Goal: Task Accomplishment & Management: Manage account settings

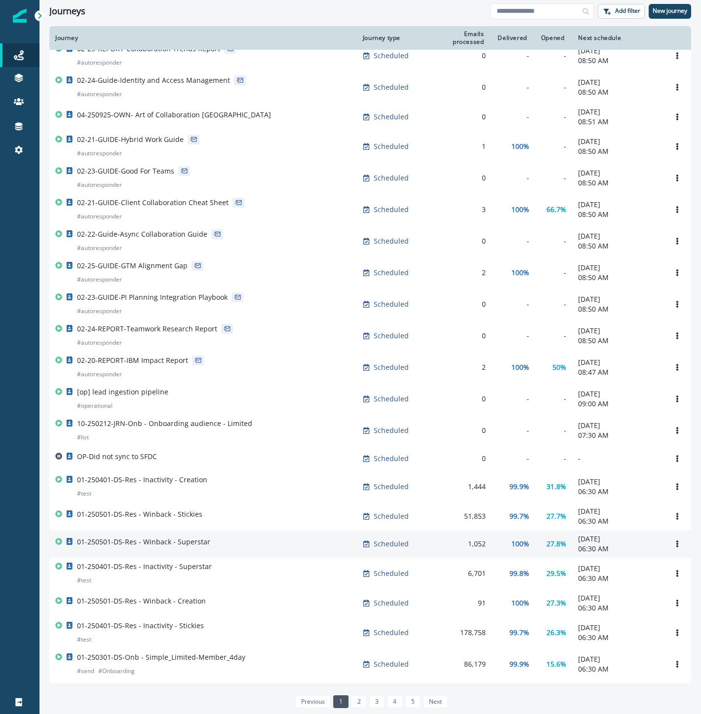
scroll to position [290, 0]
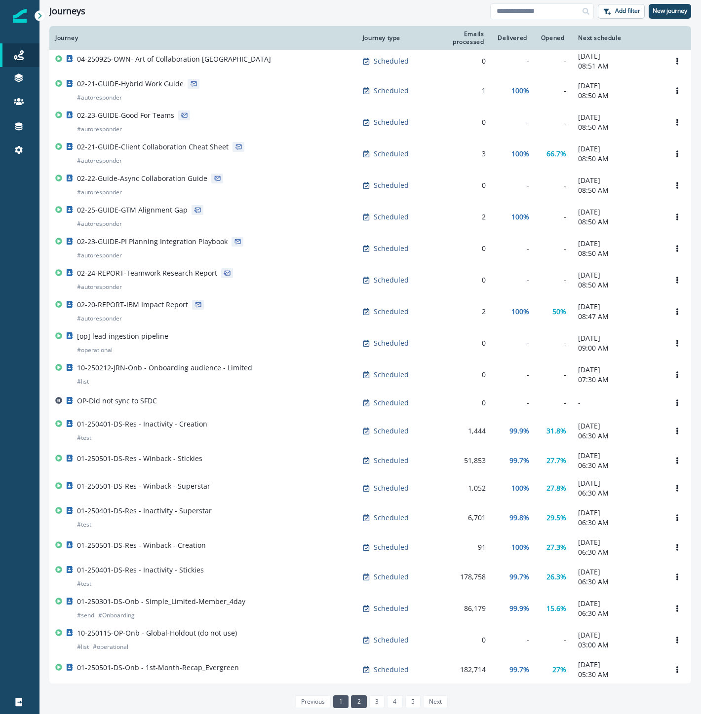
click at [358, 706] on link "2" at bounding box center [358, 702] width 15 height 13
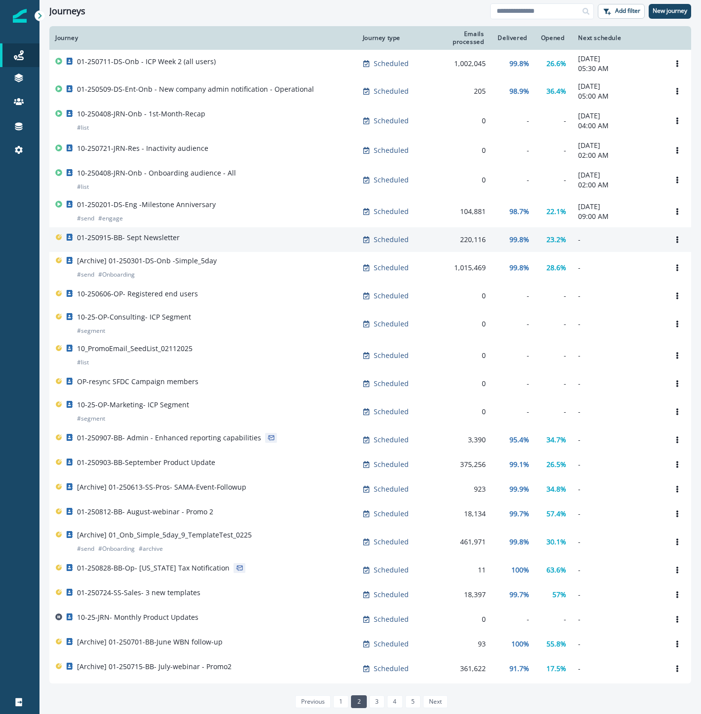
click at [299, 245] on div "01-250915-BB- Sept Newsletter" at bounding box center [203, 240] width 296 height 14
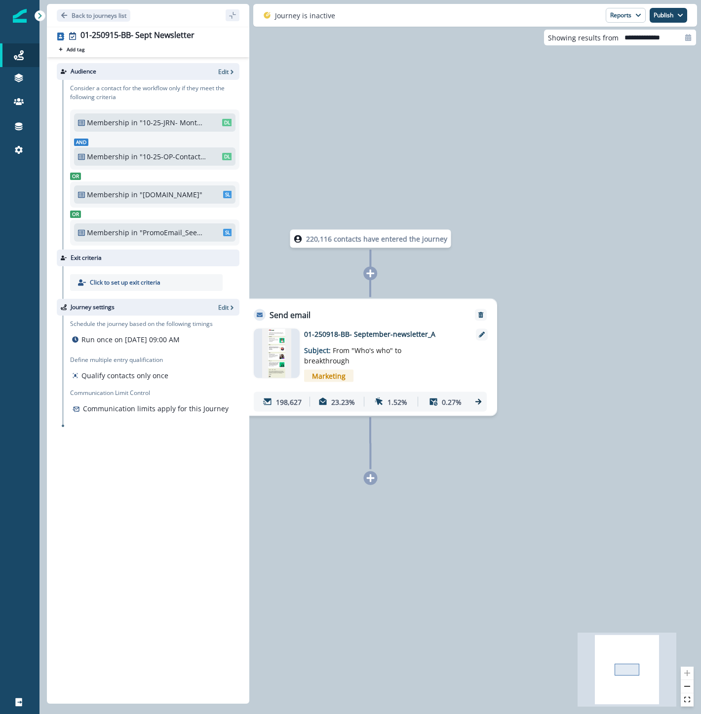
click at [358, 330] on p "01-250918-BB- September-newsletter_A" at bounding box center [383, 334] width 158 height 10
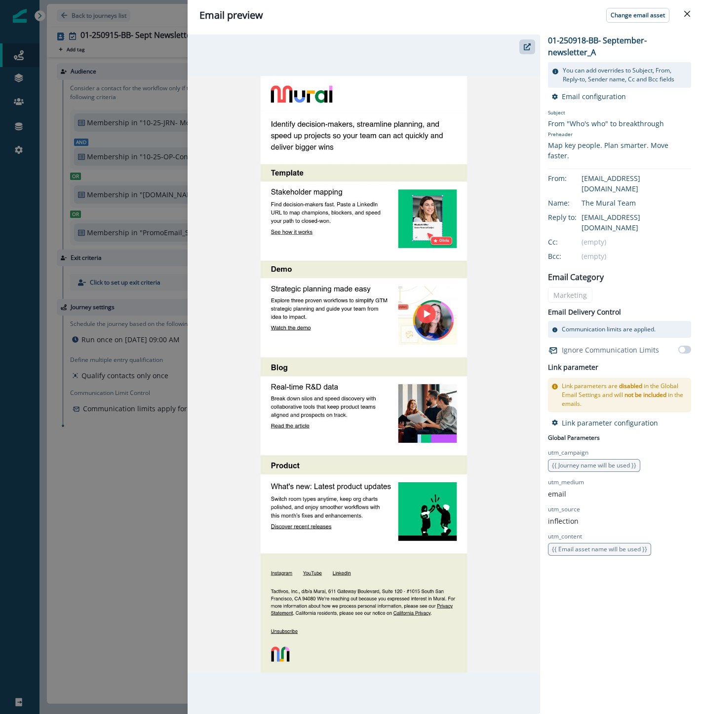
click at [18, 521] on div "Email preview Change email asset 01-250918-BB- September-newsletter_A You can a…" at bounding box center [350, 357] width 701 height 714
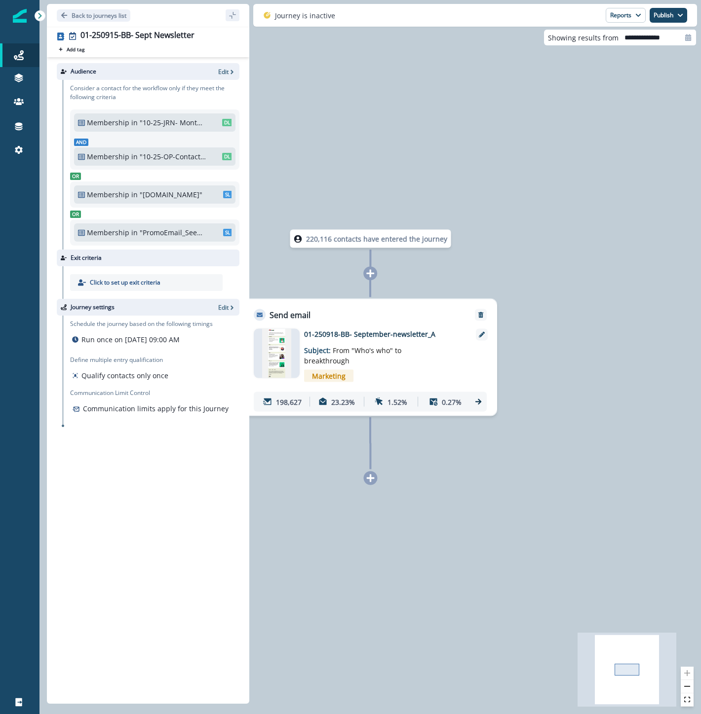
drag, startPoint x: 366, startPoint y: 146, endPoint x: 377, endPoint y: 139, distance: 13.0
click at [366, 146] on div "220,116 contacts have entered the journey Send email Email asset changed, journ…" at bounding box center [369, 357] width 661 height 714
click at [81, 16] on p "Back to journeys list" at bounding box center [99, 15] width 55 height 8
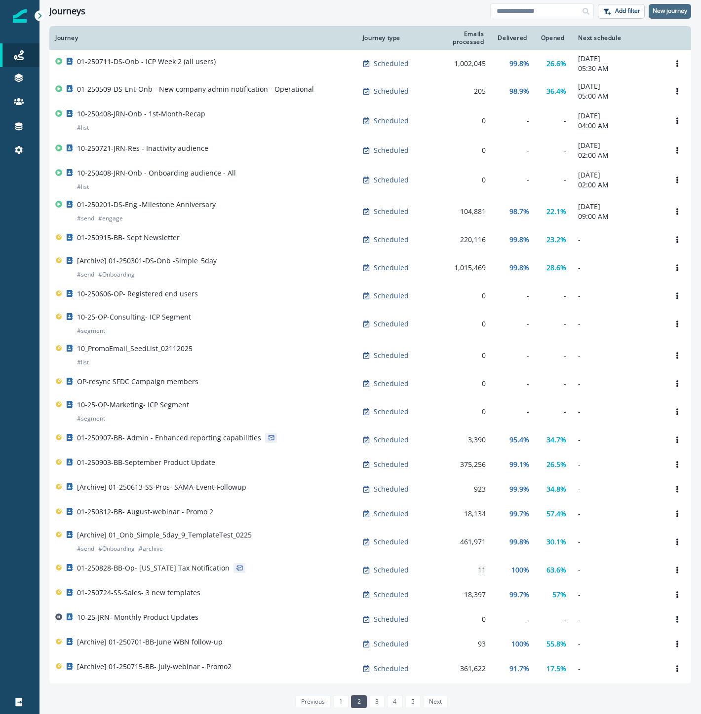
click at [668, 10] on p "New journey" at bounding box center [669, 10] width 35 height 7
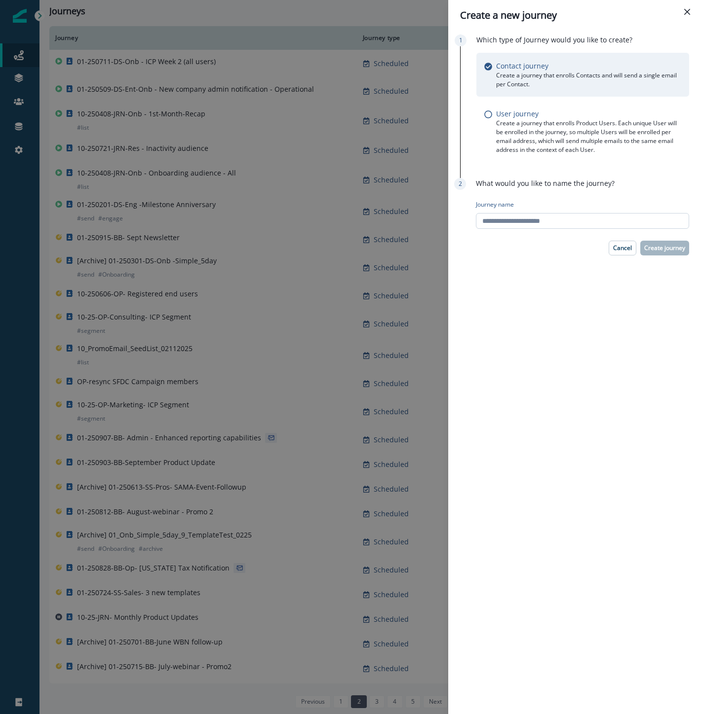
click at [516, 223] on input "Journey name" at bounding box center [582, 221] width 213 height 16
paste input "**********"
type input "**********"
click at [669, 247] on p "Create journey" at bounding box center [664, 248] width 41 height 7
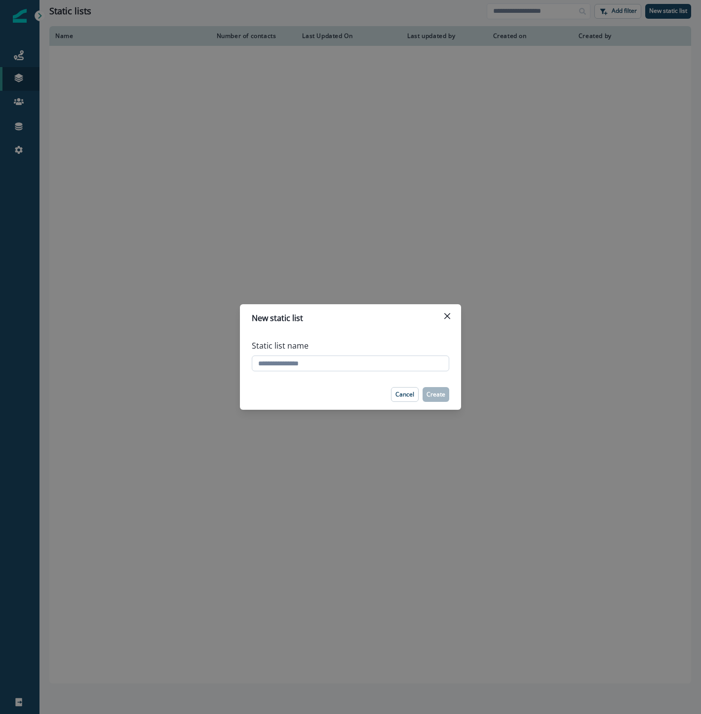
click at [346, 363] on input "Static list name" at bounding box center [350, 364] width 197 height 16
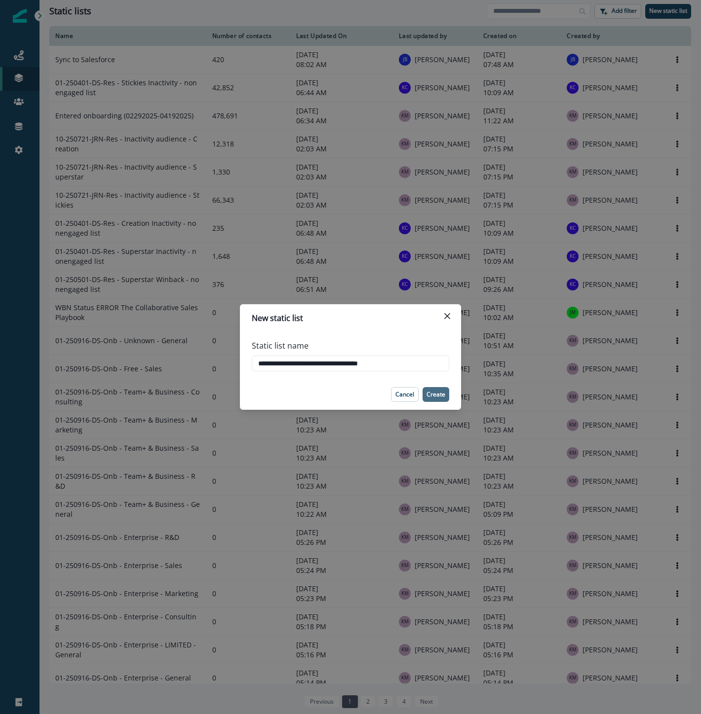
type input "**********"
click at [436, 394] on p "Create" at bounding box center [435, 394] width 19 height 7
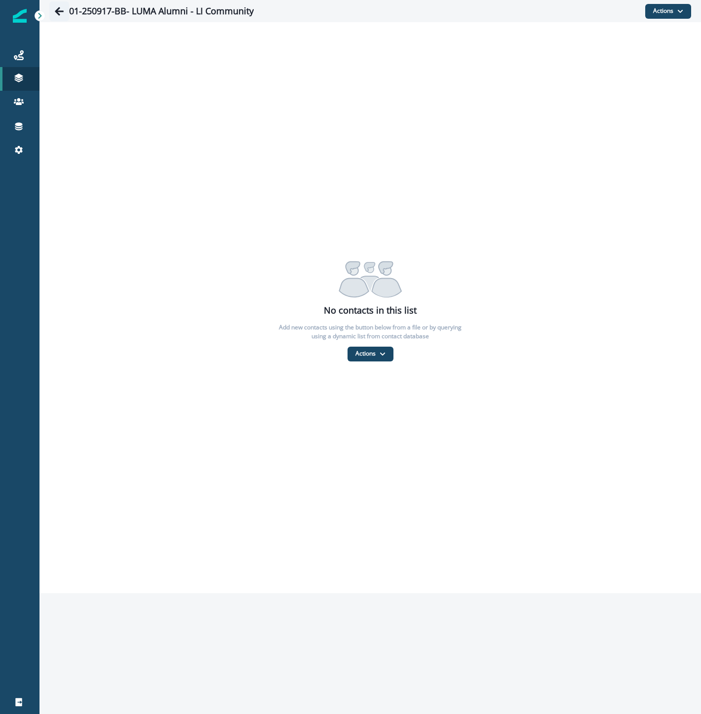
click at [60, 13] on icon "Go back" at bounding box center [59, 11] width 10 height 10
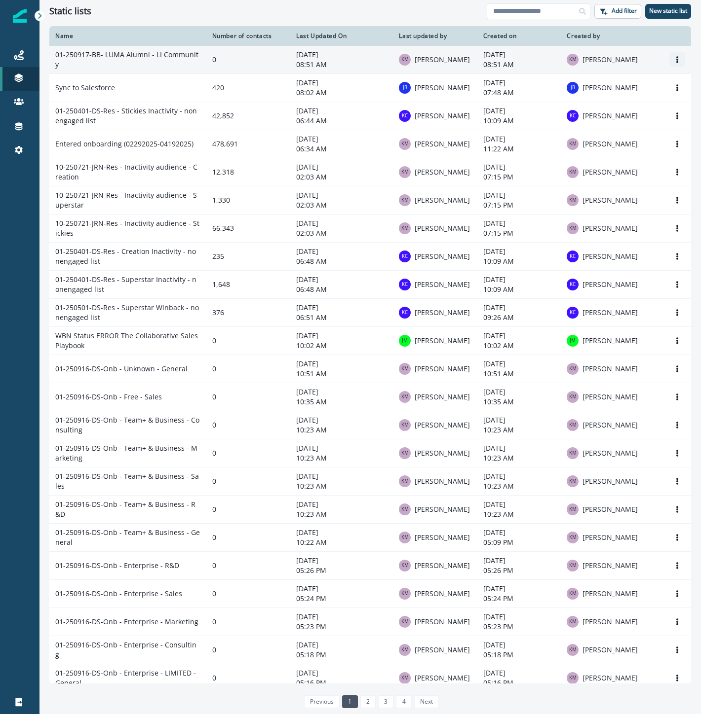
click at [676, 63] on icon "Options" at bounding box center [677, 59] width 2 height 7
click at [608, 86] on button "Rename" at bounding box center [621, 83] width 110 height 16
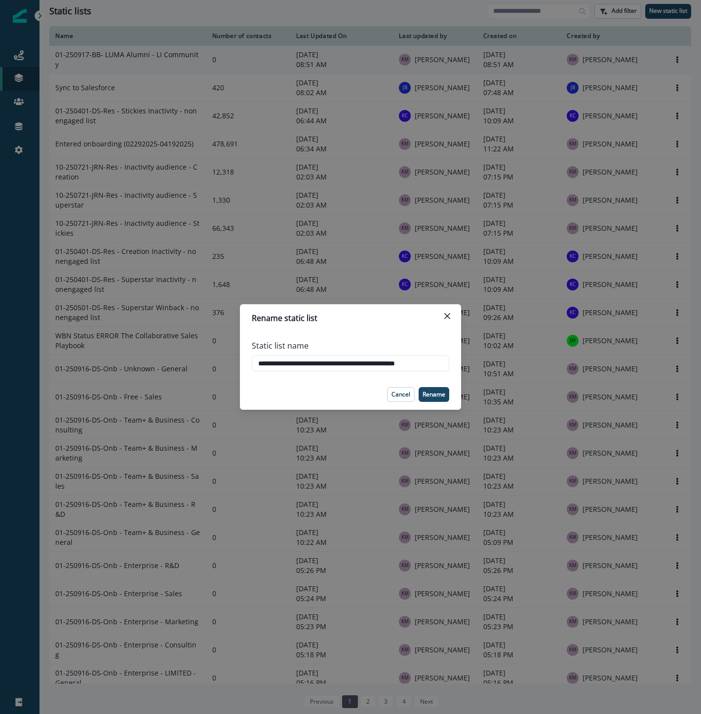
scroll to position [0, 7]
type input "**********"
click at [431, 396] on p "Rename" at bounding box center [433, 394] width 23 height 7
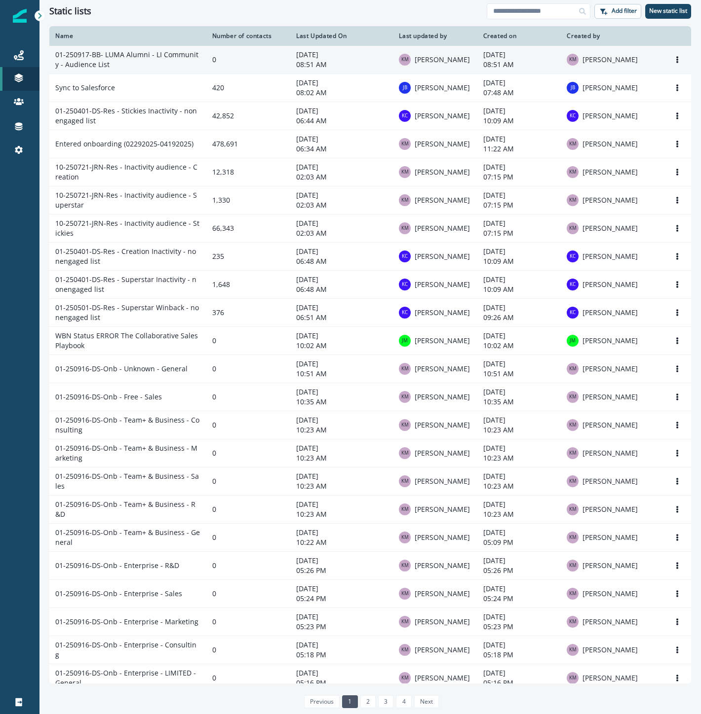
click at [159, 60] on td "01-250917-BB- LUMA Alumni - LI Community - Audience List" at bounding box center [127, 60] width 157 height 28
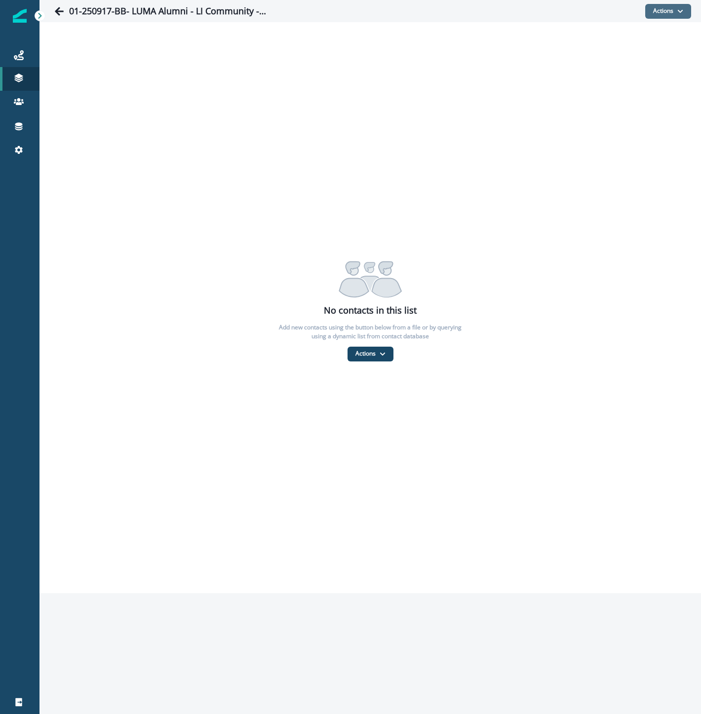
click at [659, 9] on button "Actions" at bounding box center [668, 11] width 46 height 15
click at [368, 353] on button "Actions" at bounding box center [370, 354] width 46 height 15
click at [370, 397] on button "From a CSV file" at bounding box center [391, 396] width 88 height 16
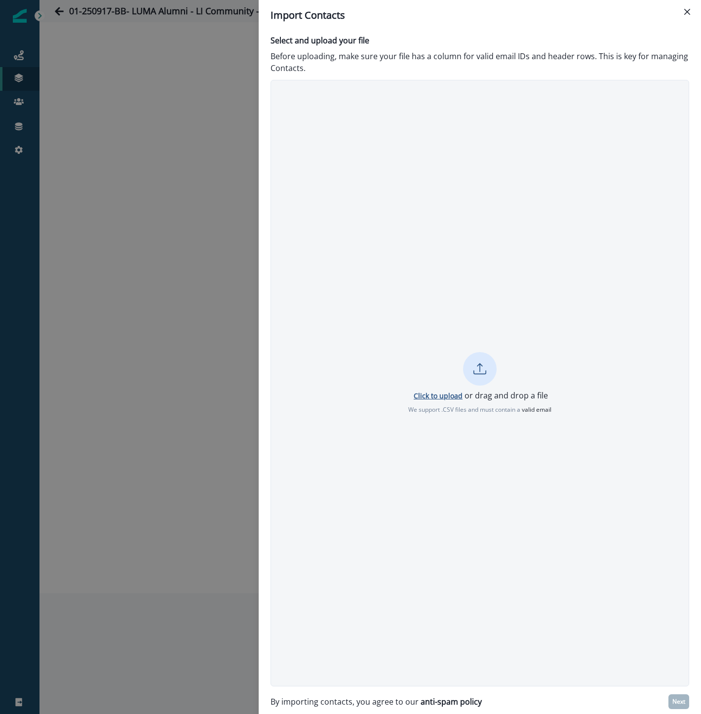
click at [442, 396] on p "Click to upload" at bounding box center [437, 395] width 49 height 9
click at [681, 699] on p "Next" at bounding box center [678, 702] width 13 height 7
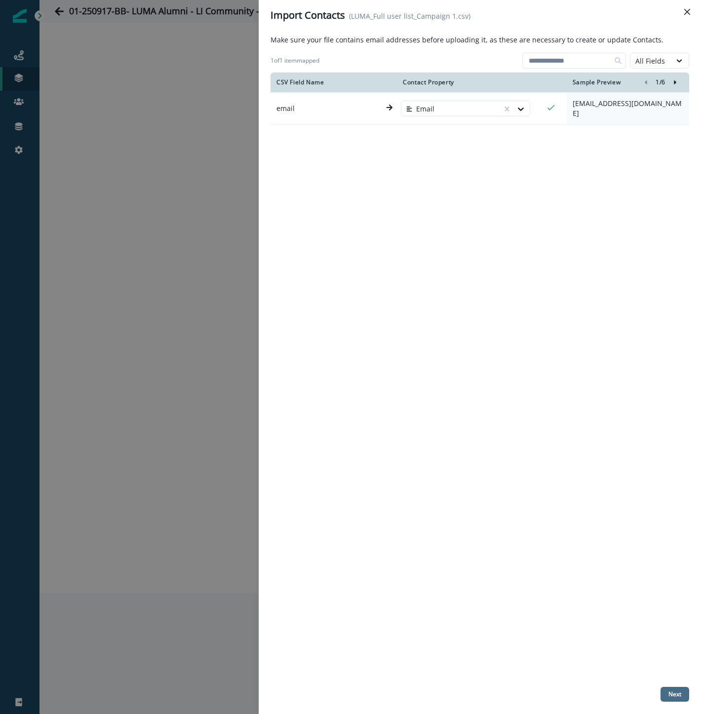
click at [667, 696] on button "Next" at bounding box center [674, 694] width 29 height 15
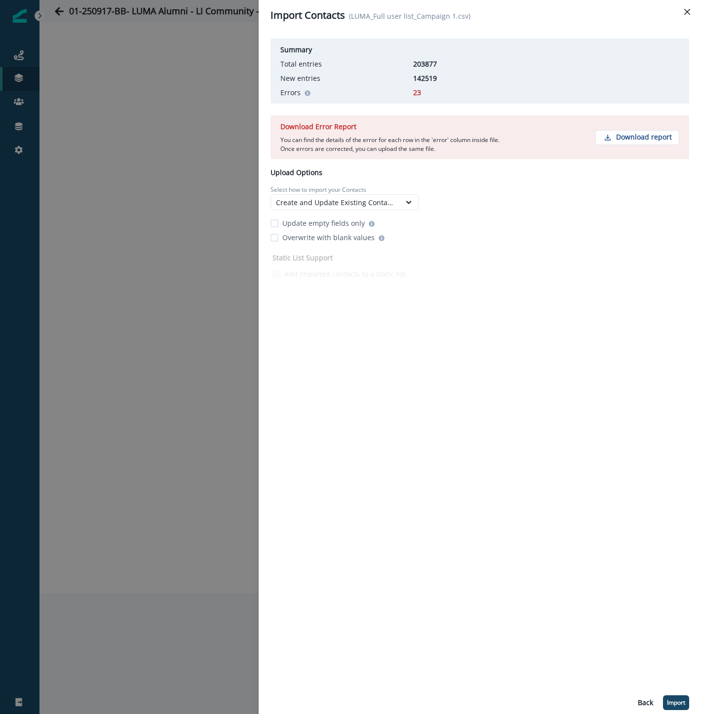
click at [259, 582] on div "Summary Total entries 203877 New entries 142519 Errors 23 Download Error Report…" at bounding box center [480, 373] width 442 height 684
click at [259, 185] on div "Summary Total entries 203877 New entries 142519 Errors 23 Download Error Report…" at bounding box center [480, 373] width 442 height 684
click at [259, 610] on div "Summary Total entries 203877 New entries 142519 Errors 23 Download Error Report…" at bounding box center [480, 373] width 442 height 684
click at [13, 433] on div "Import Contacts (LUMA_Full user list_Campaign 1.csv) Summary Total entries 2038…" at bounding box center [350, 357] width 701 height 714
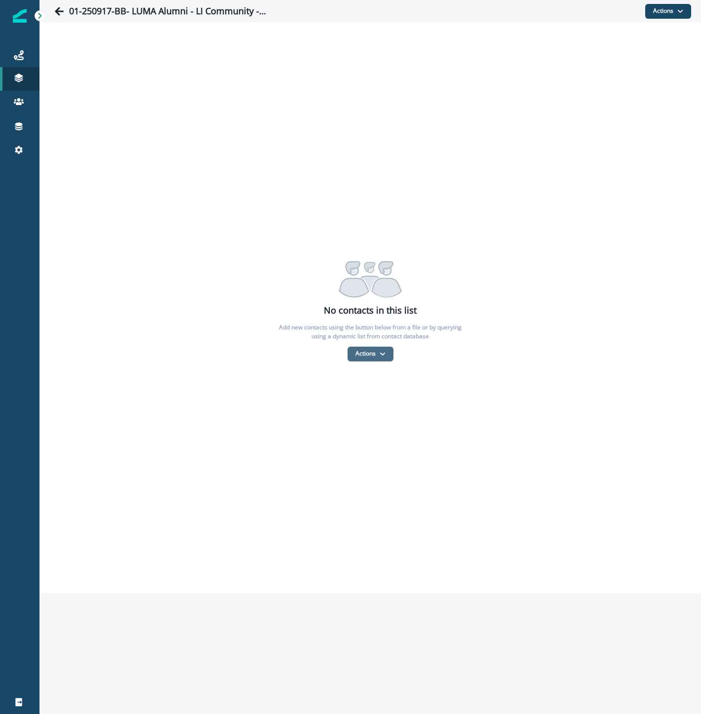
click at [368, 349] on button "Actions" at bounding box center [370, 354] width 46 height 15
click at [375, 393] on button "From a CSV file" at bounding box center [391, 396] width 88 height 16
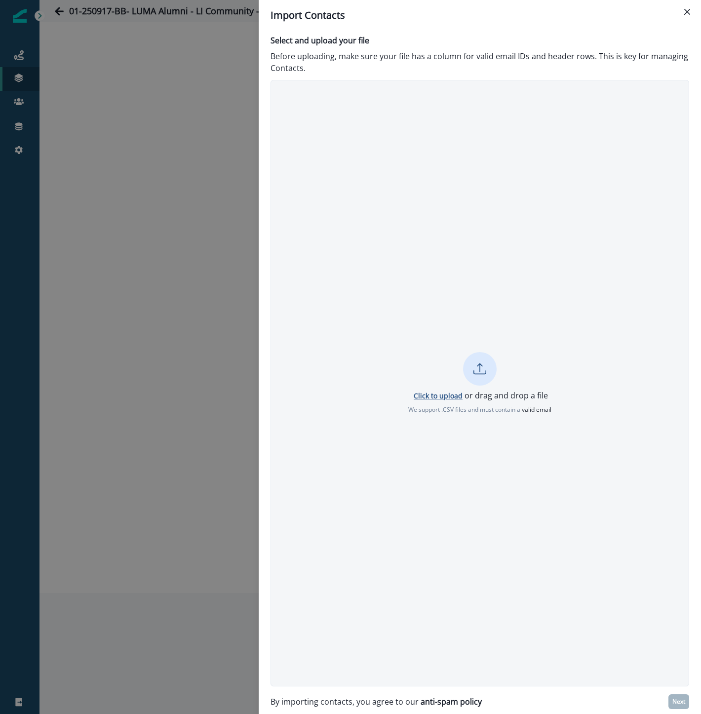
click at [441, 397] on p "Click to upload" at bounding box center [437, 395] width 49 height 9
click at [55, 575] on div "Import Contacts Select and upload your file Before uploading, make sure your fi…" at bounding box center [350, 357] width 701 height 714
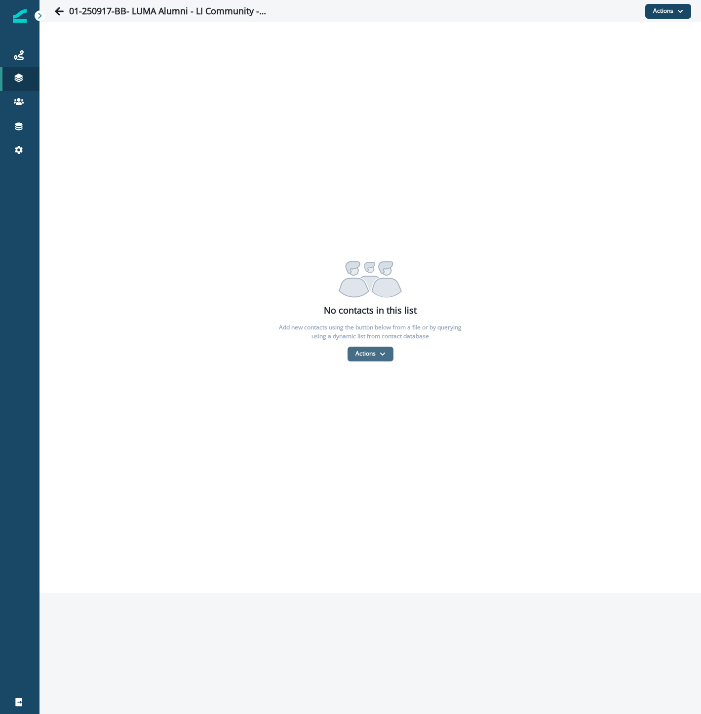
click at [375, 357] on button "Actions" at bounding box center [370, 354] width 46 height 15
click at [377, 393] on button "From a CSV file" at bounding box center [391, 396] width 88 height 16
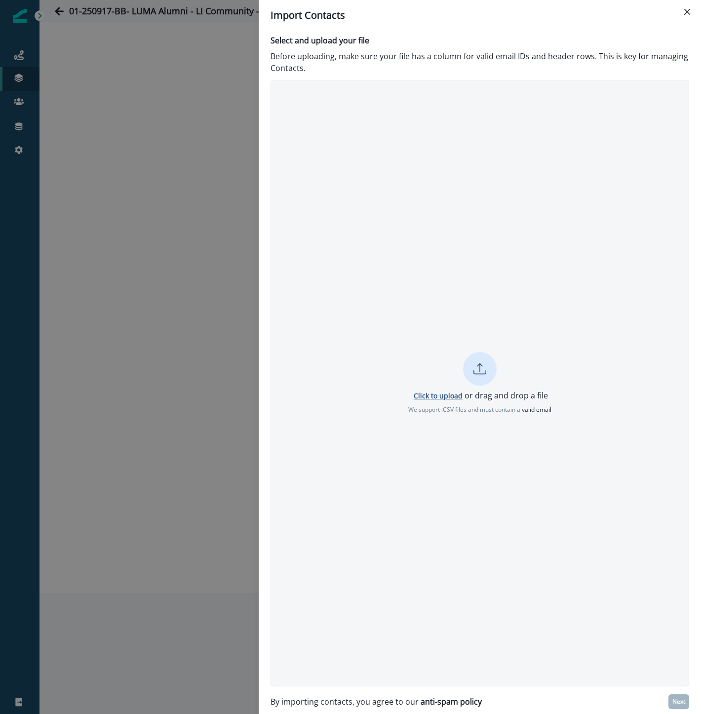
click at [450, 396] on p "Click to upload" at bounding box center [437, 395] width 49 height 9
click at [684, 704] on p "Next" at bounding box center [678, 702] width 13 height 7
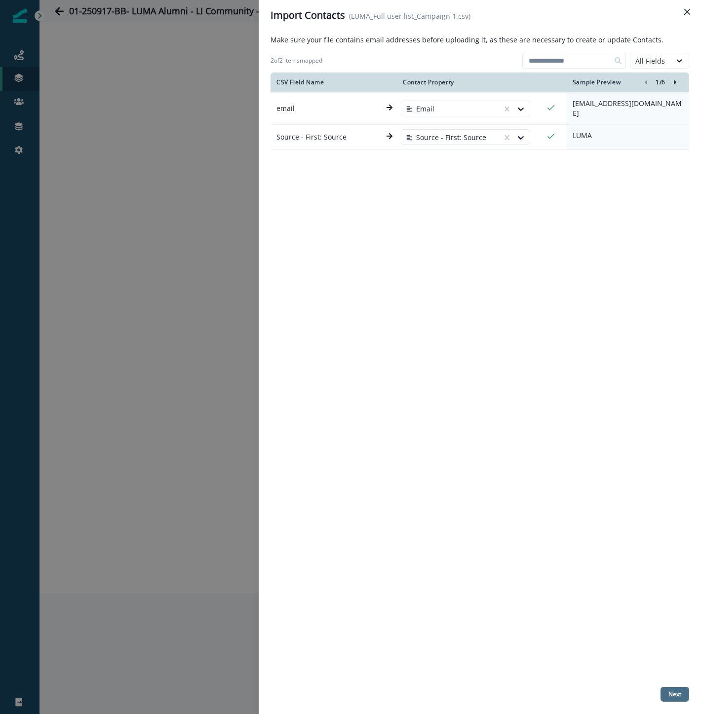
click at [667, 697] on button "Next" at bounding box center [674, 694] width 29 height 15
click at [260, 161] on div "Make sure your file contains email addresses before uploading it, as these are …" at bounding box center [480, 373] width 442 height 684
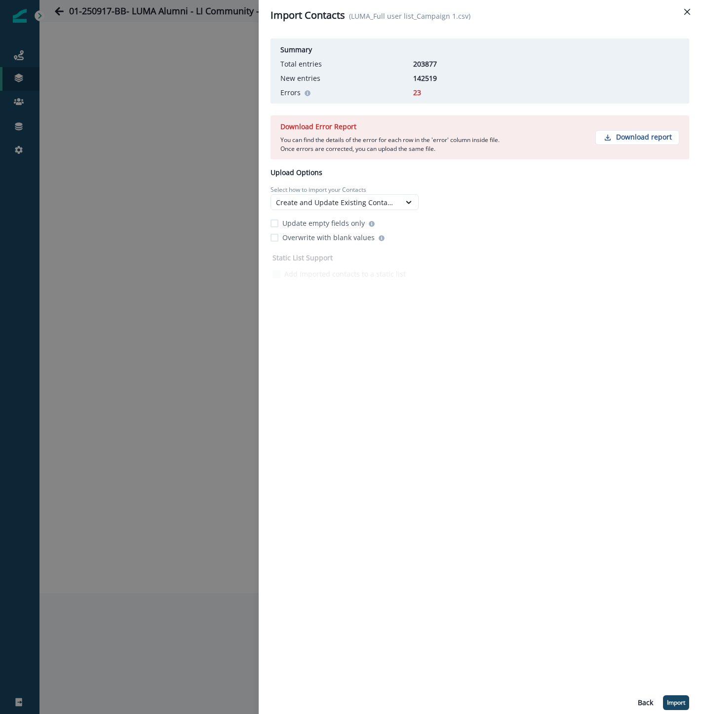
click at [278, 224] on label "Update empty fields only" at bounding box center [317, 223] width 94 height 10
click at [671, 705] on p "Import" at bounding box center [676, 703] width 18 height 7
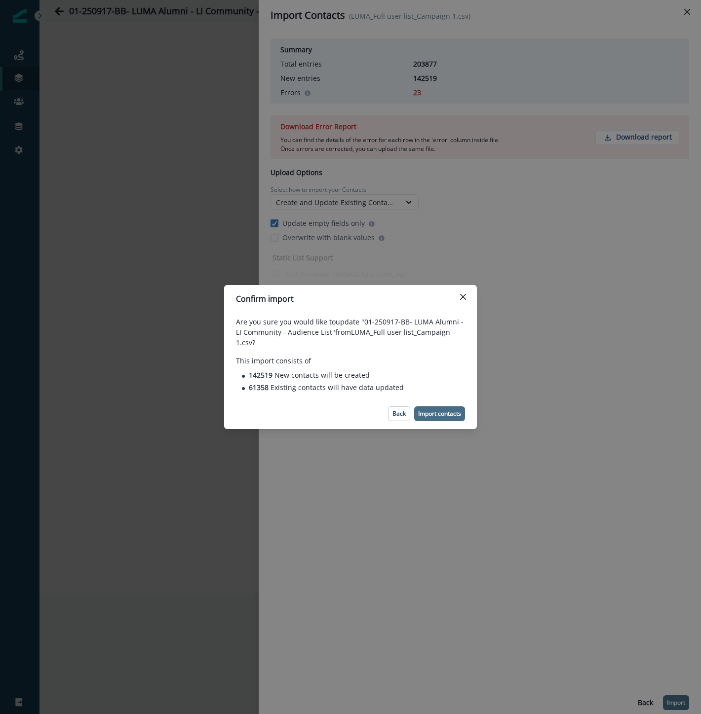
drag, startPoint x: 438, startPoint y: 410, endPoint x: 444, endPoint y: 415, distance: 7.4
click at [444, 415] on p "Import contacts" at bounding box center [439, 413] width 43 height 7
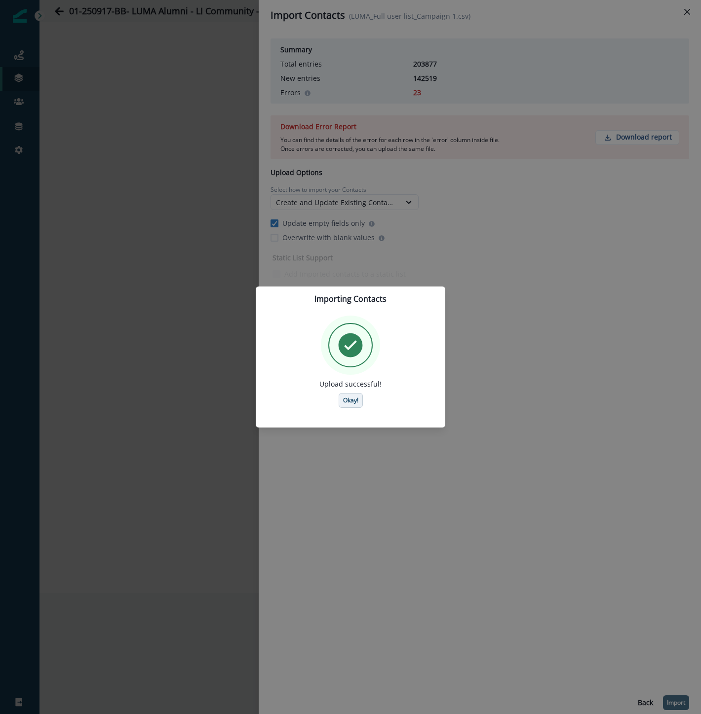
click at [352, 401] on p "Okay!" at bounding box center [350, 400] width 15 height 7
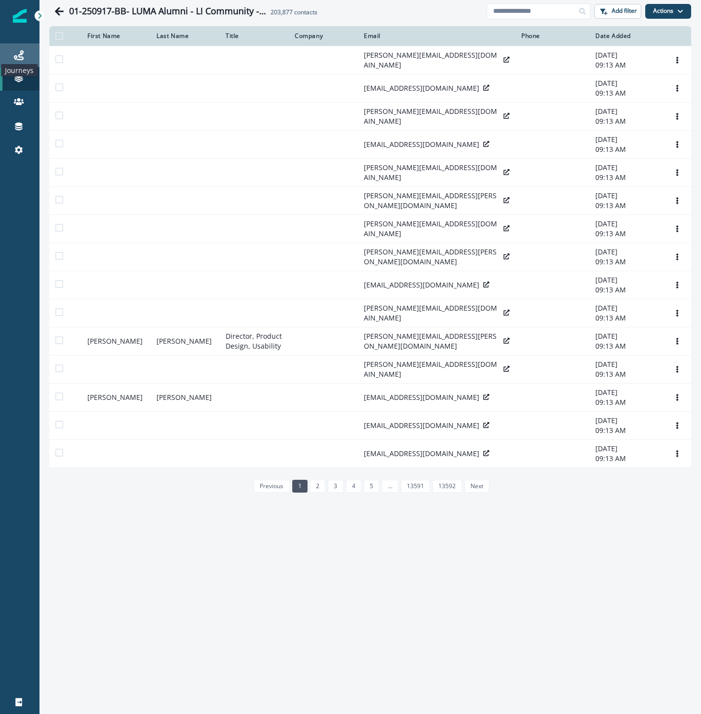
click at [14, 56] on icon at bounding box center [19, 55] width 10 height 10
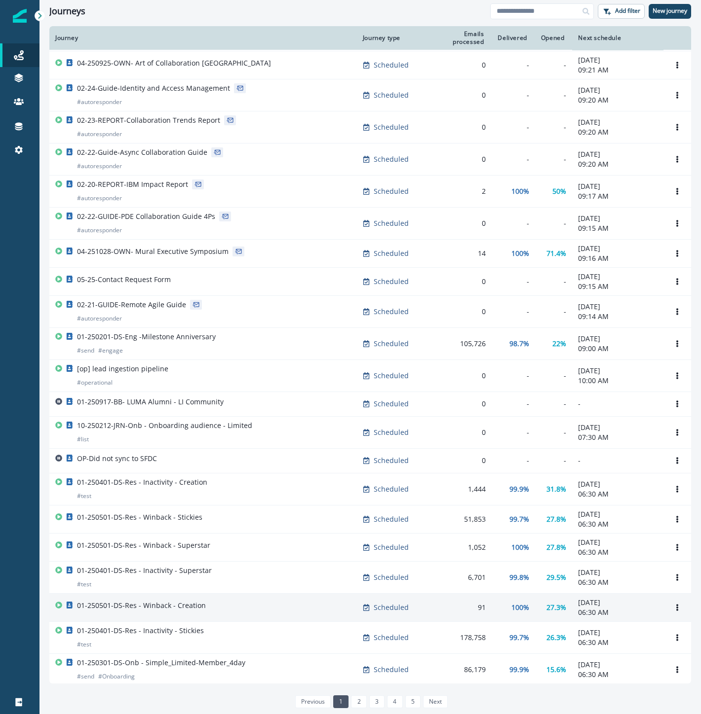
scroll to position [287, 0]
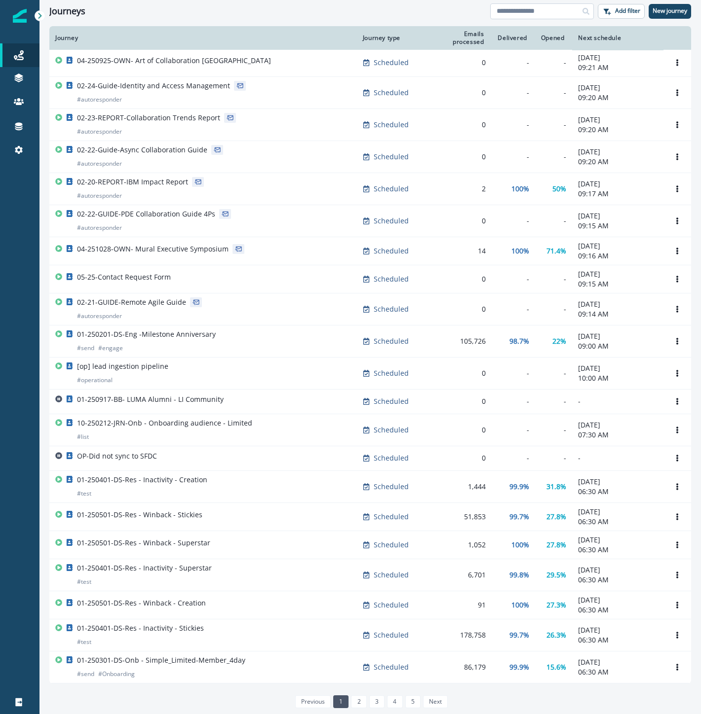
click at [540, 13] on input at bounding box center [542, 11] width 104 height 16
type input "****"
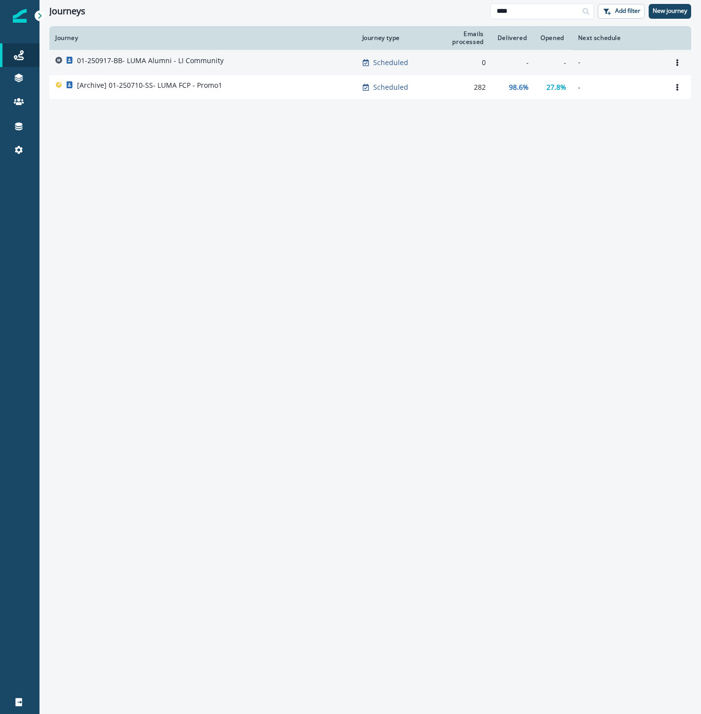
click at [156, 56] on p "01-250917-BB- LUMA Alumni - LI Community" at bounding box center [150, 61] width 147 height 10
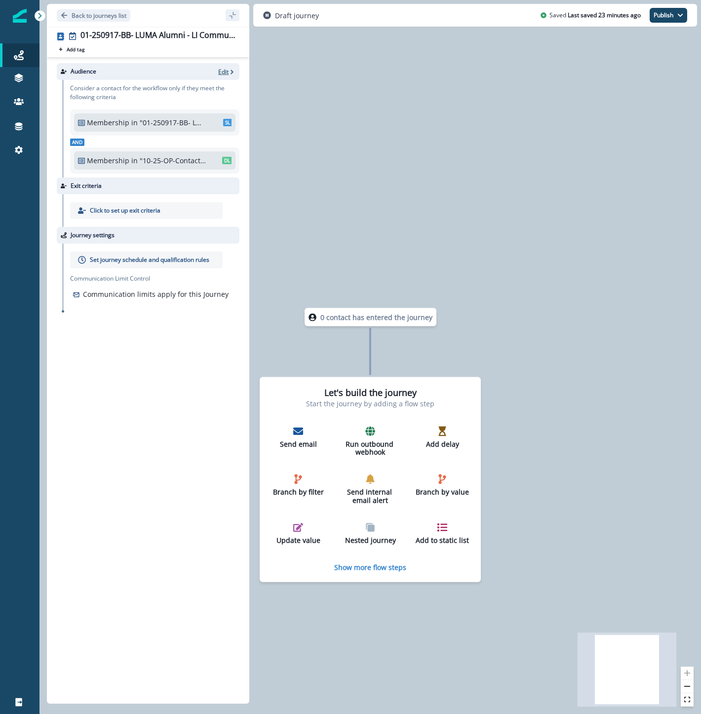
click at [225, 71] on p "Edit" at bounding box center [223, 72] width 10 height 8
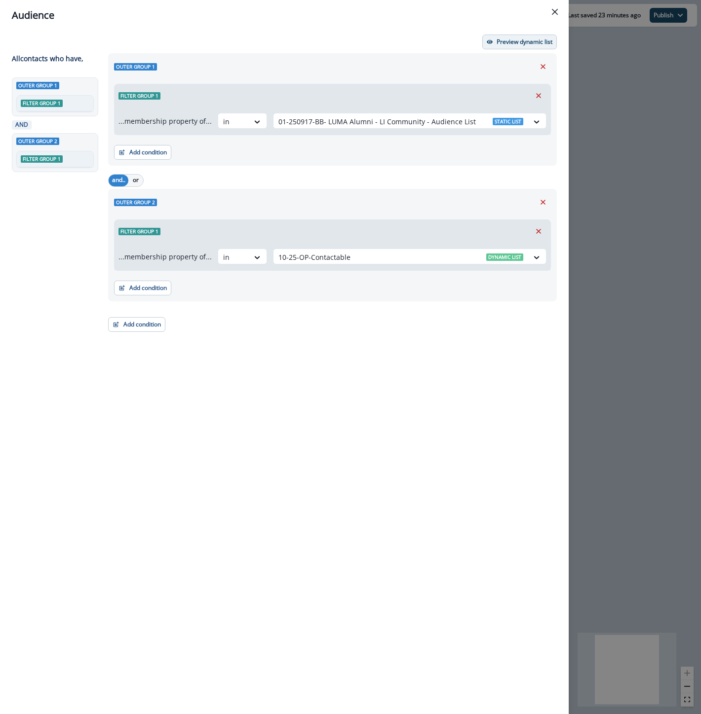
click at [508, 42] on p "Preview dynamic list" at bounding box center [524, 41] width 56 height 7
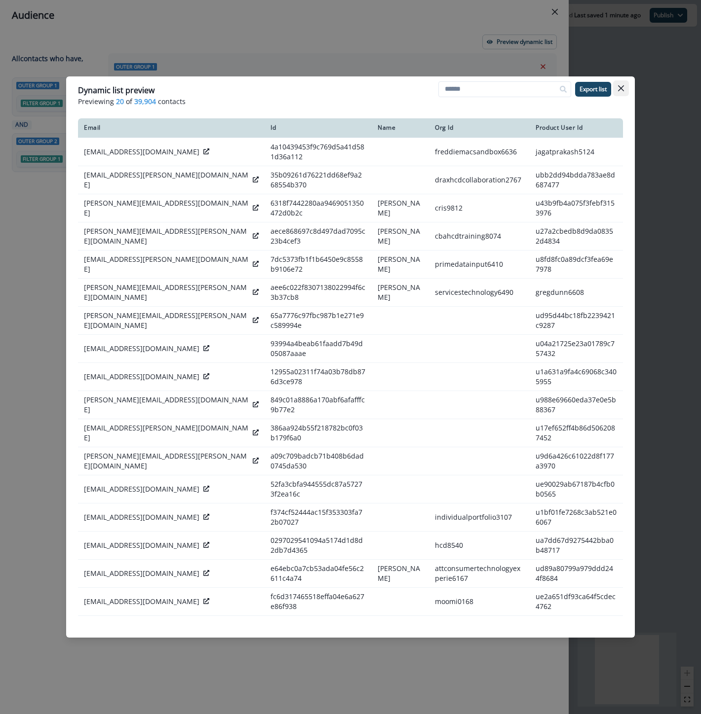
click at [621, 89] on icon "Close" at bounding box center [621, 88] width 6 height 6
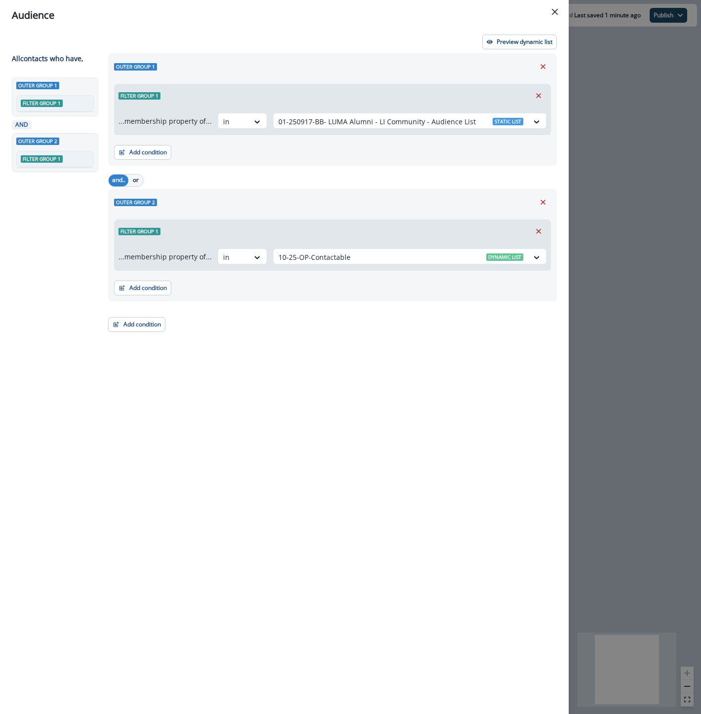
click at [555, 12] on icon "Close" at bounding box center [555, 12] width 6 height 6
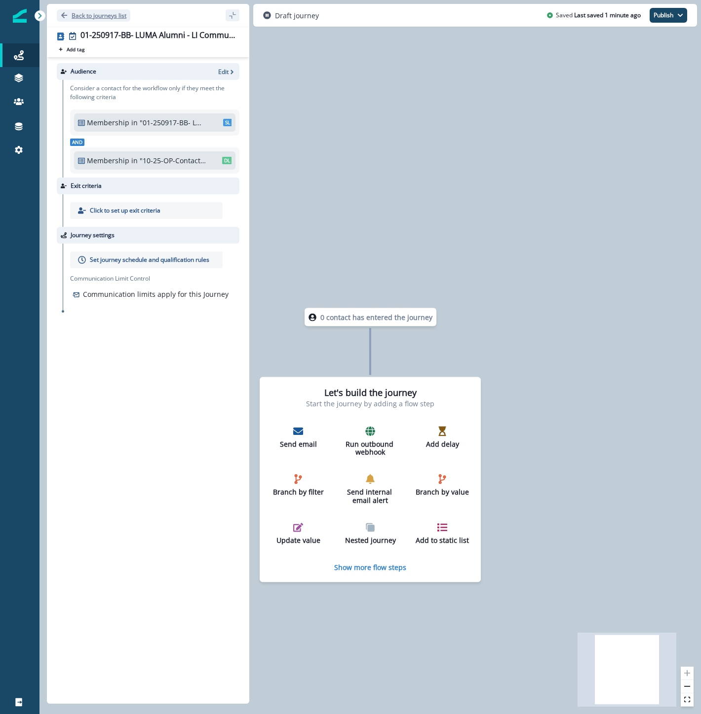
click at [104, 13] on p "Back to journeys list" at bounding box center [99, 15] width 55 height 8
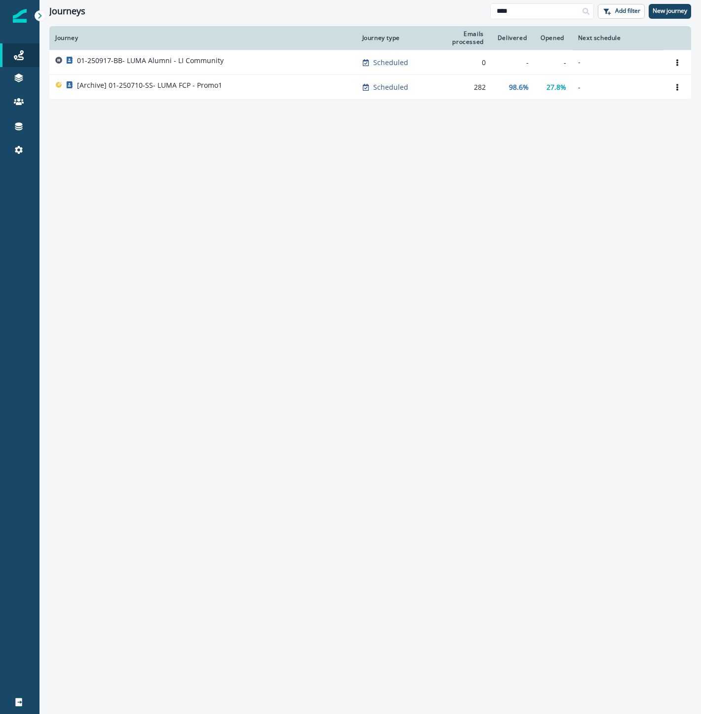
drag, startPoint x: 572, startPoint y: 16, endPoint x: 456, endPoint y: 3, distance: 117.1
click at [462, 0] on html "A newer version of Inflection.io is available. Refresh your page to load the la…" at bounding box center [350, 357] width 701 height 714
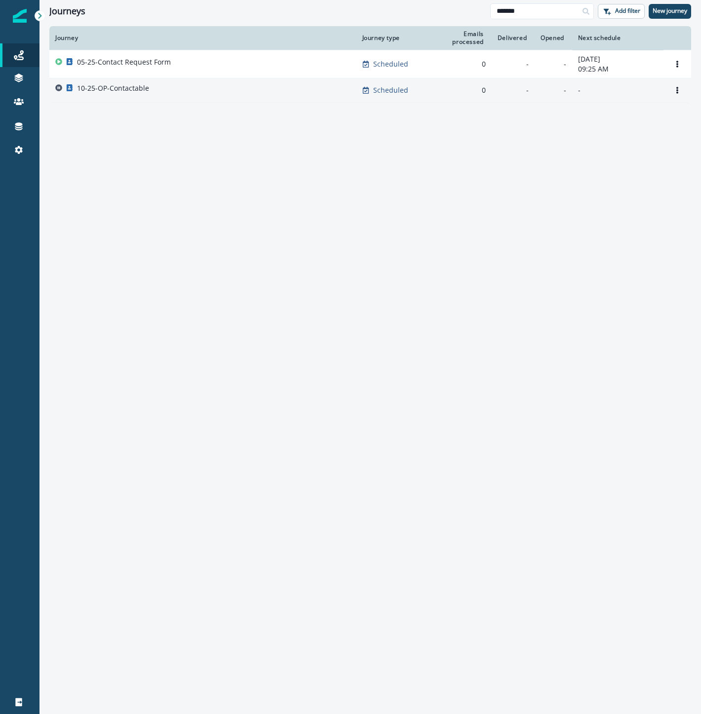
type input "*******"
click at [209, 87] on div "10-25-OP-Contactable" at bounding box center [202, 90] width 295 height 14
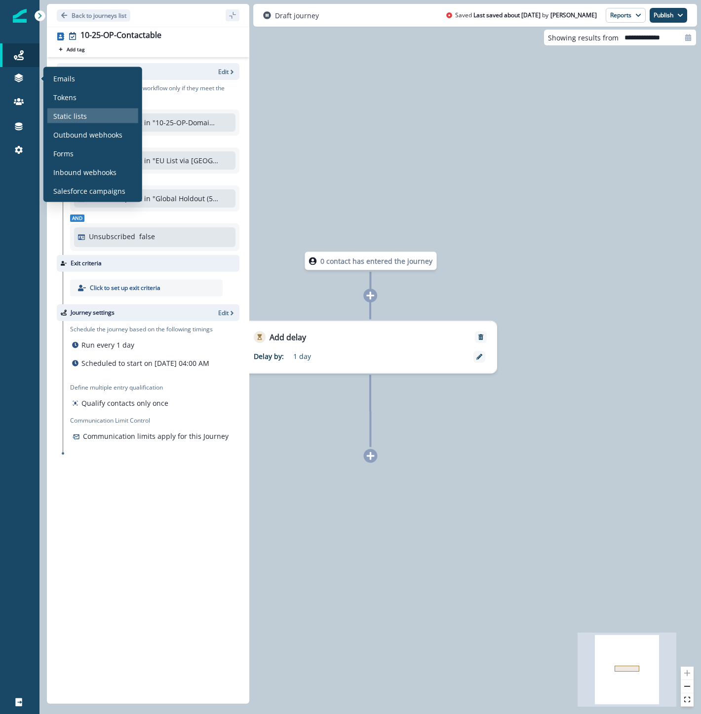
click at [102, 114] on div "Static lists" at bounding box center [92, 116] width 91 height 15
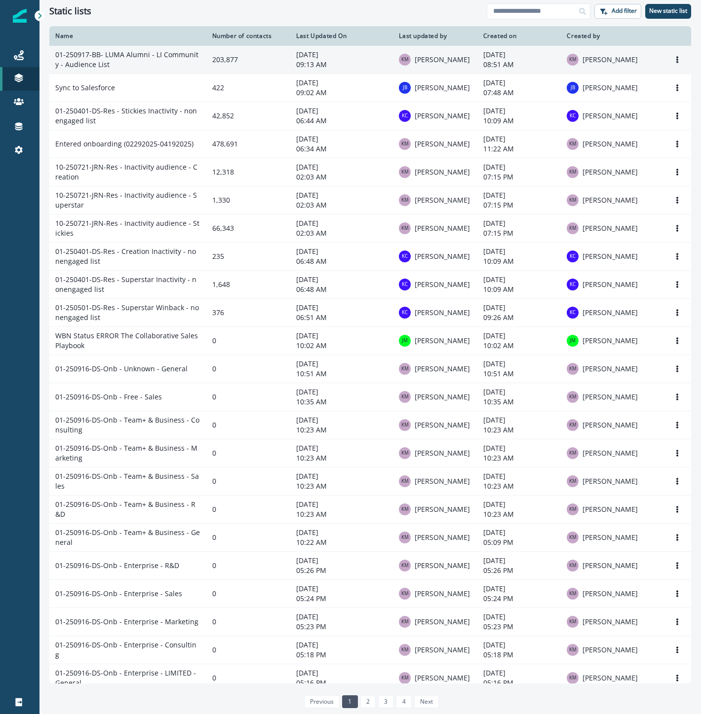
click at [174, 60] on td "01-250917-BB- LUMA Alumni - LI Community - Audience List" at bounding box center [127, 60] width 157 height 28
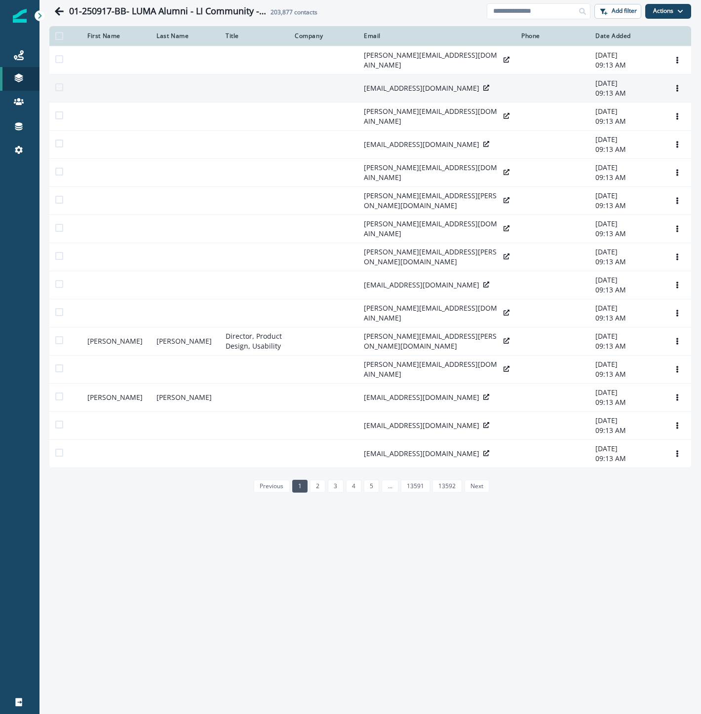
click at [483, 91] on icon at bounding box center [486, 88] width 6 height 6
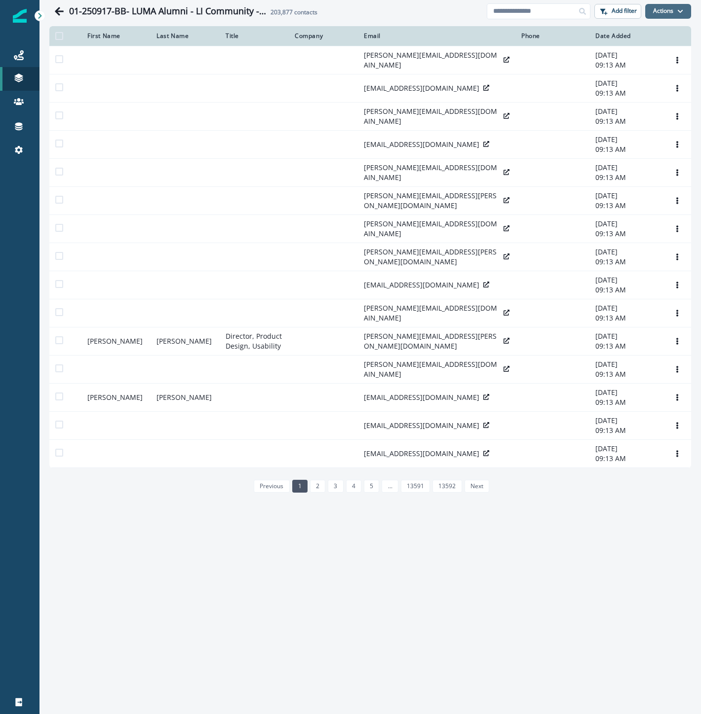
click at [664, 10] on button "Actions" at bounding box center [668, 11] width 46 height 15
click at [550, 683] on div "01-250917-BB- LUMA Alumni - LI Community - Audience List 203,877 contacts Add f…" at bounding box center [369, 357] width 661 height 714
click at [627, 673] on div "01-250917-BB- LUMA Alumni - LI Community - Audience List 203,877 contacts Add f…" at bounding box center [369, 357] width 661 height 714
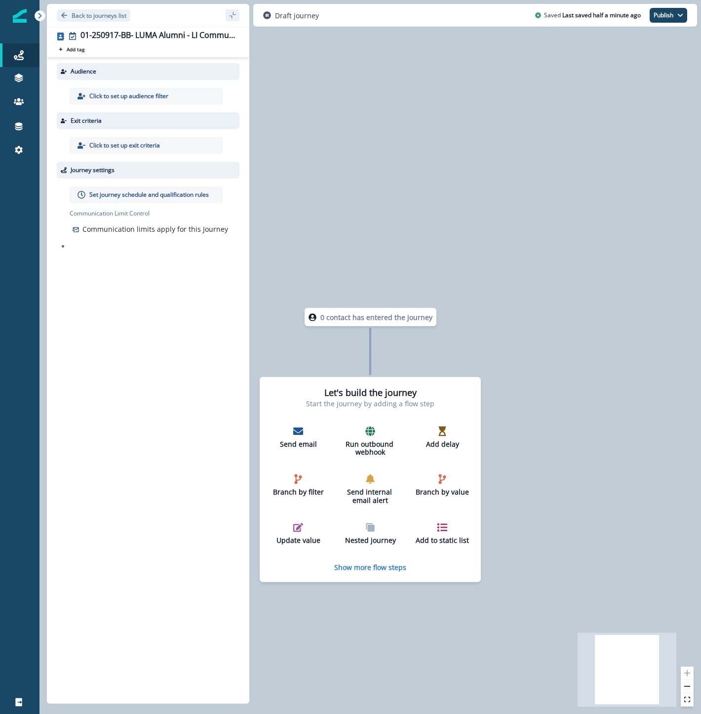
click at [123, 94] on p "Click to set up audience filter" at bounding box center [128, 96] width 79 height 9
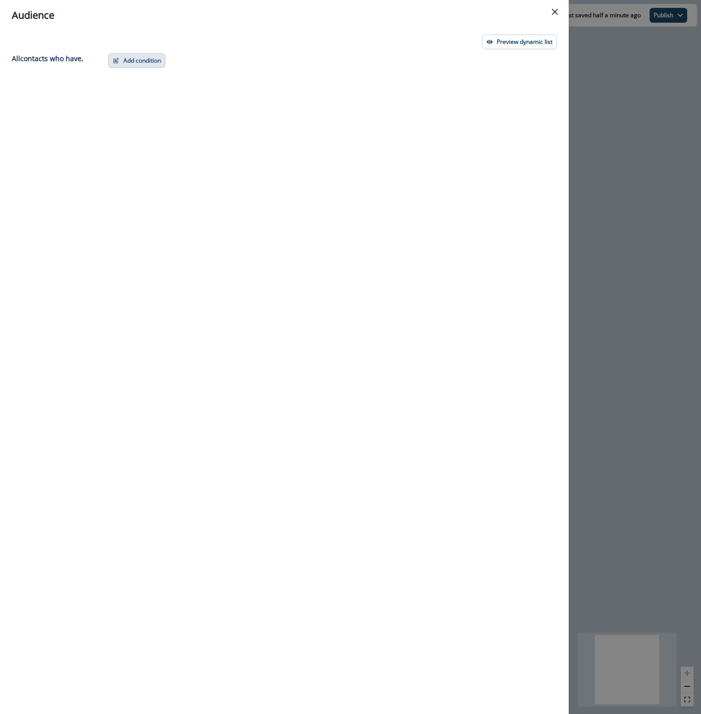
click at [128, 62] on button "Add condition" at bounding box center [136, 60] width 57 height 15
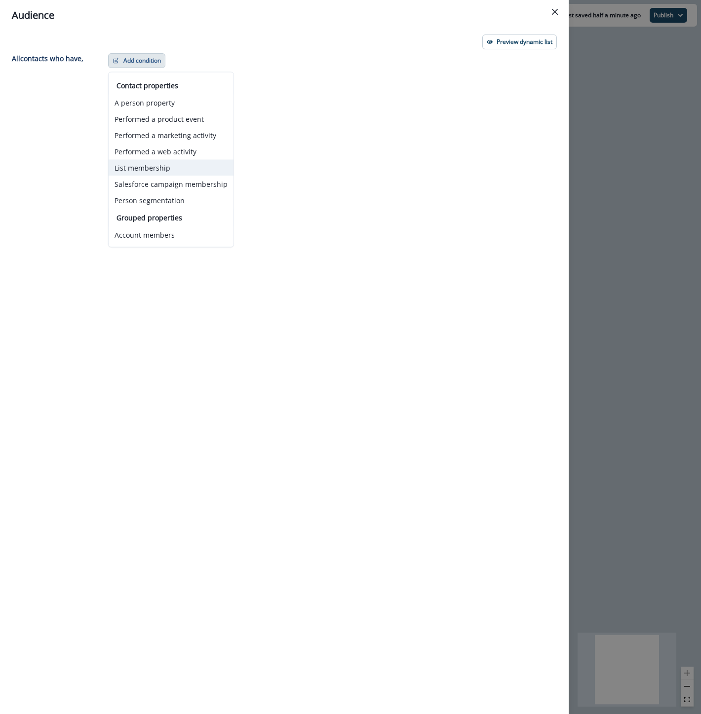
click at [154, 171] on button "List membership" at bounding box center [171, 168] width 125 height 16
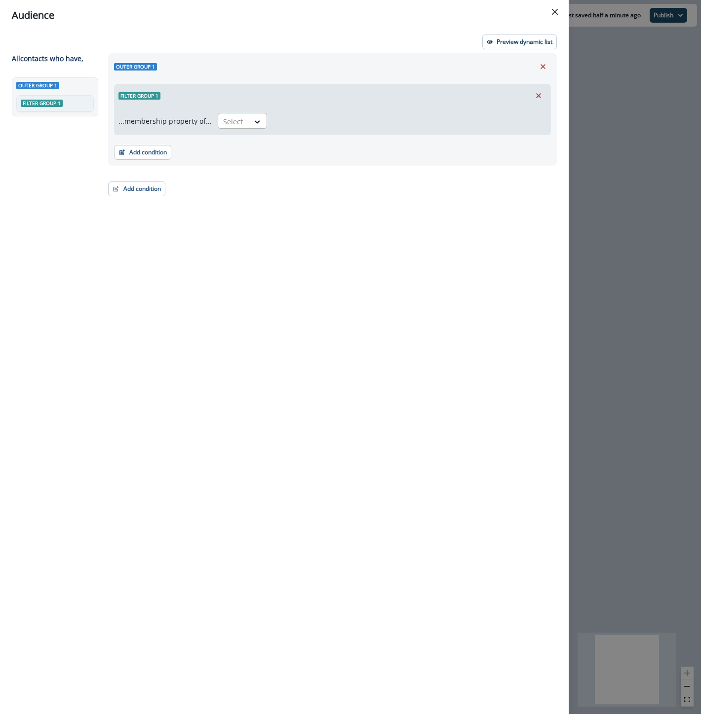
click at [233, 121] on div at bounding box center [233, 121] width 21 height 12
click at [222, 160] on div "in" at bounding box center [239, 162] width 49 height 18
click at [290, 121] on div at bounding box center [400, 121] width 245 height 12
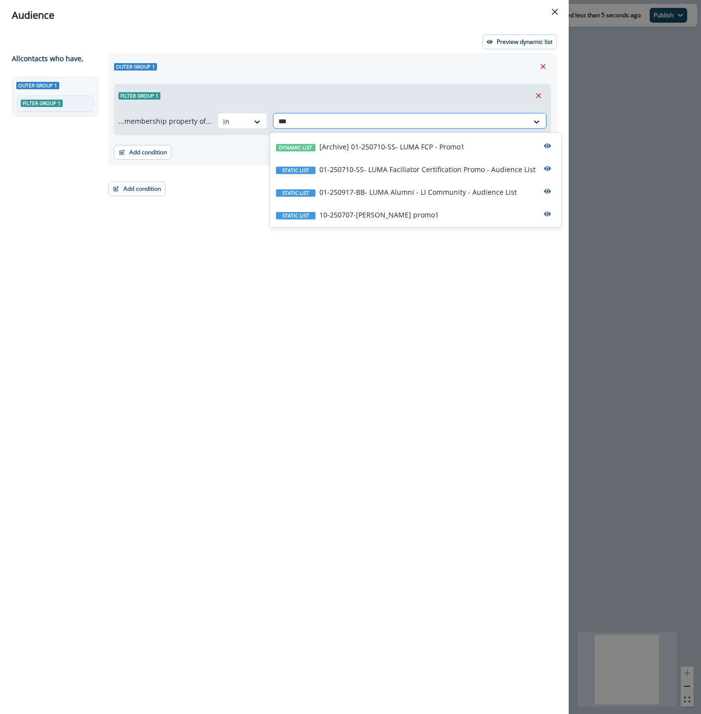
type input "****"
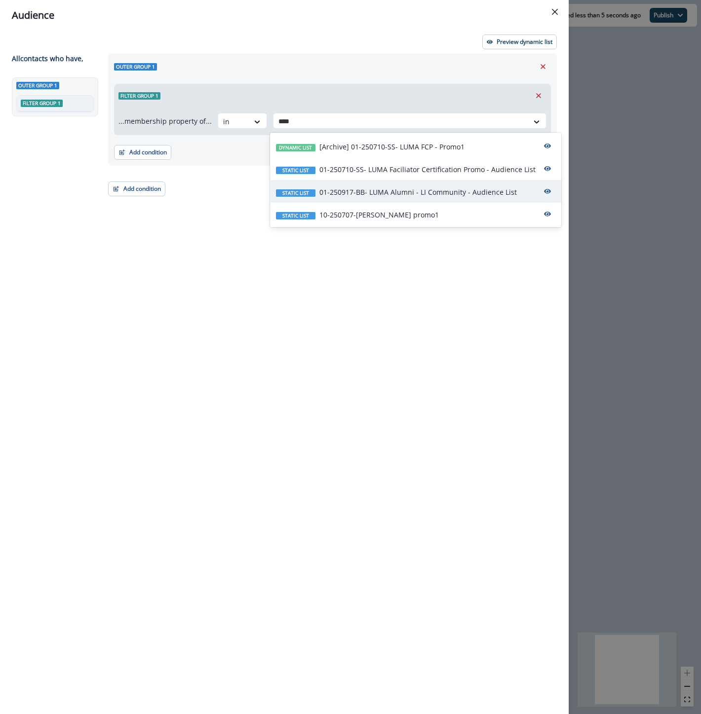
click at [439, 191] on p "01-250917-BB- LUMA Alumni - LI Community - Audience List" at bounding box center [417, 192] width 197 height 10
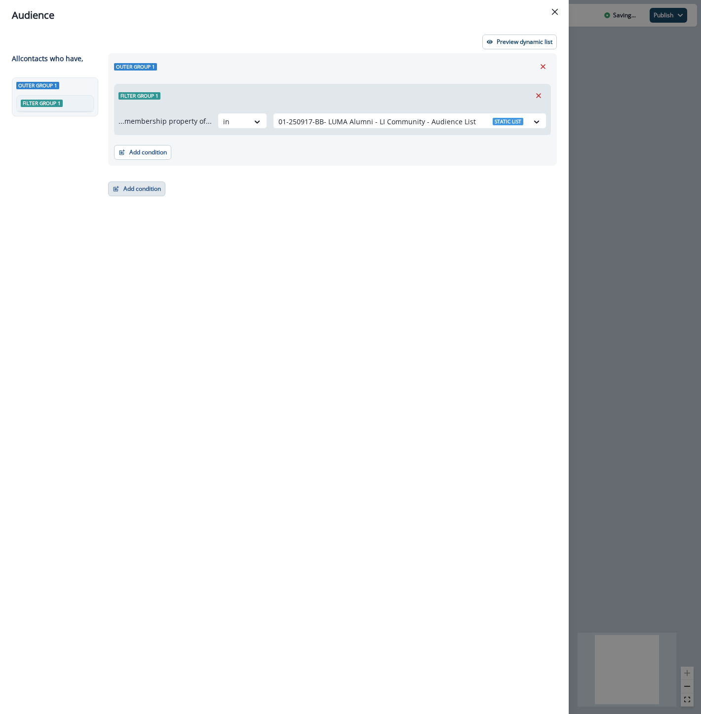
click at [147, 191] on button "Add condition" at bounding box center [136, 189] width 57 height 15
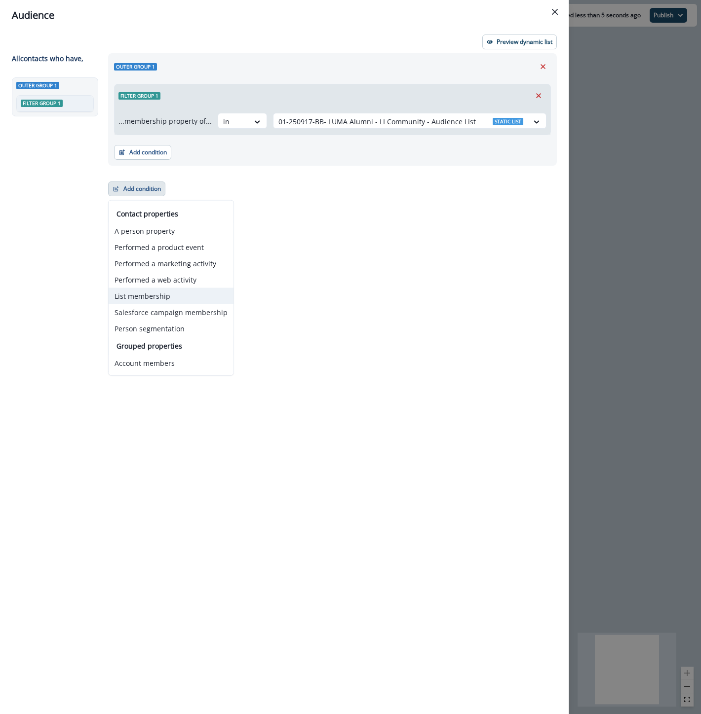
click at [159, 298] on button "List membership" at bounding box center [171, 296] width 125 height 16
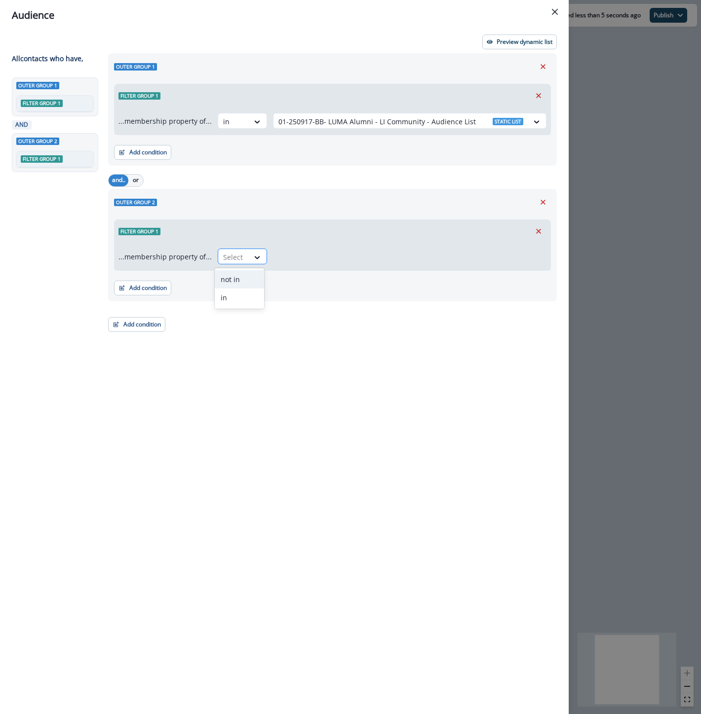
click at [238, 253] on div at bounding box center [233, 257] width 21 height 12
drag, startPoint x: 234, startPoint y: 295, endPoint x: 252, endPoint y: 282, distance: 21.9
click at [234, 295] on div "in" at bounding box center [239, 298] width 49 height 18
click at [292, 257] on div at bounding box center [400, 257] width 245 height 12
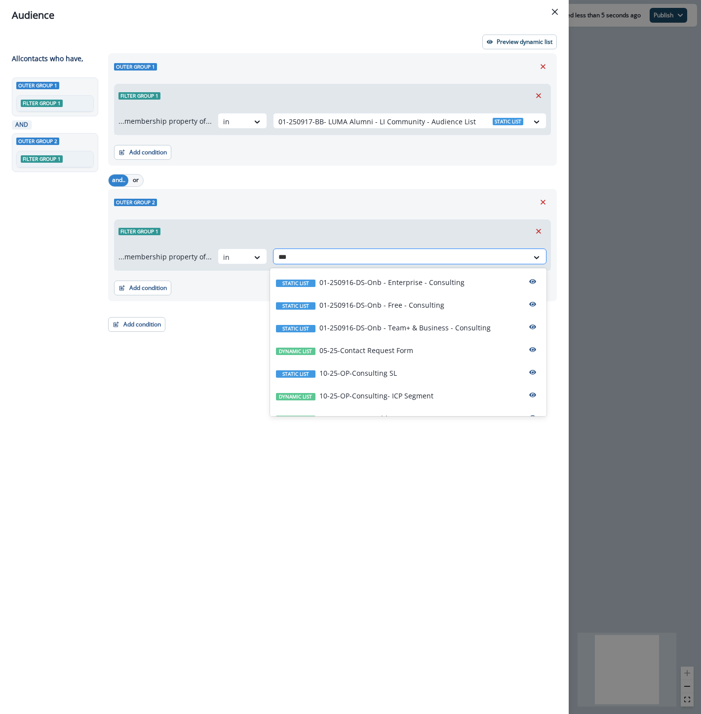
type input "****"
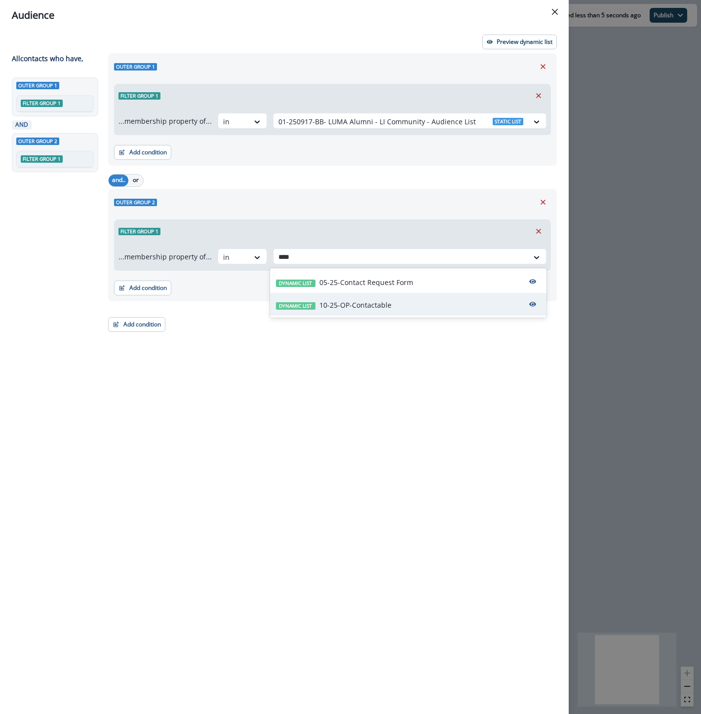
click at [323, 306] on p "10-25-OP-Contactable" at bounding box center [355, 305] width 72 height 10
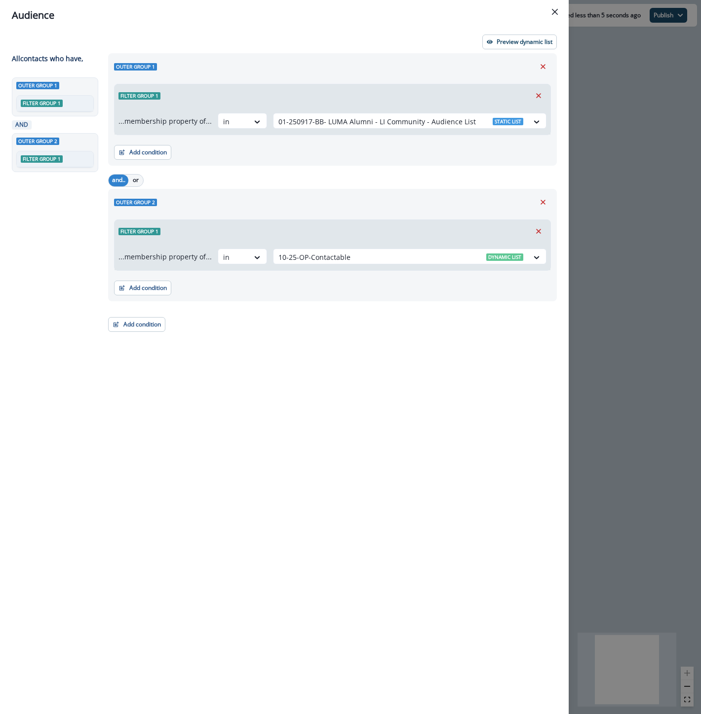
click at [348, 441] on div "Outer group 1 Filter group 1 ...membership property of... in 01-250917-BB- LUMA…" at bounding box center [329, 365] width 454 height 625
click at [627, 93] on div "Audience Preview dynamic list All contact s who have, Outer group 1 Filter grou…" at bounding box center [350, 357] width 701 height 714
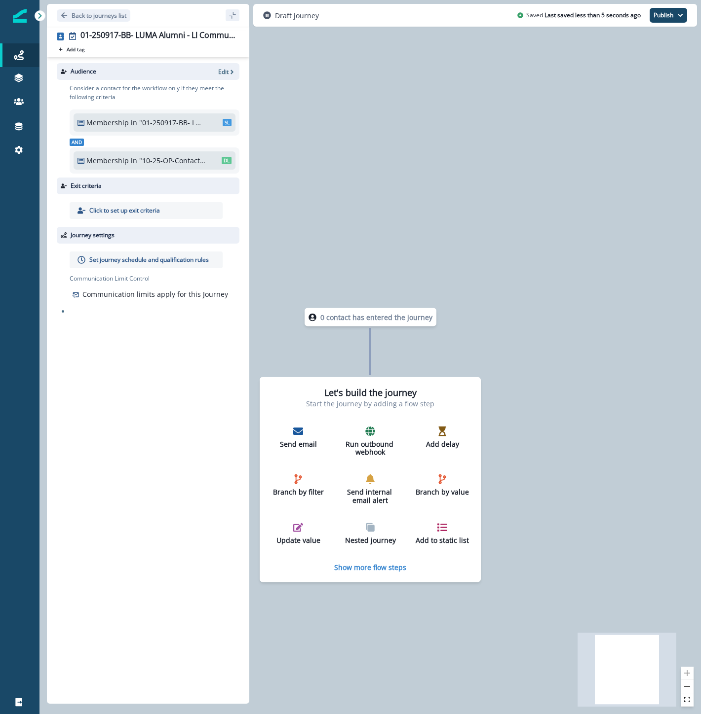
click at [498, 247] on div "0 contact has entered the journey Let's build the journey Start the journey by …" at bounding box center [369, 357] width 661 height 714
click at [16, 52] on icon at bounding box center [19, 55] width 10 height 10
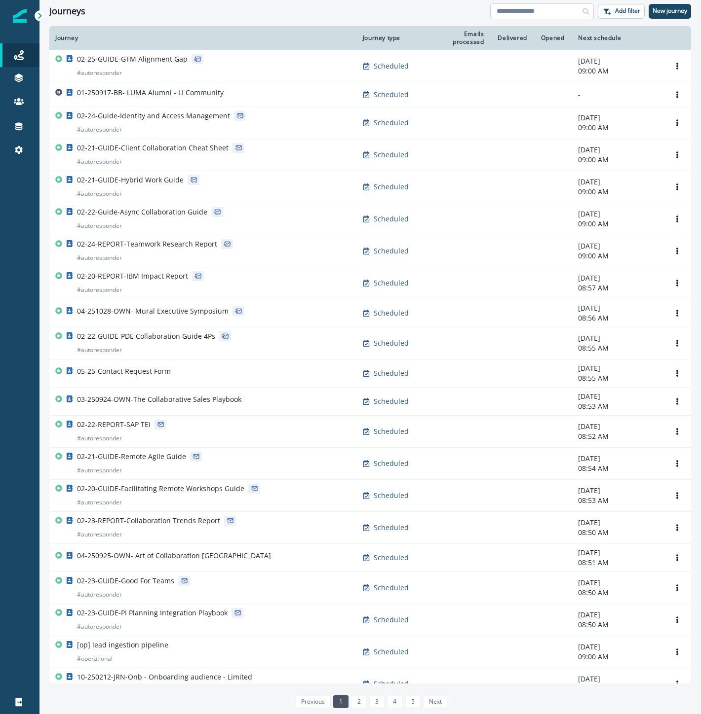
click at [558, 11] on input at bounding box center [542, 11] width 104 height 16
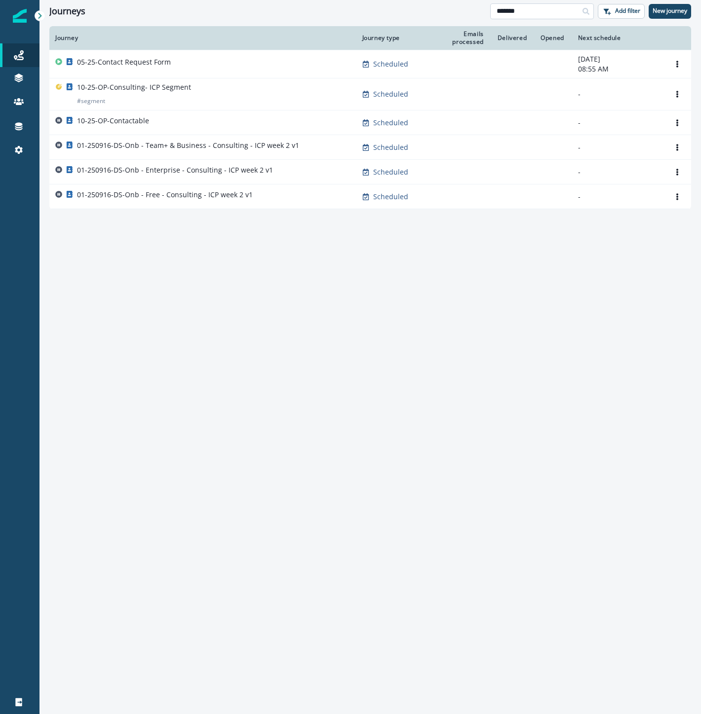
type input "*******"
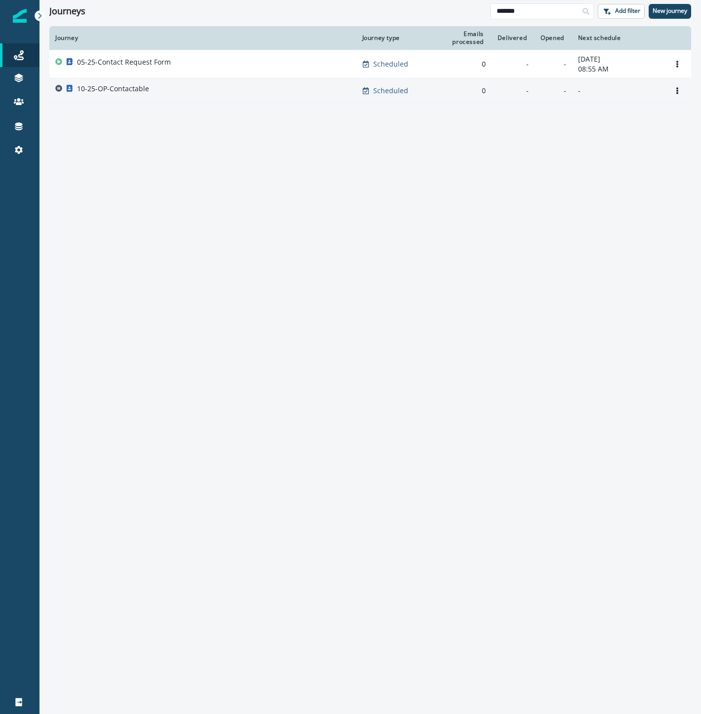
click at [177, 89] on div "10-25-OP-Contactable" at bounding box center [202, 91] width 295 height 14
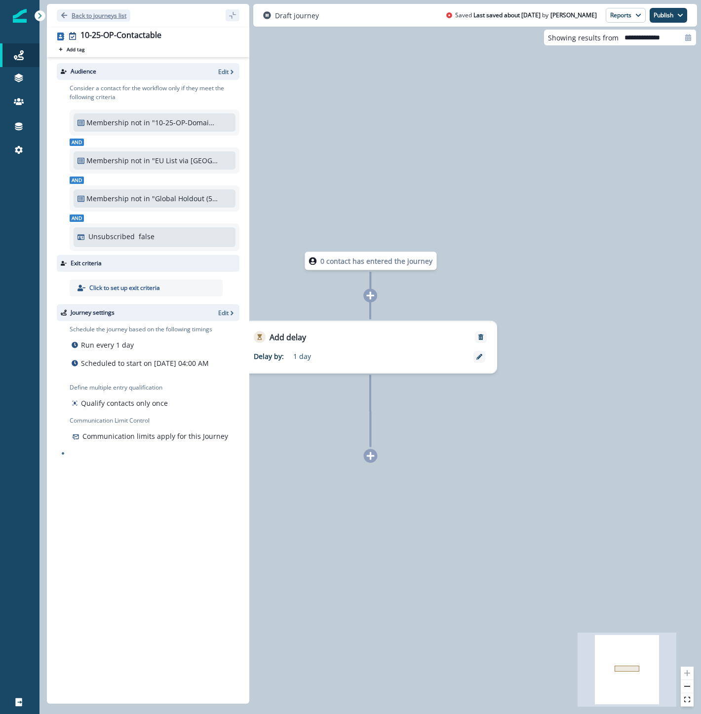
click at [87, 11] on p "Back to journeys list" at bounding box center [99, 15] width 55 height 8
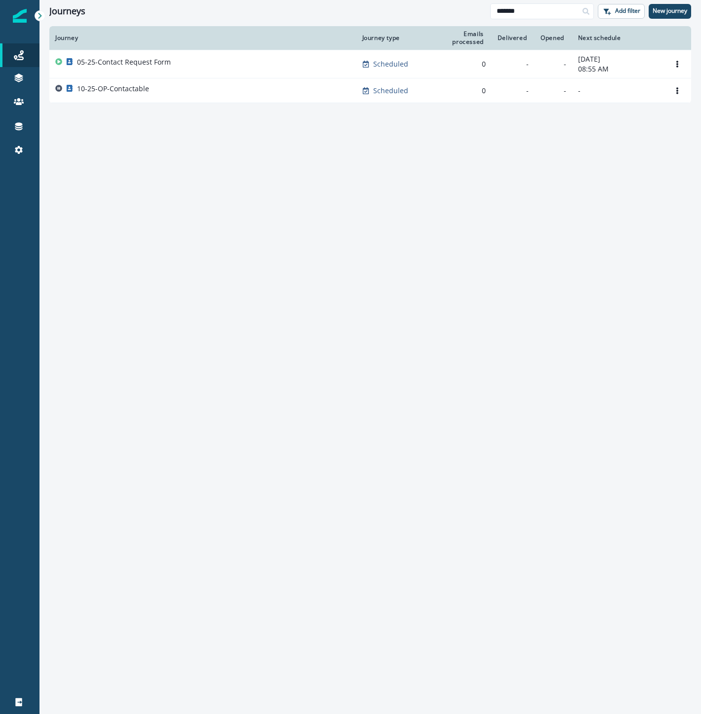
drag, startPoint x: 525, startPoint y: 12, endPoint x: 461, endPoint y: 6, distance: 64.4
click at [461, 6] on div "Journeys ******* Add filter New journey" at bounding box center [369, 11] width 661 height 22
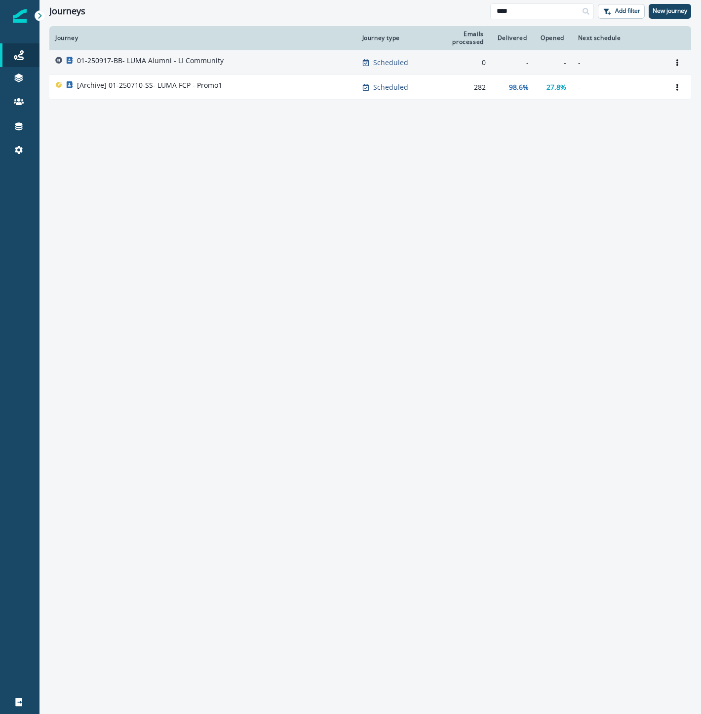
type input "****"
click at [216, 61] on p "01-250917-BB- LUMA Alumni - LI Community" at bounding box center [150, 61] width 147 height 10
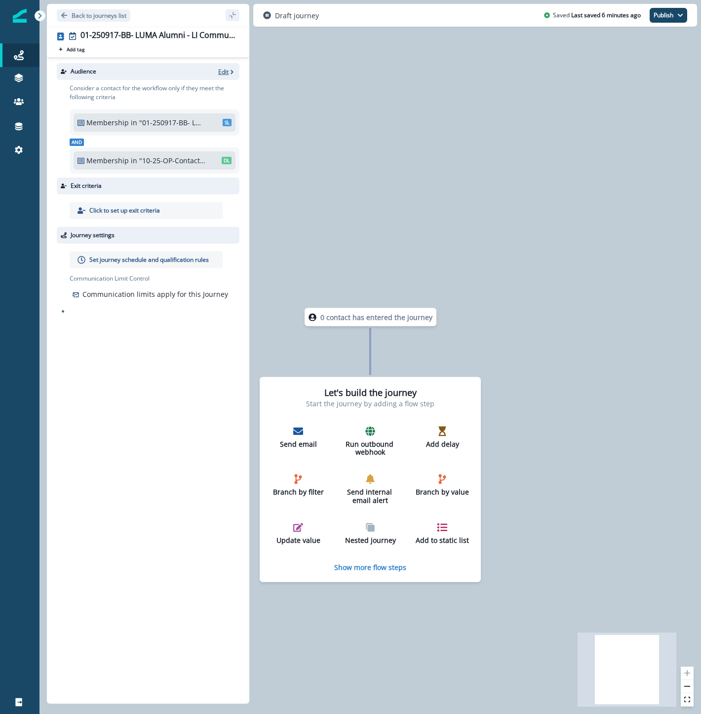
click at [227, 73] on p "Edit" at bounding box center [223, 72] width 10 height 8
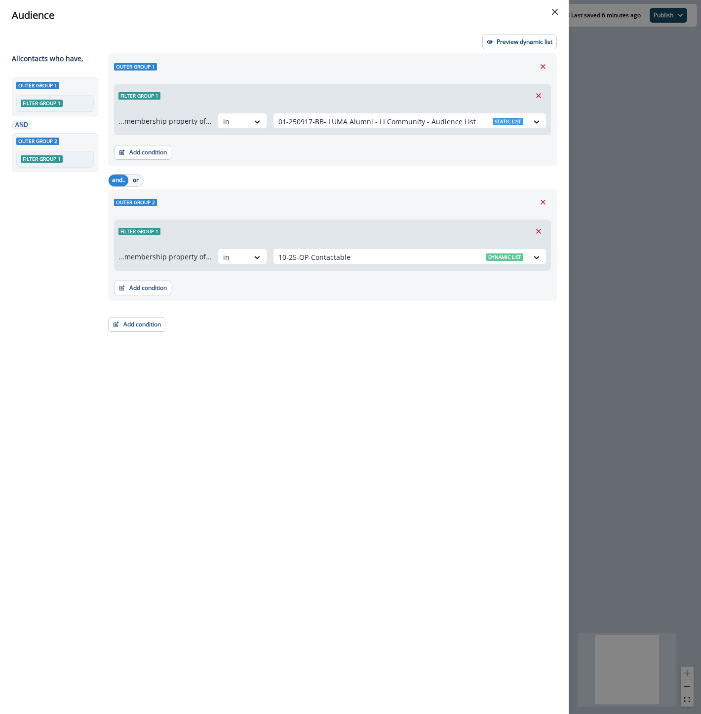
click at [125, 332] on div "Outer group 1 Filter group 1 ...membership property of... in 01-250917-BB- LUMA…" at bounding box center [329, 365] width 454 height 625
click at [141, 327] on button "Add condition" at bounding box center [136, 324] width 57 height 15
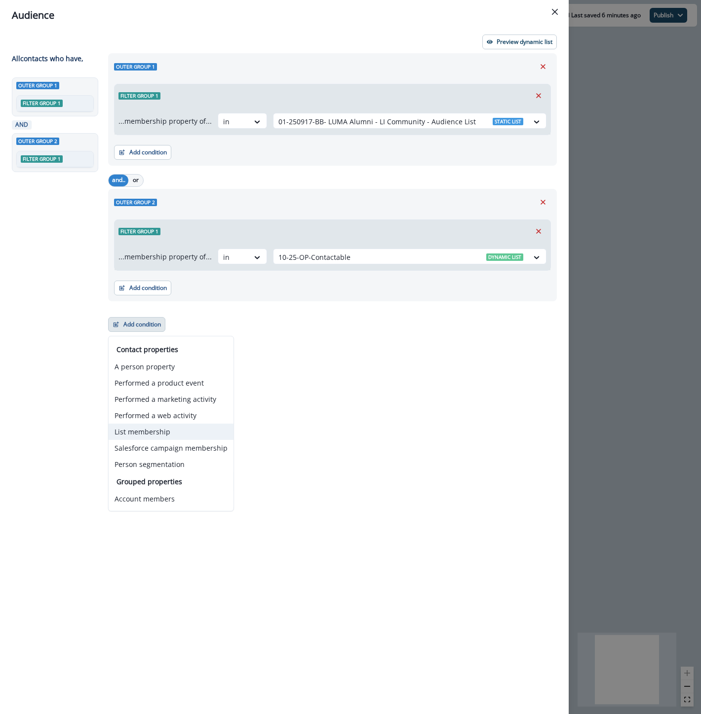
click at [175, 435] on button "List membership" at bounding box center [171, 432] width 125 height 16
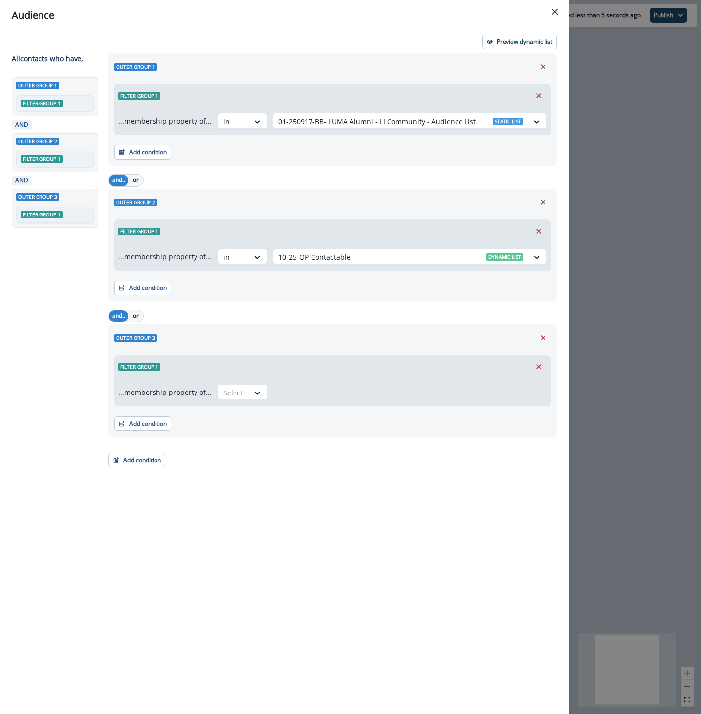
click at [235, 383] on div "...membership property of... Select" at bounding box center [332, 392] width 436 height 28
click at [234, 392] on div at bounding box center [233, 393] width 21 height 12
click at [240, 411] on div "not in" at bounding box center [239, 415] width 49 height 18
click at [285, 398] on div at bounding box center [400, 393] width 245 height 12
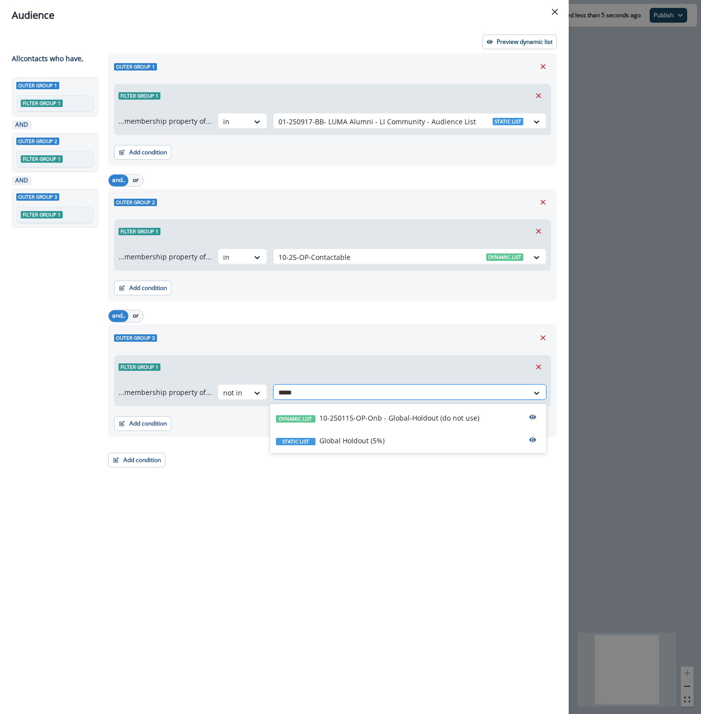
type input "******"
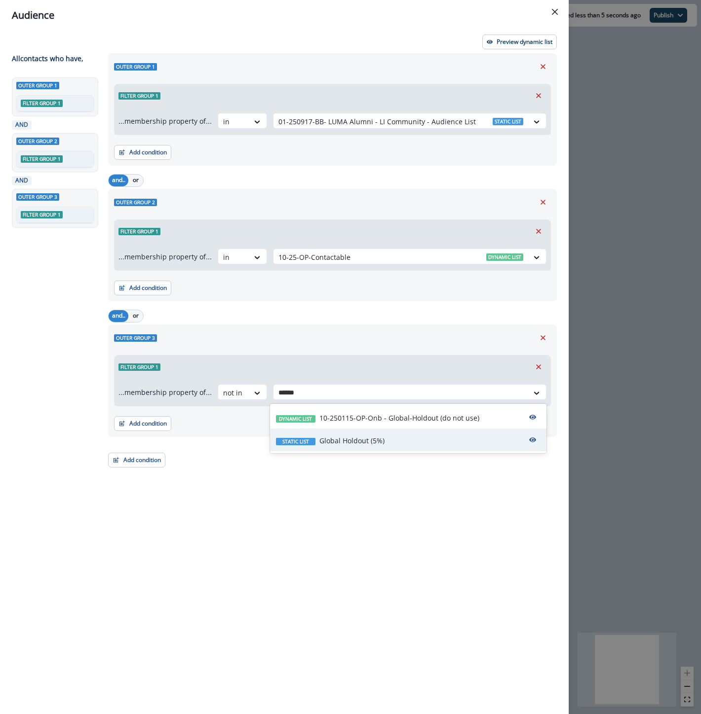
click at [342, 437] on p "Global Holdout (5%)" at bounding box center [351, 441] width 65 height 10
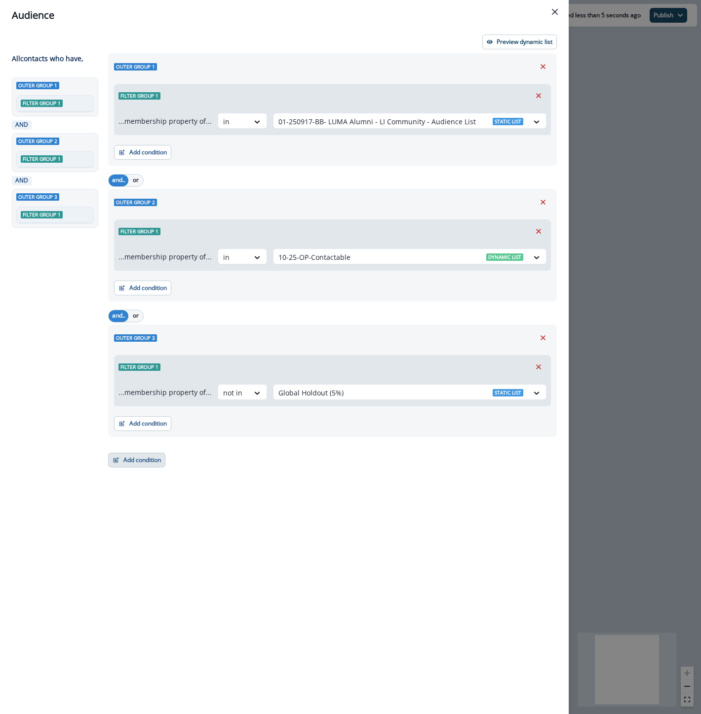
click at [140, 460] on button "Add condition" at bounding box center [136, 460] width 57 height 15
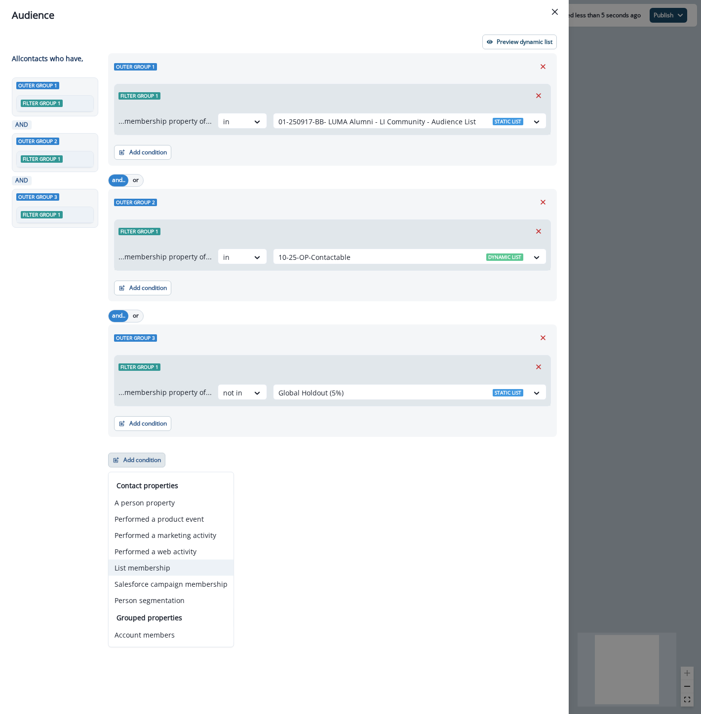
click at [171, 569] on button "List membership" at bounding box center [171, 568] width 125 height 16
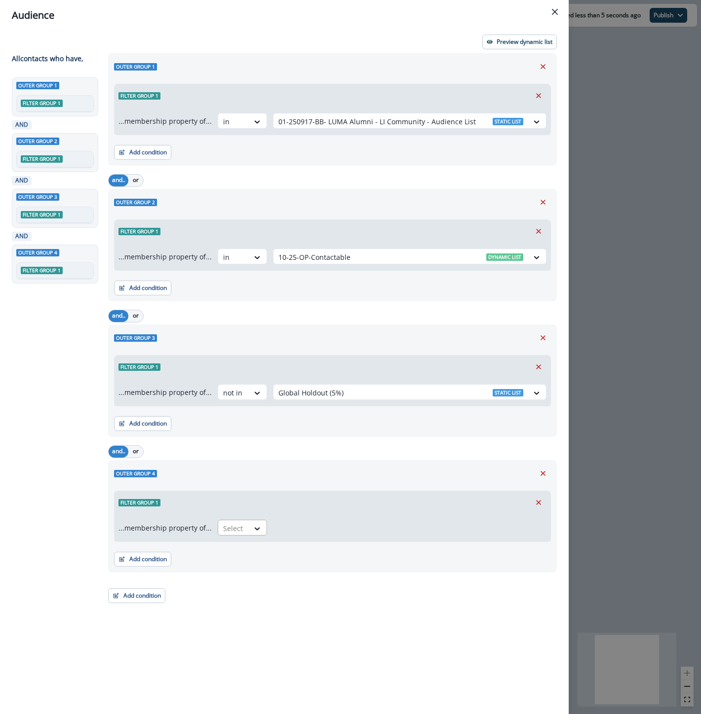
click at [237, 533] on div at bounding box center [233, 528] width 21 height 12
click at [237, 553] on div "not in" at bounding box center [239, 551] width 49 height 18
click at [305, 525] on div at bounding box center [400, 528] width 245 height 12
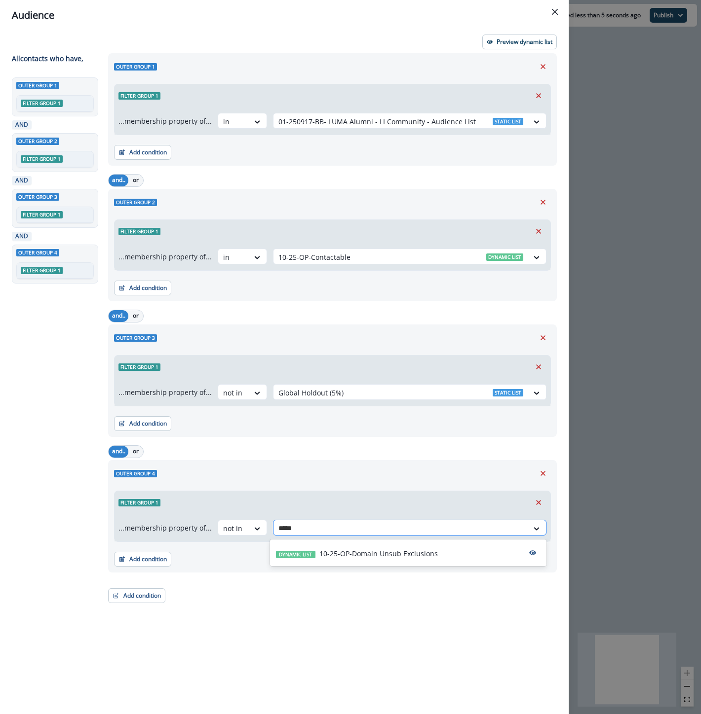
type input "******"
click at [357, 555] on p "10-25-OP-Domain Unsub Exclusions" at bounding box center [378, 554] width 118 height 10
click at [542, 201] on icon "Remove" at bounding box center [542, 202] width 5 height 5
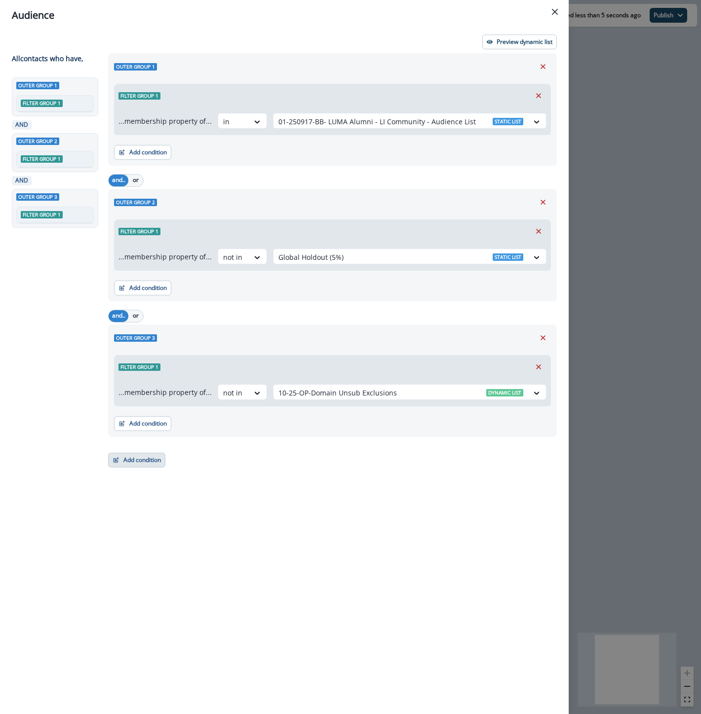
click at [148, 463] on button "Add condition" at bounding box center [136, 460] width 57 height 15
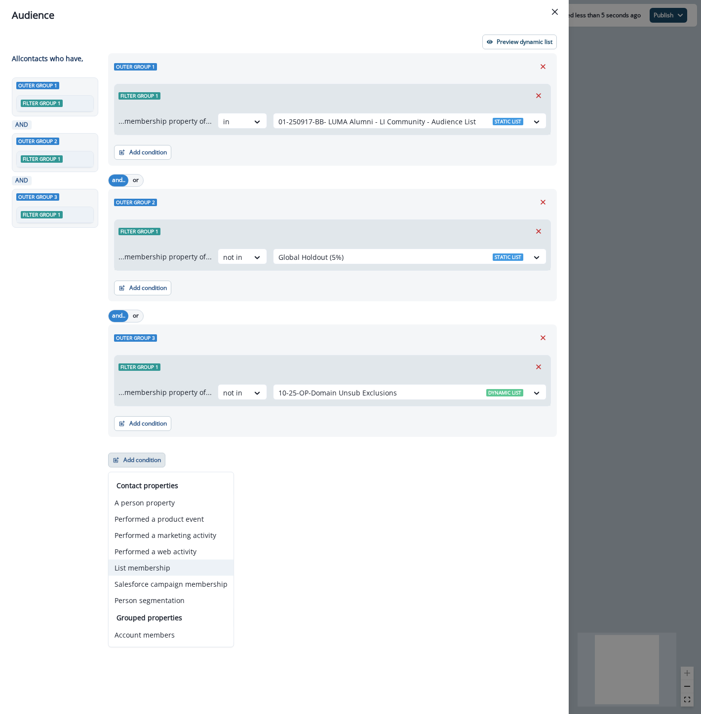
click at [168, 566] on button "List membership" at bounding box center [171, 568] width 125 height 16
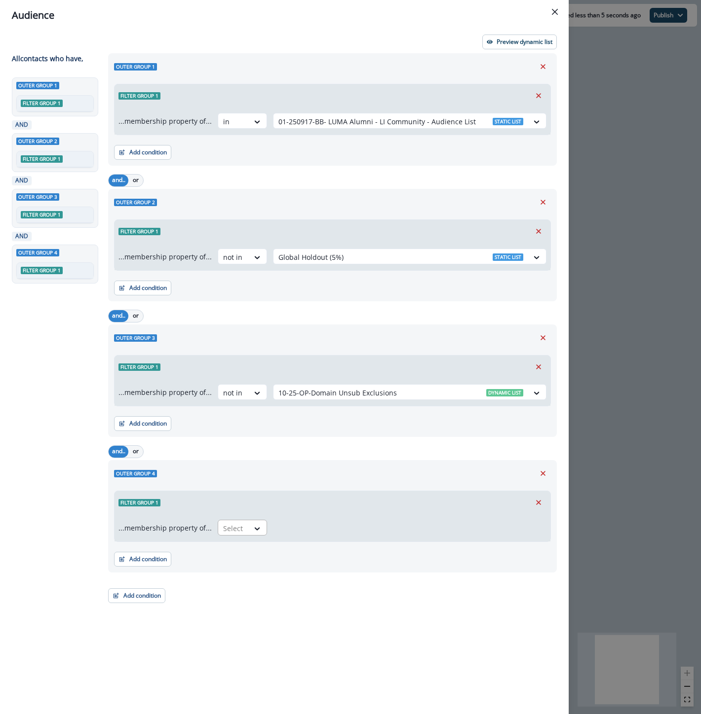
click at [234, 530] on div at bounding box center [233, 528] width 21 height 12
click at [235, 551] on div "not in" at bounding box center [239, 551] width 49 height 18
click at [300, 529] on div at bounding box center [400, 528] width 245 height 12
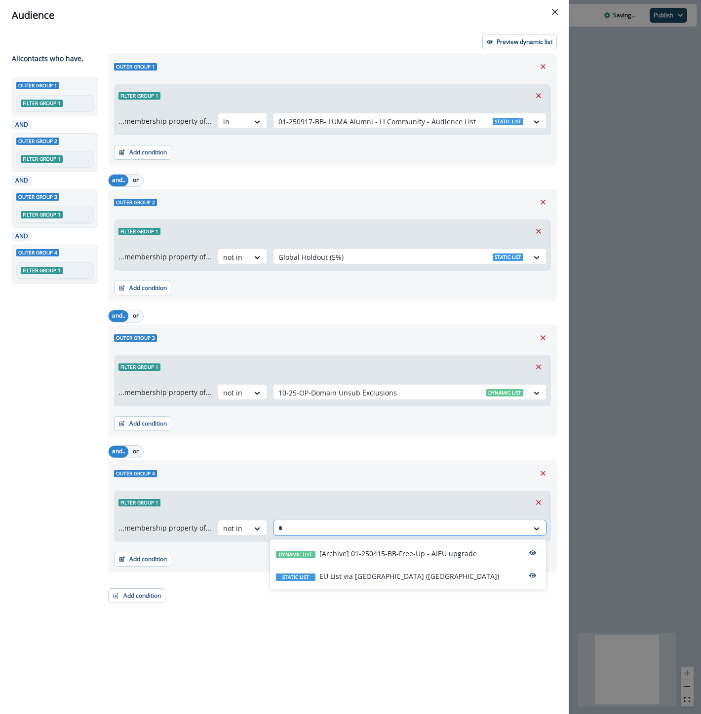
type input "**"
click at [326, 581] on p "EU List via Marketo (VIC)" at bounding box center [409, 576] width 180 height 10
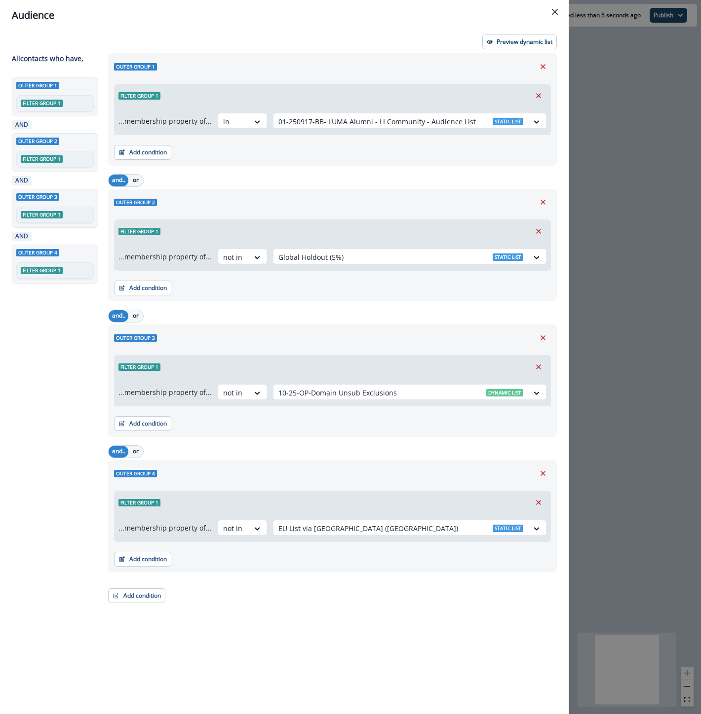
click at [302, 616] on div "Outer group 1 Filter group 1 ...membership property of... in 01-250917-BB- LUMA…" at bounding box center [329, 365] width 454 height 625
click at [520, 39] on p "Preview dynamic list" at bounding box center [524, 41] width 56 height 7
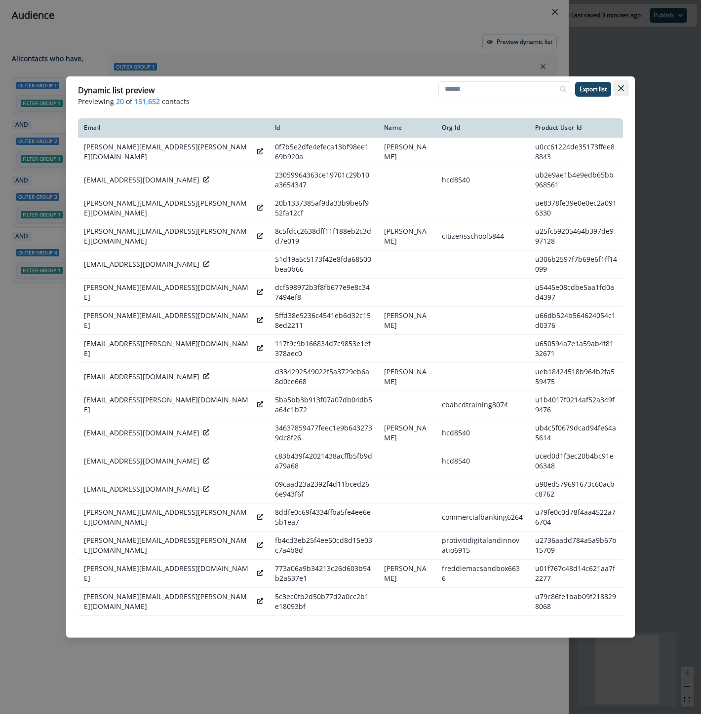
click at [624, 90] on button "Close" at bounding box center [621, 88] width 16 height 16
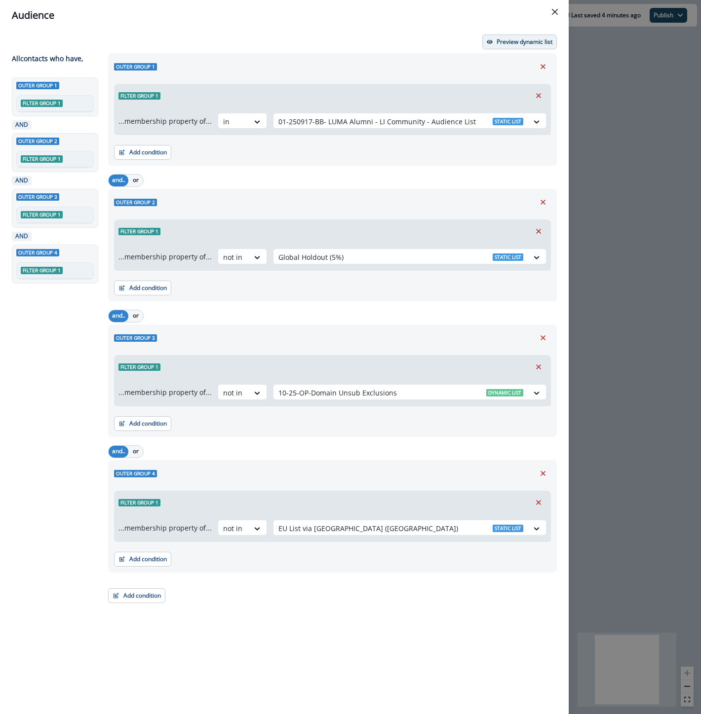
click at [515, 40] on p "Preview dynamic list" at bounding box center [524, 41] width 56 height 7
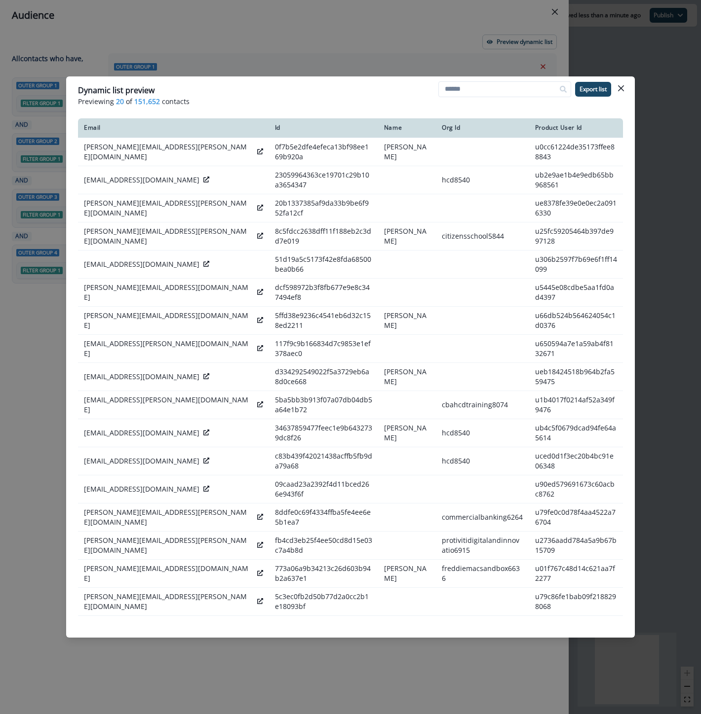
click at [211, 86] on div "Dynamic list preview" at bounding box center [350, 90] width 545 height 12
click at [623, 88] on icon "Close" at bounding box center [621, 88] width 6 height 6
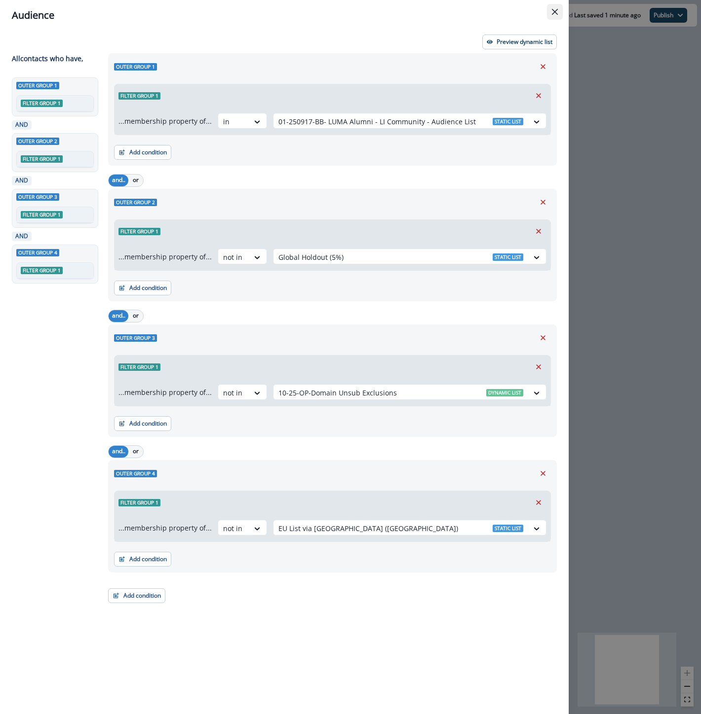
click at [554, 13] on icon "Close" at bounding box center [555, 12] width 6 height 6
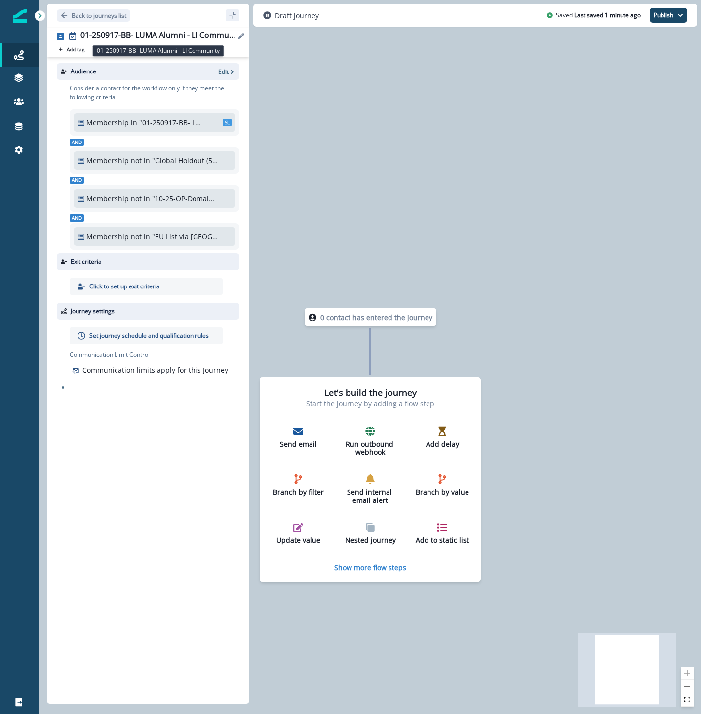
click at [134, 34] on div "01-250917-BB- LUMA Alumni - LI Community" at bounding box center [157, 36] width 155 height 11
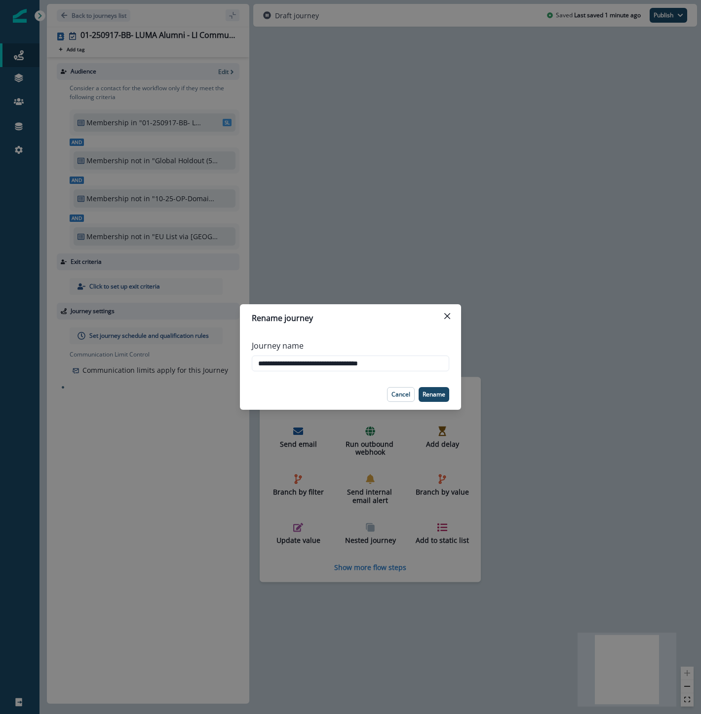
drag, startPoint x: 413, startPoint y: 359, endPoint x: 107, endPoint y: 352, distance: 306.5
click at [107, 352] on div "**********" at bounding box center [350, 357] width 701 height 714
click at [411, 161] on div "**********" at bounding box center [350, 357] width 701 height 714
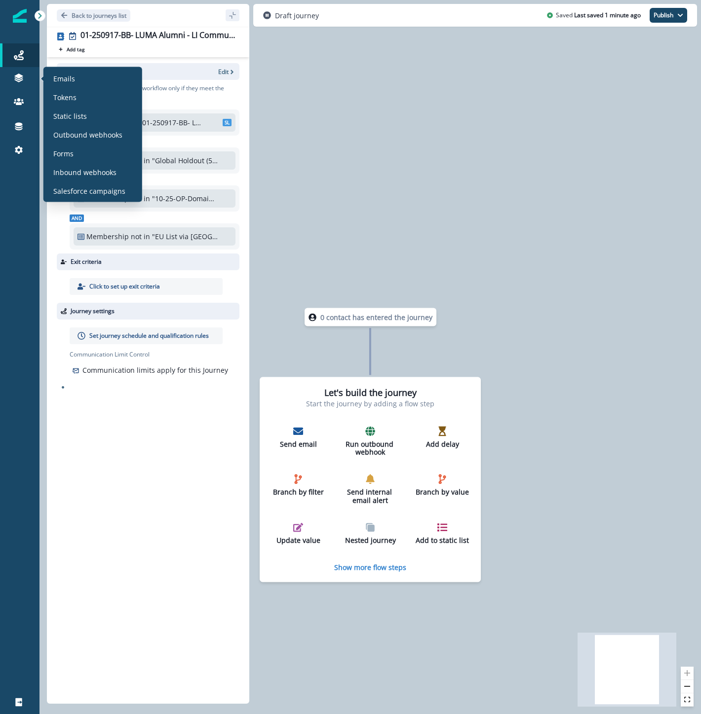
drag, startPoint x: 66, startPoint y: 75, endPoint x: 87, endPoint y: 69, distance: 22.6
click at [66, 75] on p "Emails" at bounding box center [64, 78] width 22 height 10
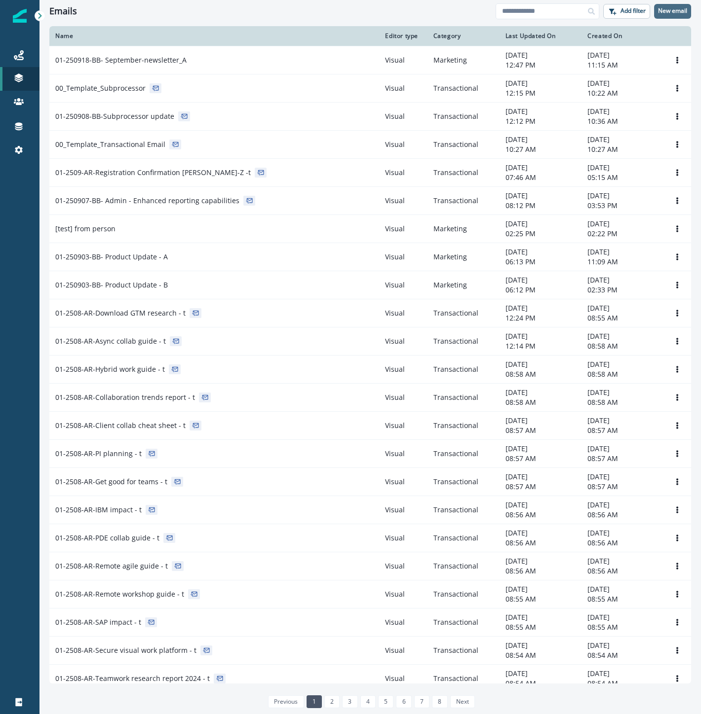
click at [683, 14] on p "New email" at bounding box center [672, 10] width 29 height 7
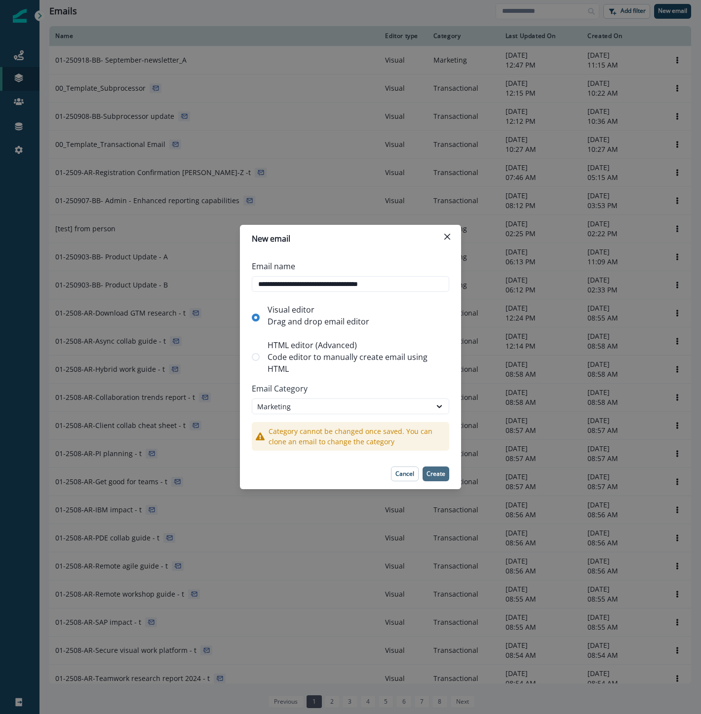
type input "**********"
click at [442, 476] on p "Create" at bounding box center [435, 474] width 19 height 7
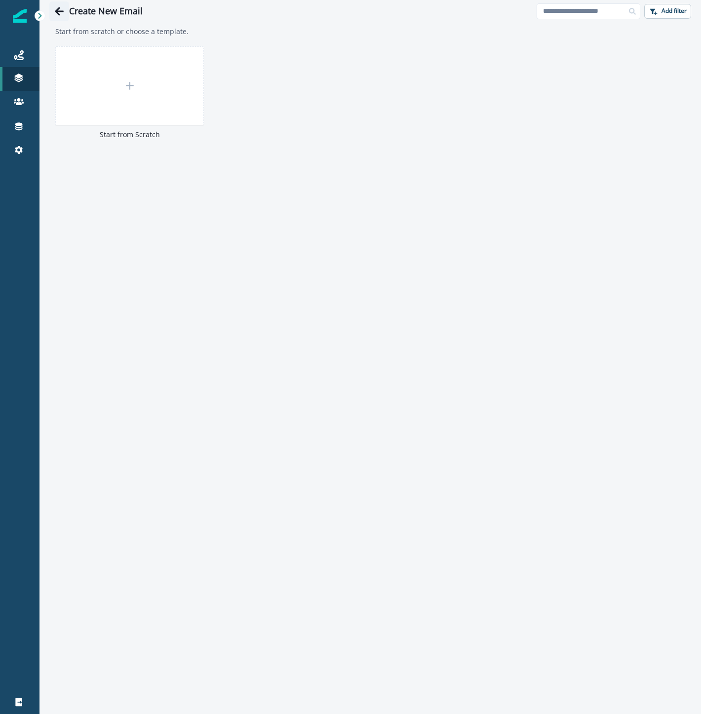
click at [58, 7] on icon "Go back" at bounding box center [59, 11] width 9 height 8
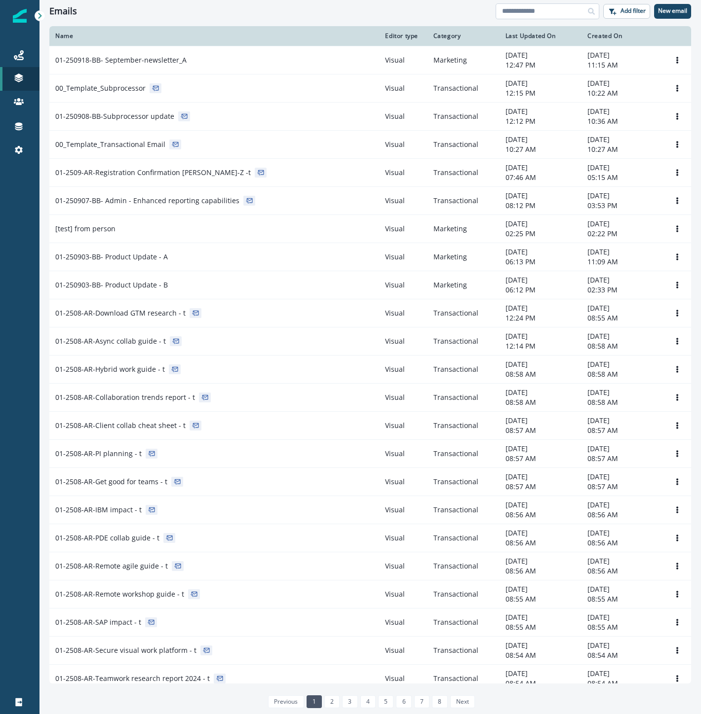
click at [507, 6] on input at bounding box center [547, 11] width 104 height 16
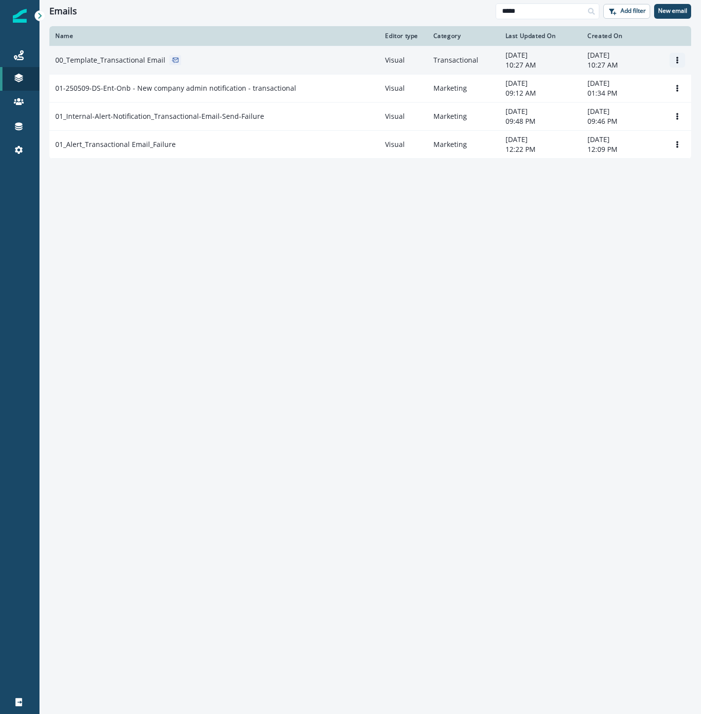
type input "*****"
click at [676, 58] on icon "Options" at bounding box center [676, 60] width 7 height 7
click at [630, 84] on button "Clone" at bounding box center [630, 83] width 110 height 16
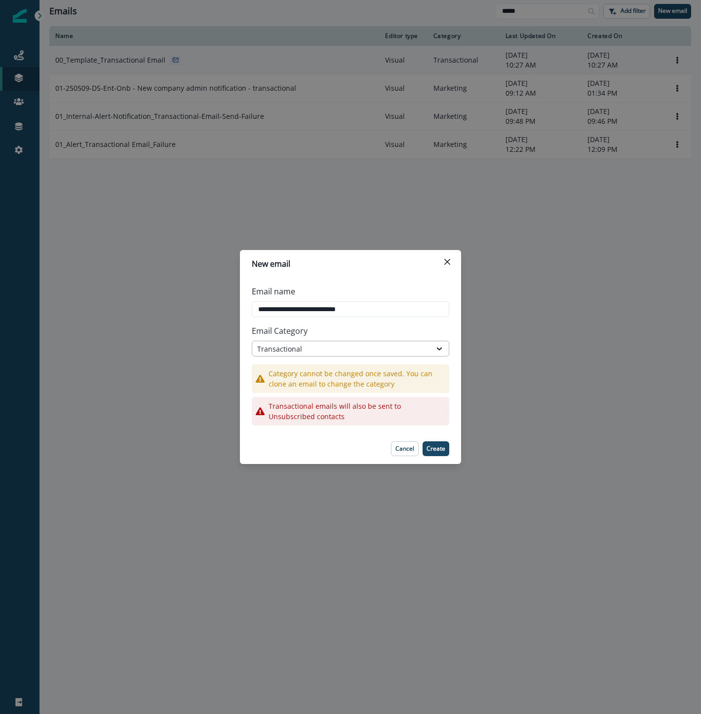
click at [298, 349] on div "Transactional" at bounding box center [341, 349] width 169 height 10
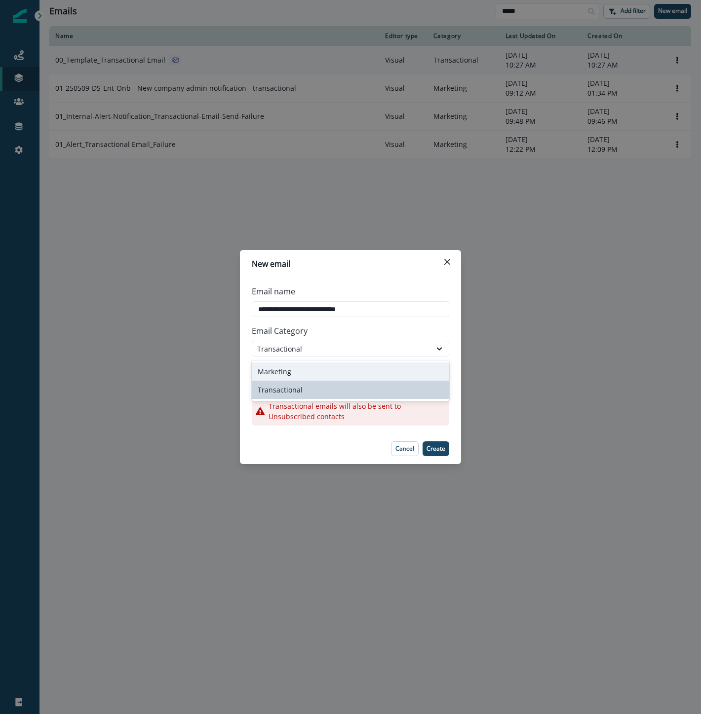
click at [287, 371] on div "Marketing" at bounding box center [350, 372] width 197 height 18
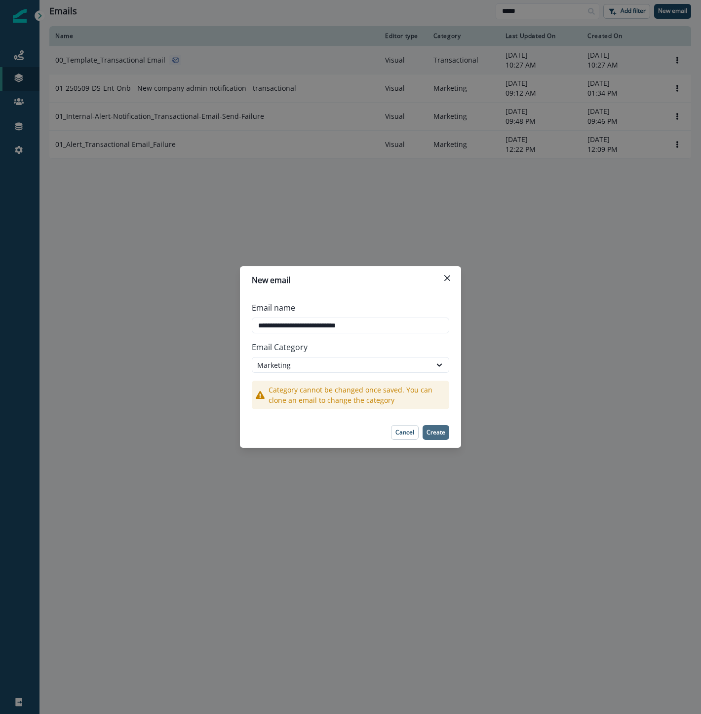
click at [442, 433] on p "Create" at bounding box center [435, 432] width 19 height 7
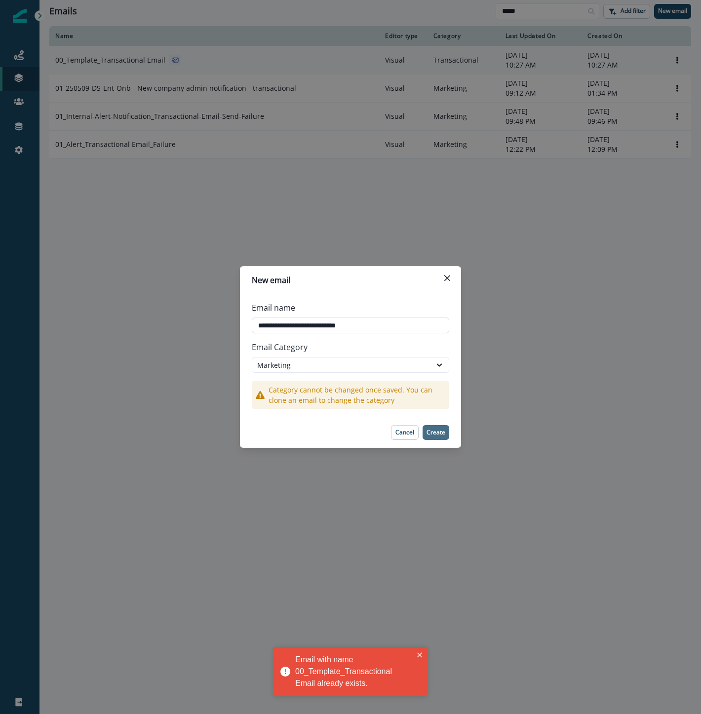
drag, startPoint x: 364, startPoint y: 327, endPoint x: 372, endPoint y: 328, distance: 8.4
click at [364, 327] on input "**********" at bounding box center [350, 326] width 197 height 16
drag, startPoint x: 400, startPoint y: 326, endPoint x: 122, endPoint y: 313, distance: 278.6
click at [123, 314] on div "**********" at bounding box center [350, 357] width 701 height 714
paste input "*********"
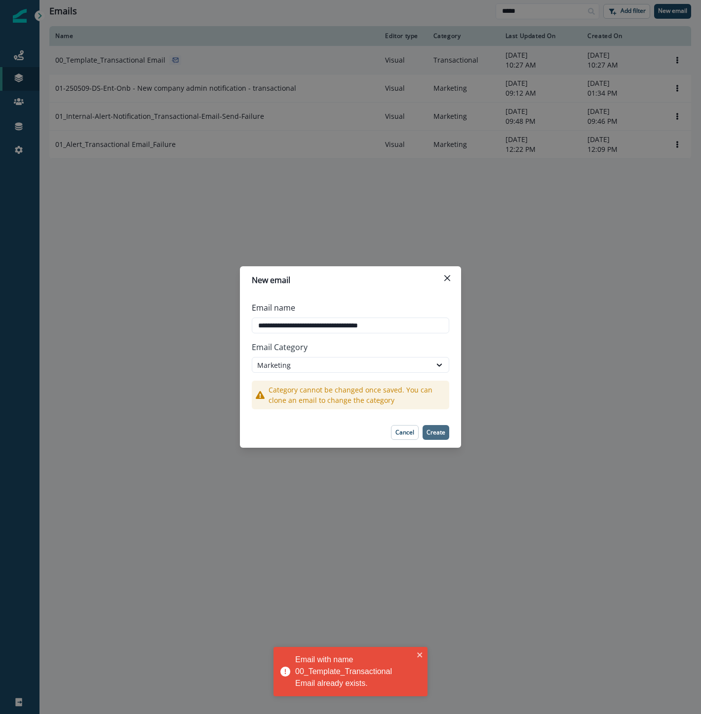
type input "**********"
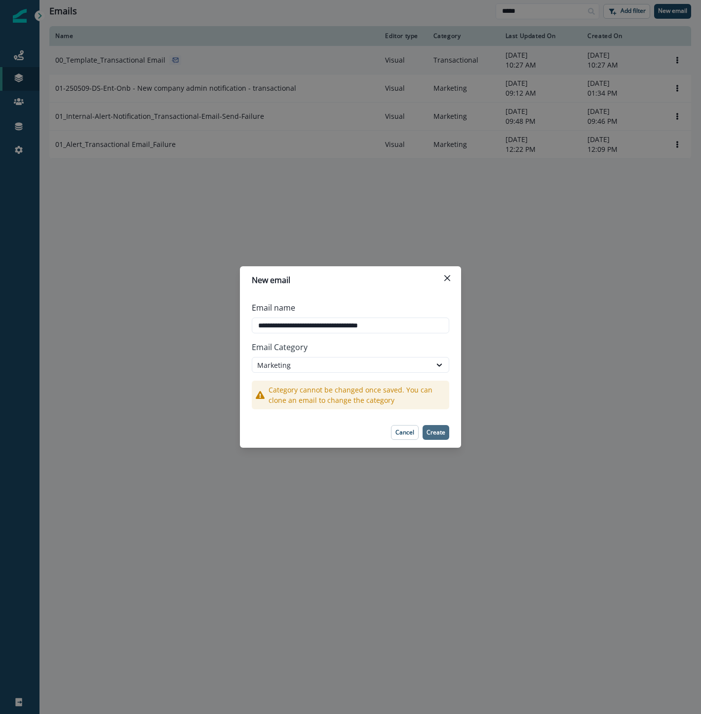
click at [442, 433] on p "Create" at bounding box center [435, 432] width 19 height 7
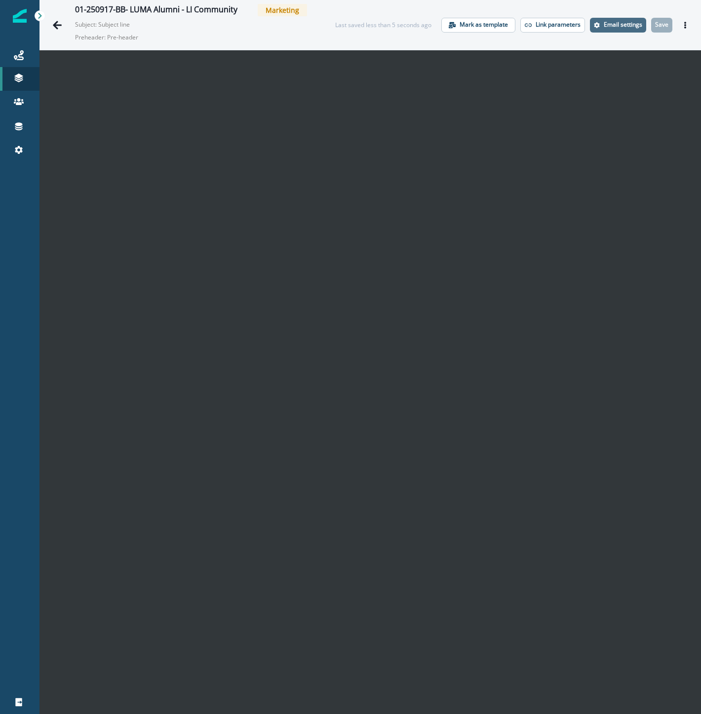
click at [607, 25] on p "Email settings" at bounding box center [622, 24] width 38 height 7
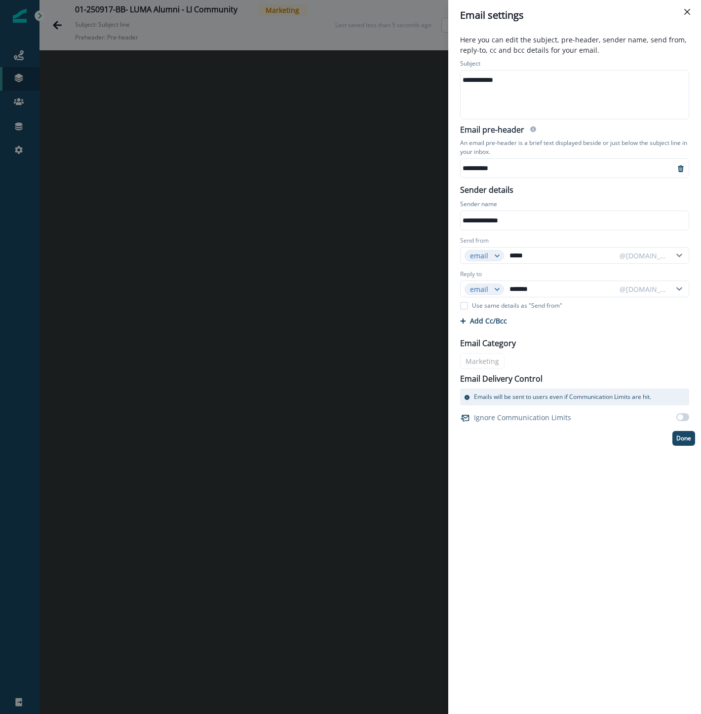
click at [331, 643] on div "**********" at bounding box center [350, 357] width 701 height 714
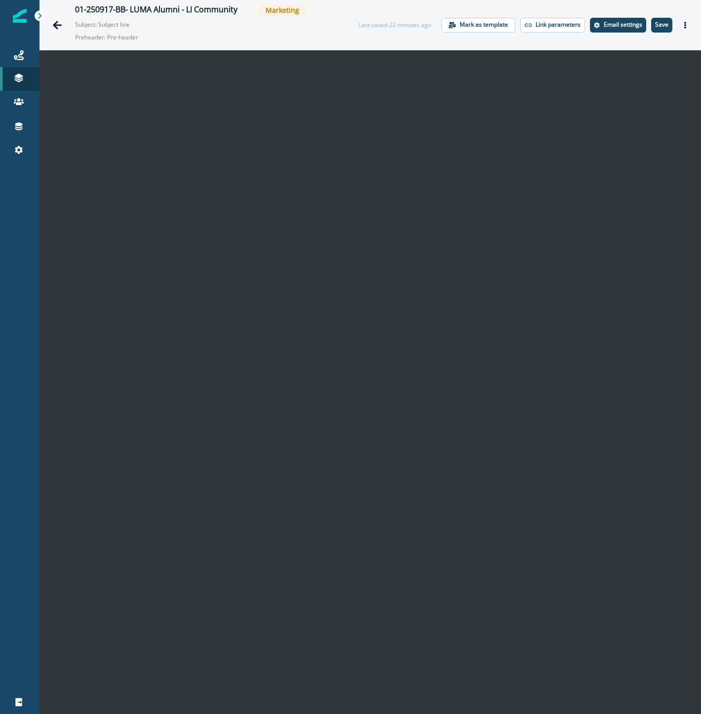
scroll to position [10, 0]
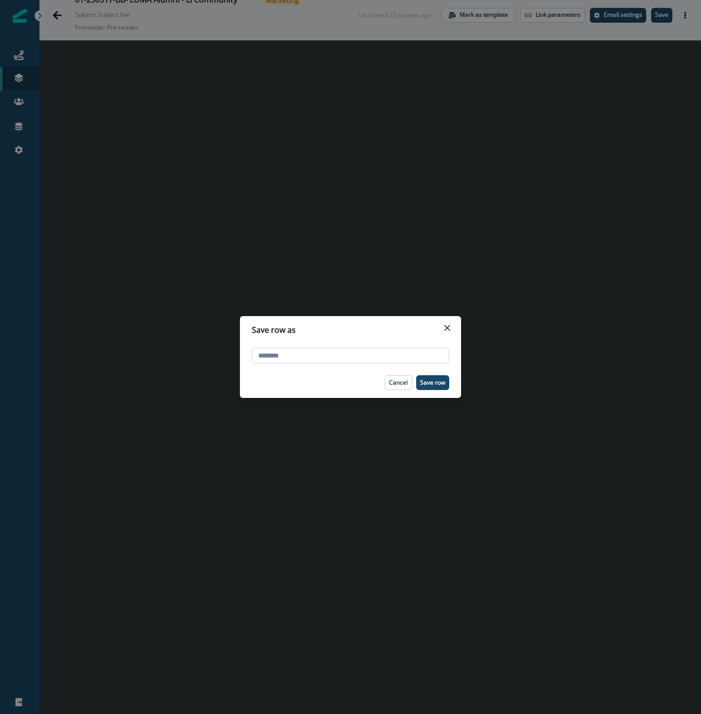
click at [301, 357] on input "text" at bounding box center [350, 356] width 197 height 16
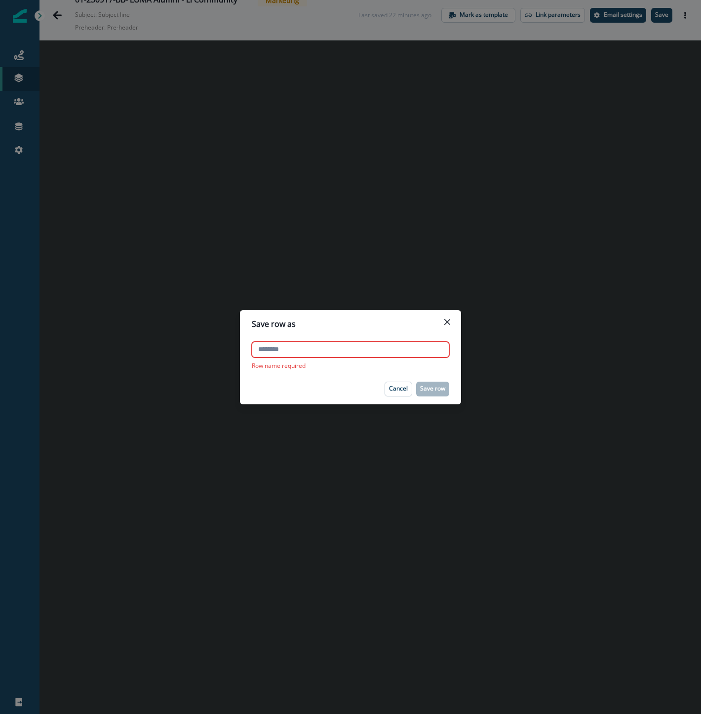
type input "*"
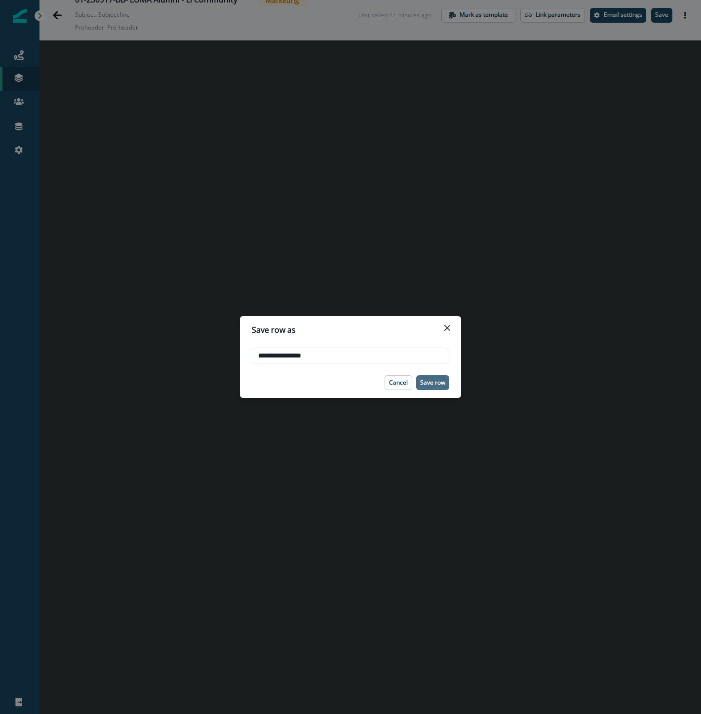
type input "**********"
click at [435, 377] on button "Save row" at bounding box center [432, 382] width 33 height 15
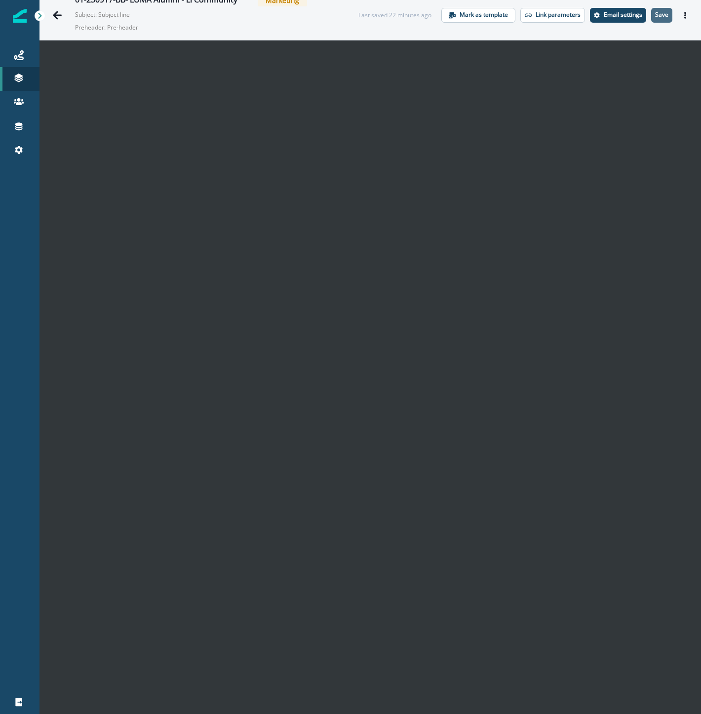
click at [655, 15] on p "Save" at bounding box center [661, 14] width 13 height 7
click at [18, 53] on icon at bounding box center [19, 55] width 10 height 10
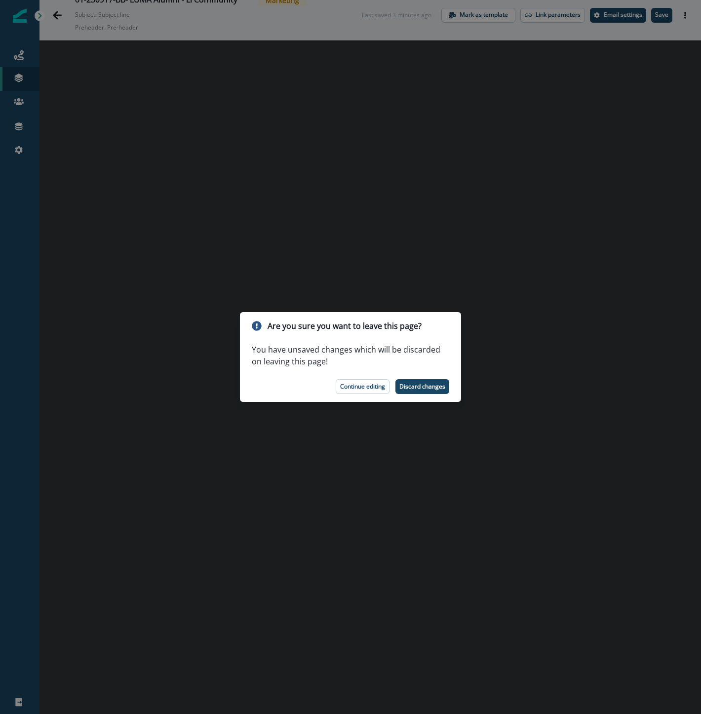
click at [405, 600] on div "Are you sure you want to leave this page? You have unsaved changes which will b…" at bounding box center [350, 357] width 701 height 714
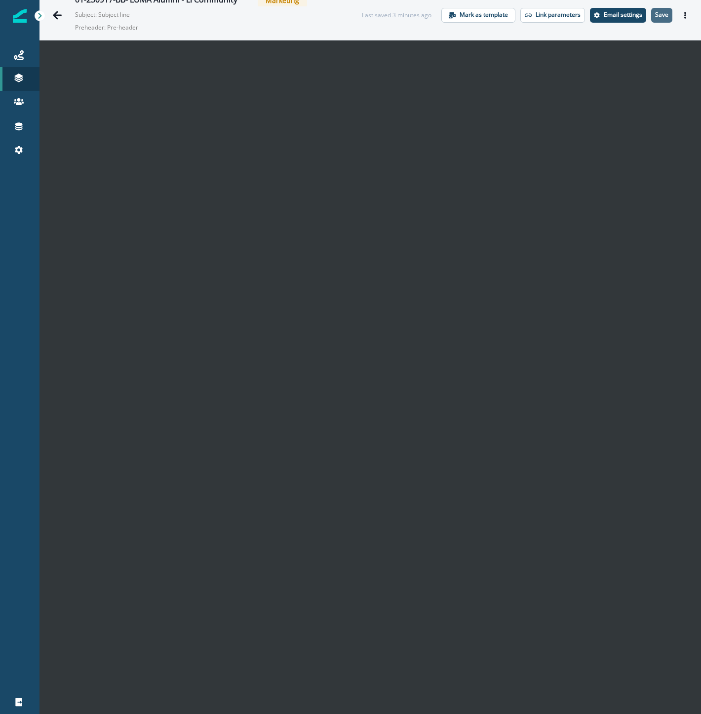
click at [655, 15] on p "Save" at bounding box center [661, 14] width 13 height 7
click at [54, 17] on icon "Go back" at bounding box center [57, 15] width 10 height 10
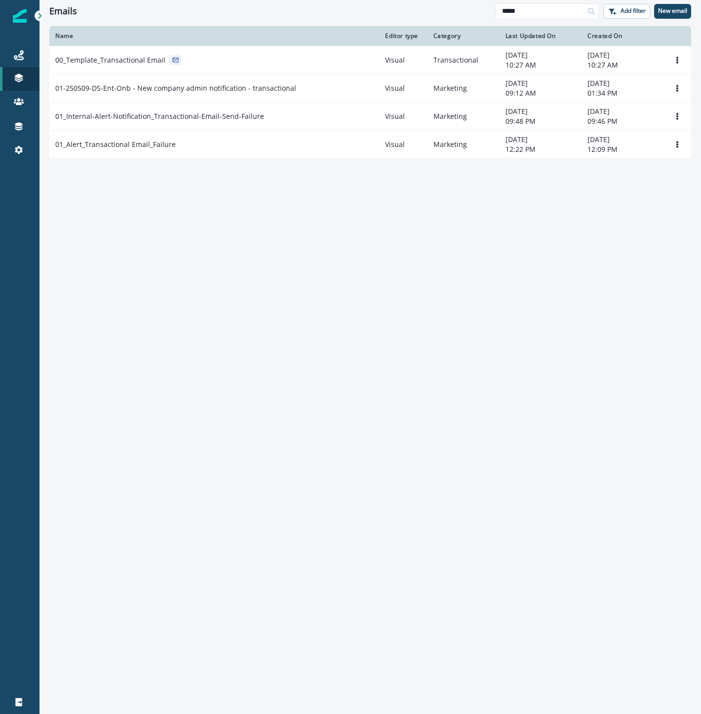
drag, startPoint x: 532, startPoint y: 13, endPoint x: 439, endPoint y: 15, distance: 92.8
click at [447, 14] on div "Emails ***** Add filter New email" at bounding box center [369, 11] width 661 height 22
type input "****"
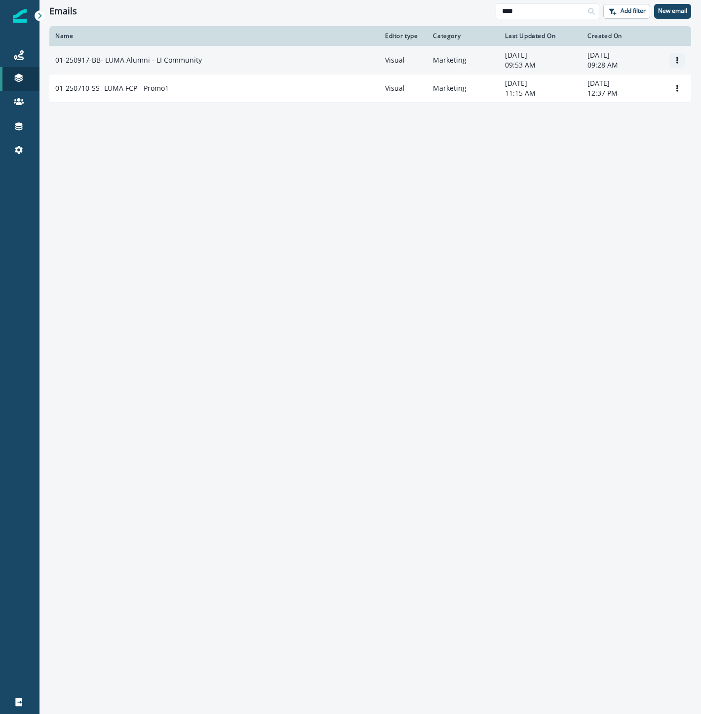
click at [672, 56] on button "Options" at bounding box center [677, 60] width 16 height 15
click at [633, 82] on button "Clone" at bounding box center [630, 83] width 110 height 16
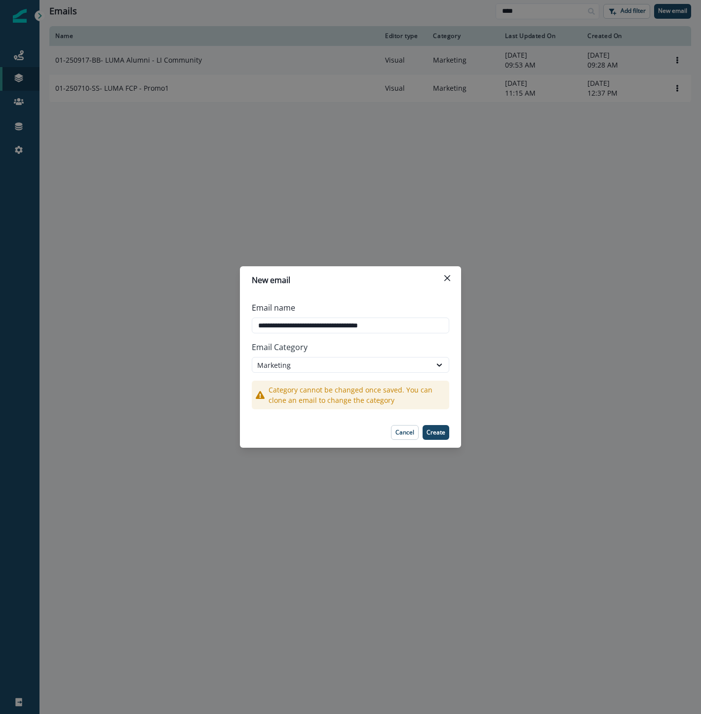
drag, startPoint x: 414, startPoint y: 325, endPoint x: 124, endPoint y: 322, distance: 290.1
click at [129, 322] on div "**********" at bounding box center [350, 357] width 701 height 714
type input "**********"
click at [442, 431] on p "Create" at bounding box center [435, 432] width 19 height 7
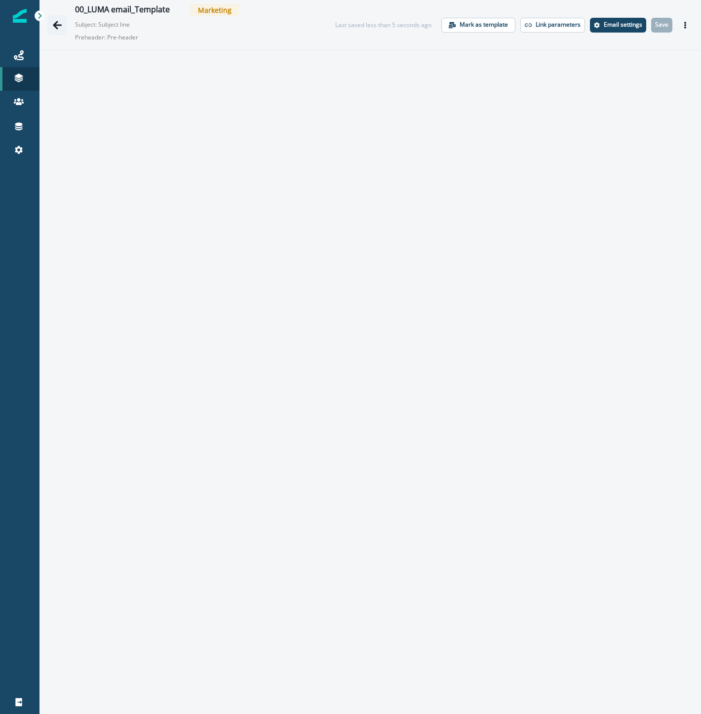
click at [55, 25] on icon "Go back" at bounding box center [57, 25] width 9 height 8
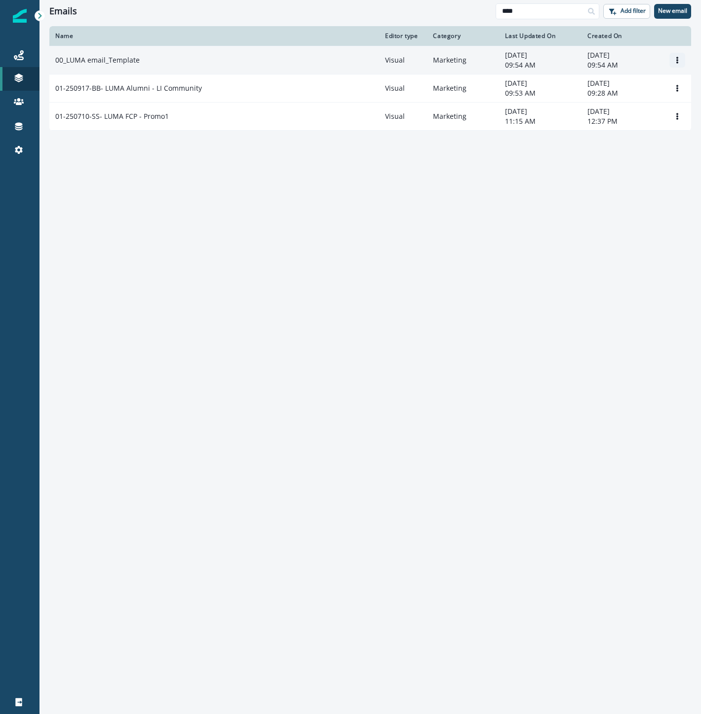
click at [678, 58] on icon "Options" at bounding box center [676, 60] width 7 height 7
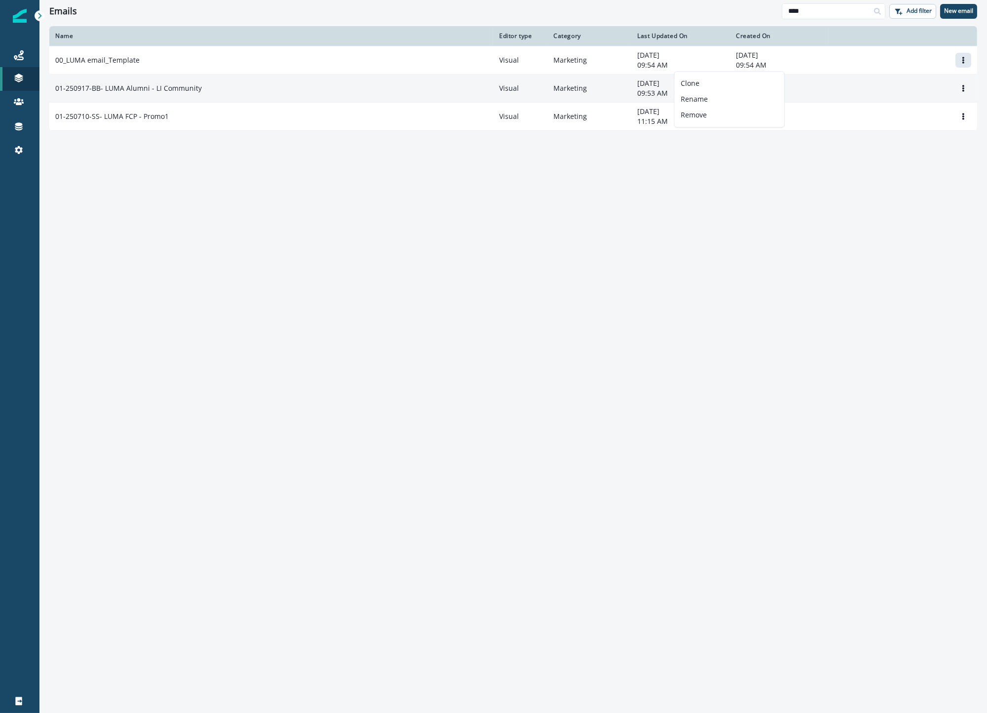
click at [181, 85] on p "01-250917-BB- LUMA Alumni - LI Community" at bounding box center [128, 88] width 147 height 10
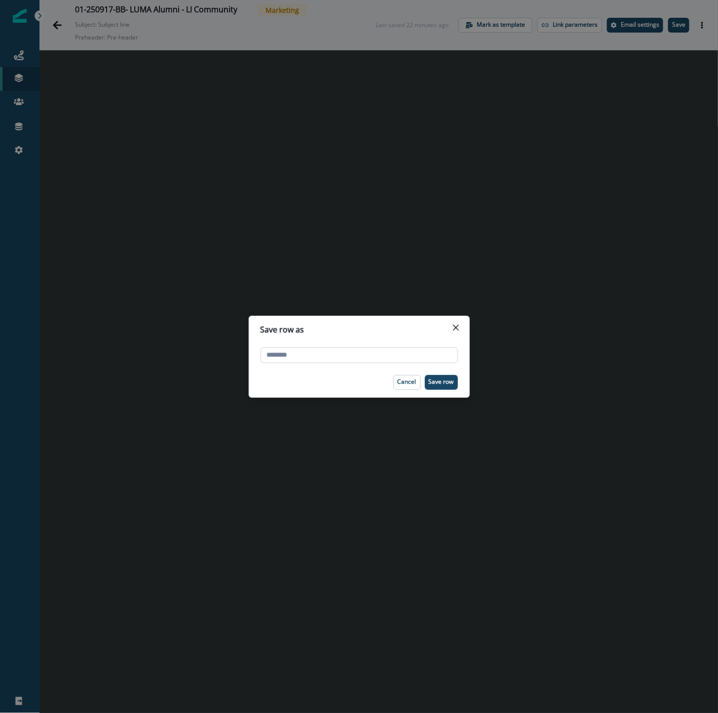
click at [304, 354] on input "text" at bounding box center [358, 355] width 197 height 16
type input "*"
type input "**********"
click at [439, 380] on p "Save row" at bounding box center [441, 381] width 25 height 7
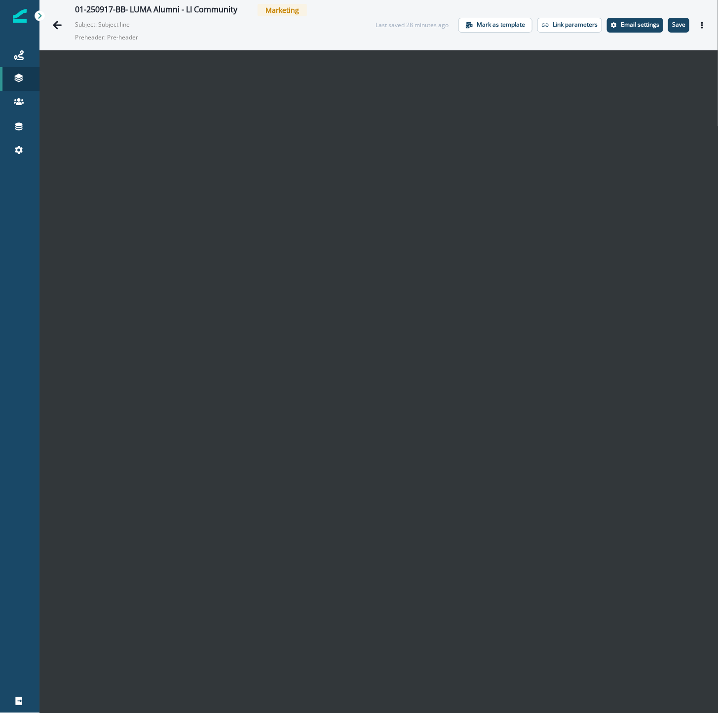
click at [27, 367] on div at bounding box center [19, 432] width 39 height 516
click at [674, 26] on p "Save" at bounding box center [678, 24] width 13 height 7
click at [672, 21] on p "Save" at bounding box center [678, 24] width 13 height 7
click at [699, 25] on icon "Actions" at bounding box center [702, 25] width 7 height 7
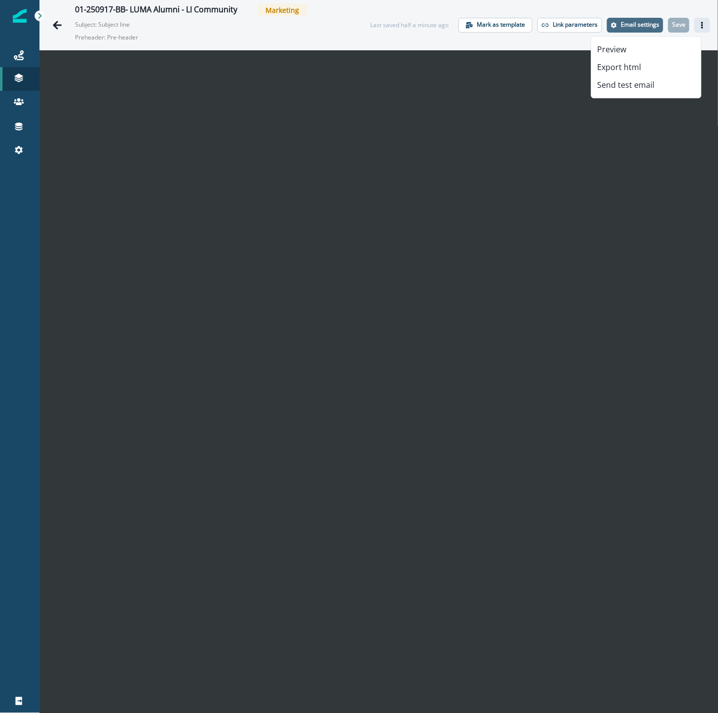
click at [610, 27] on button "Email settings" at bounding box center [635, 25] width 56 height 15
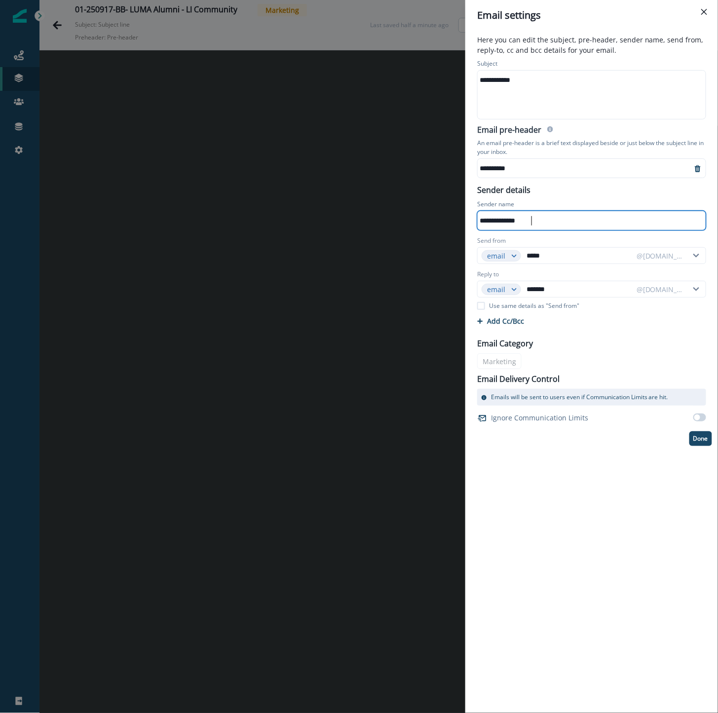
drag, startPoint x: 546, startPoint y: 224, endPoint x: 459, endPoint y: 220, distance: 86.9
click at [459, 220] on div "**********" at bounding box center [359, 356] width 718 height 713
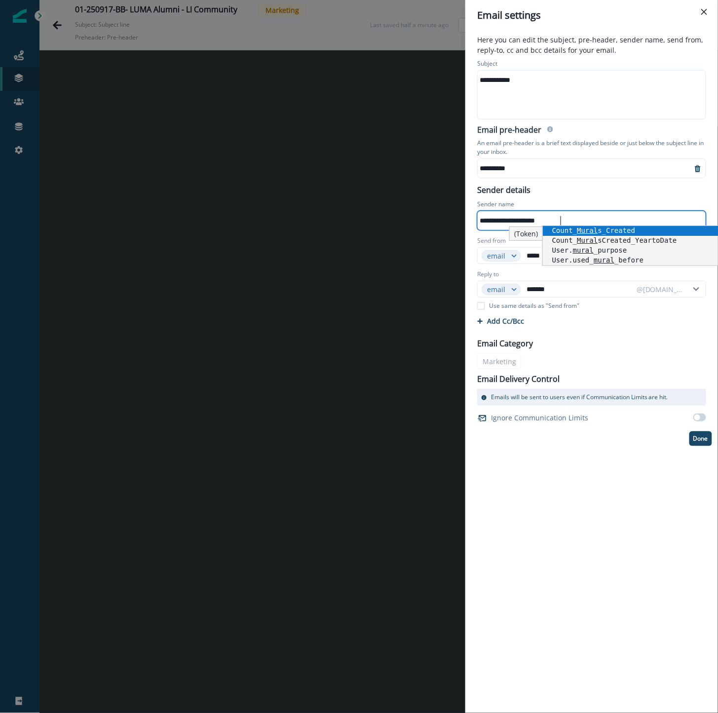
click at [627, 511] on div "**********" at bounding box center [591, 372] width 253 height 682
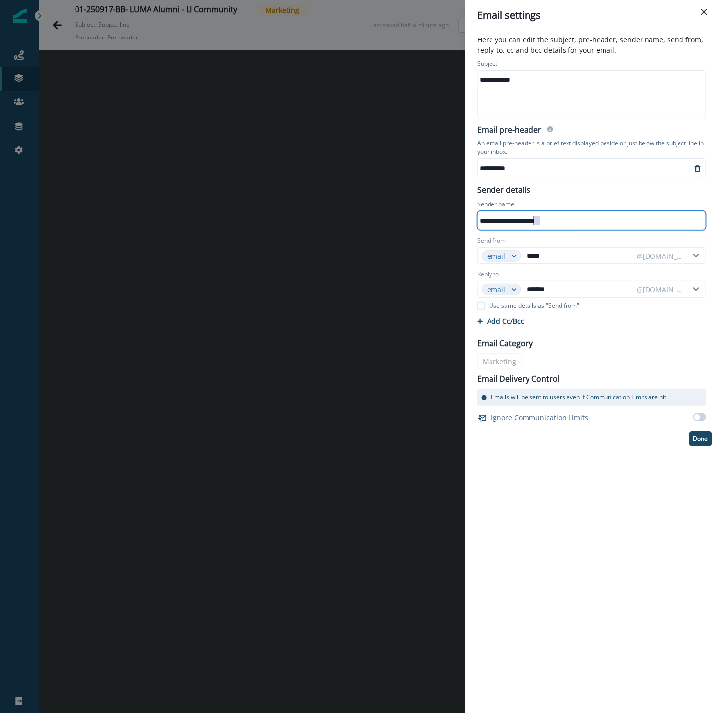
drag, startPoint x: 540, startPoint y: 219, endPoint x: 535, endPoint y: 219, distance: 5.4
click at [535, 219] on div "**********" at bounding box center [591, 220] width 226 height 15
click at [661, 479] on div "**********" at bounding box center [591, 372] width 253 height 682
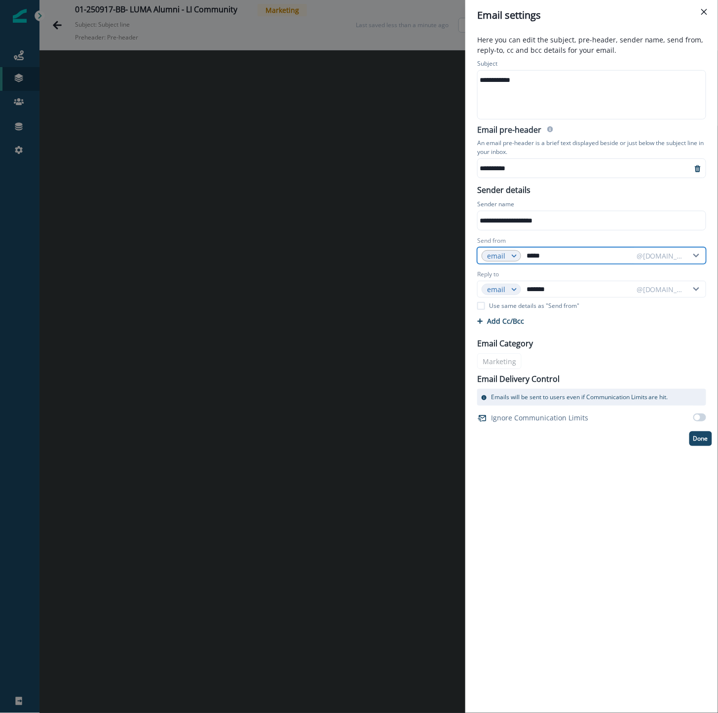
drag, startPoint x: 557, startPoint y: 257, endPoint x: 511, endPoint y: 253, distance: 46.1
click at [511, 253] on div "email ***** @mural.co" at bounding box center [591, 255] width 229 height 17
type input "*********"
click at [556, 469] on div "**********" at bounding box center [591, 372] width 253 height 682
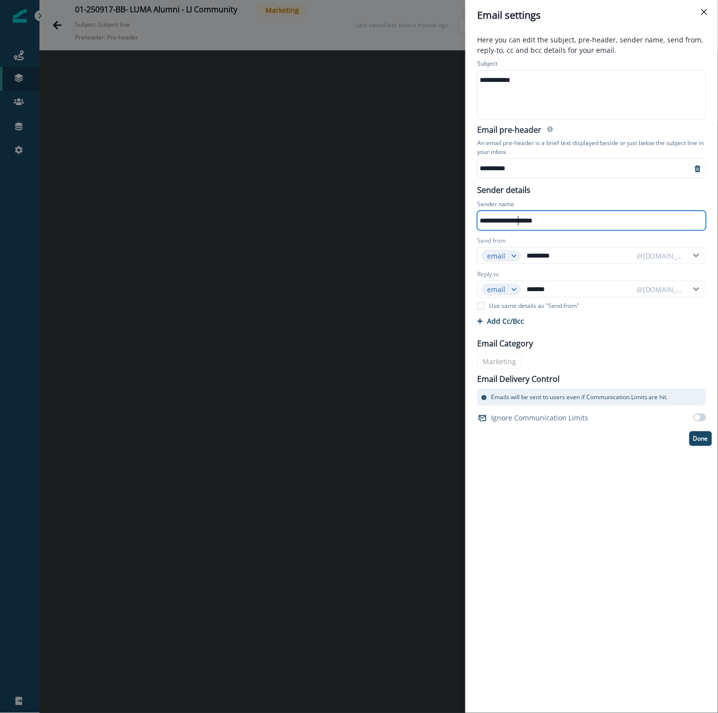
click at [517, 221] on div "**********" at bounding box center [591, 220] width 226 height 15
click at [645, 459] on div "**********" at bounding box center [591, 372] width 253 height 682
click at [181, 327] on div "**********" at bounding box center [359, 356] width 718 height 713
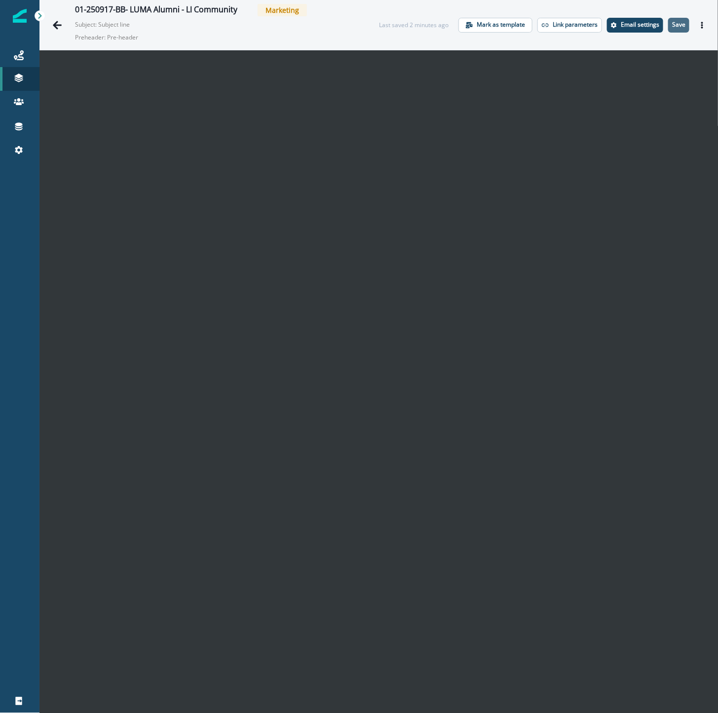
click at [672, 23] on p "Save" at bounding box center [678, 24] width 13 height 7
click at [699, 26] on icon "Actions" at bounding box center [702, 25] width 7 height 7
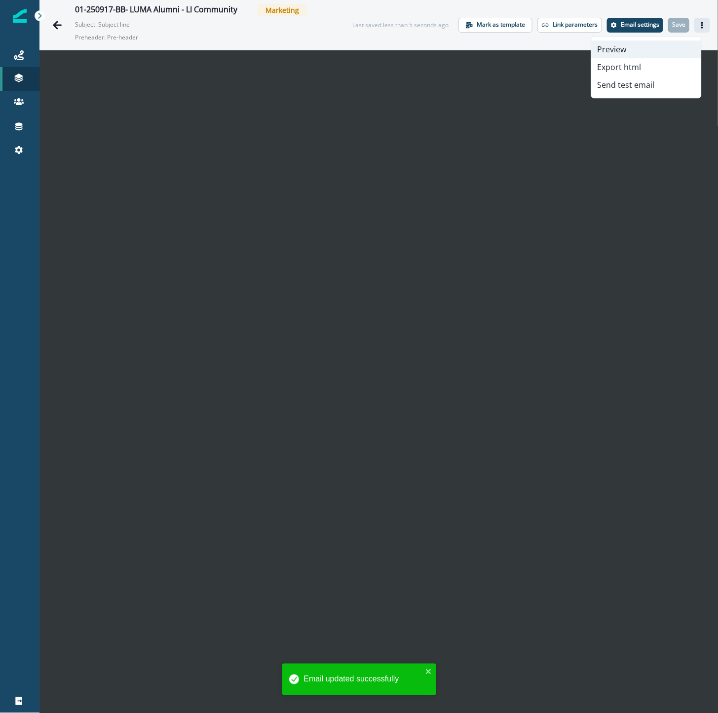
click at [663, 51] on button "Preview" at bounding box center [647, 49] width 110 height 18
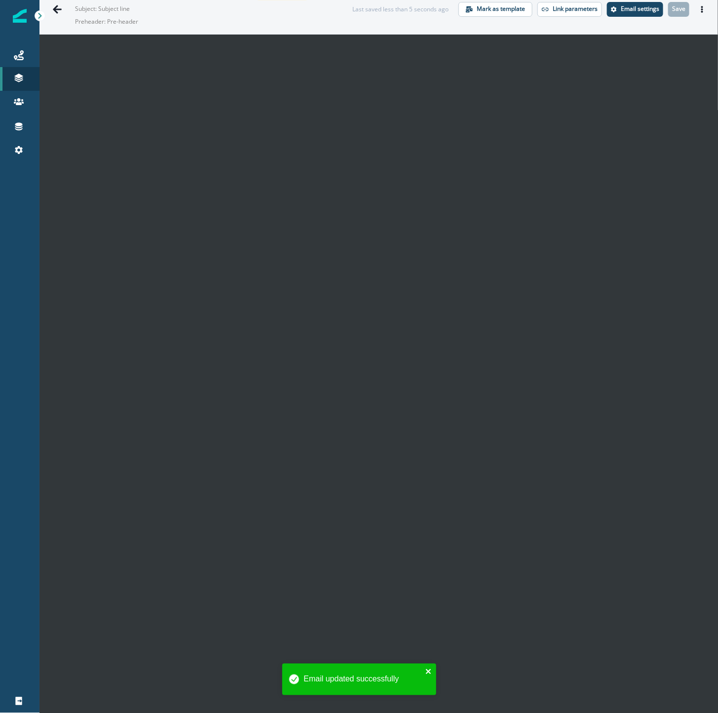
click at [427, 670] on icon "close" at bounding box center [428, 672] width 7 height 8
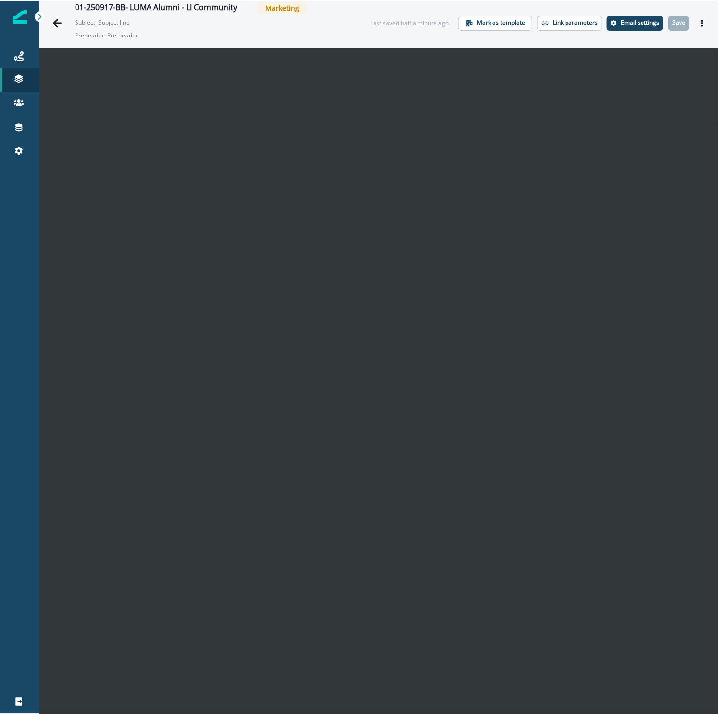
scroll to position [0, 0]
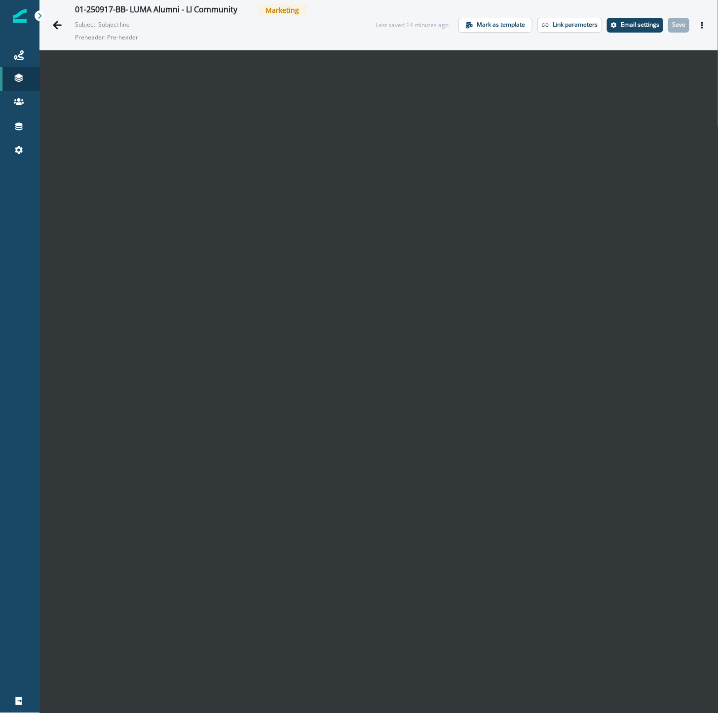
drag, startPoint x: 18, startPoint y: 223, endPoint x: 20, endPoint y: 218, distance: 6.2
click at [18, 223] on div at bounding box center [19, 432] width 39 height 516
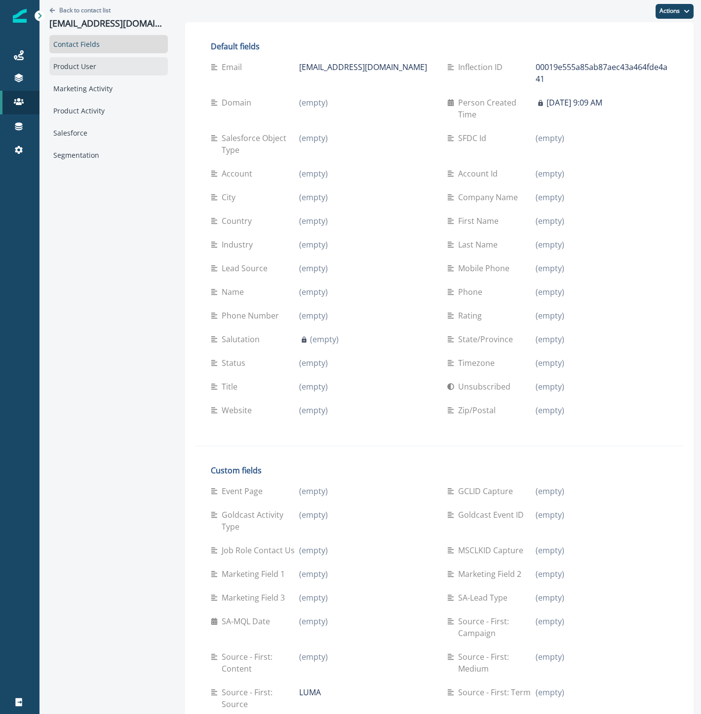
click at [106, 65] on div "Product User" at bounding box center [108, 66] width 118 height 18
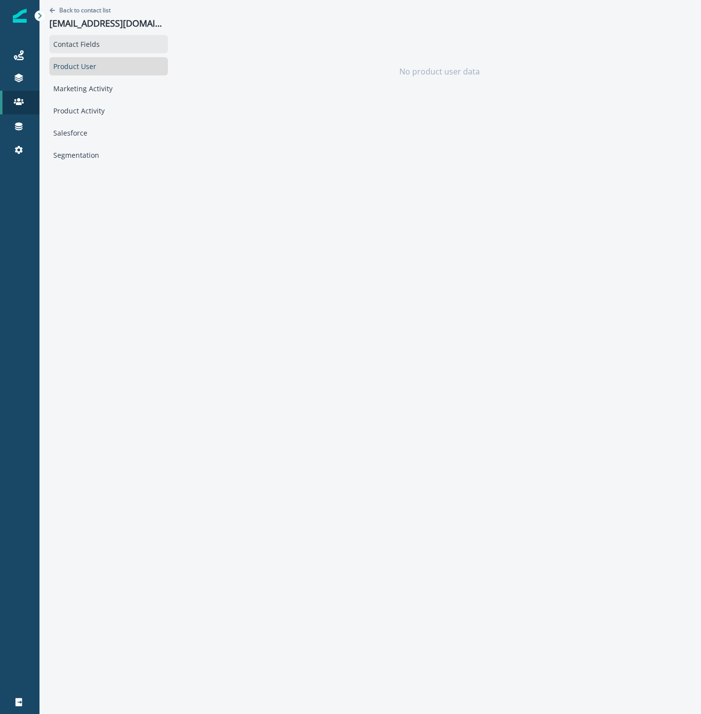
click at [110, 50] on div "Contact Fields" at bounding box center [108, 44] width 118 height 18
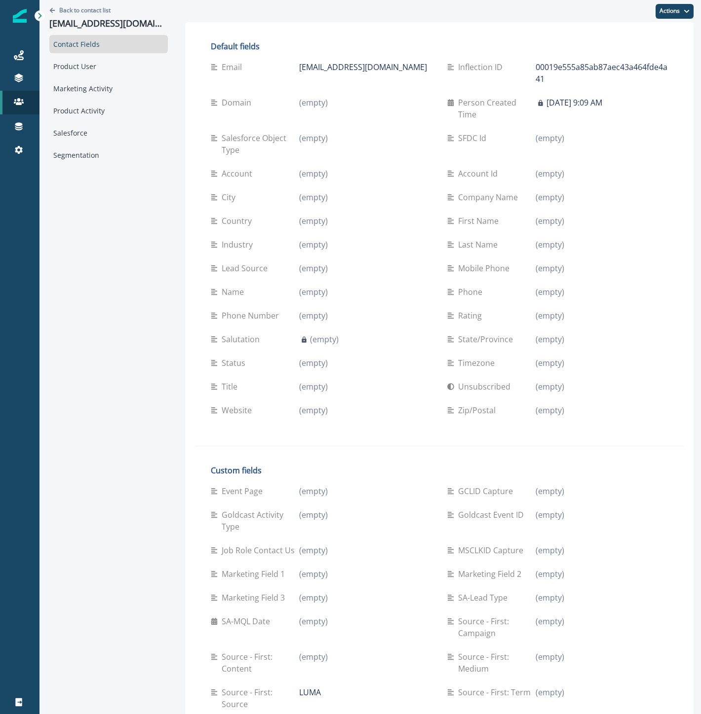
click at [74, 231] on div "Back to contact list d42nk_hermansyah@yahoo.com Contact Fields Product User Mar…" at bounding box center [108, 576] width 138 height 1152
click at [17, 56] on icon at bounding box center [19, 55] width 10 height 10
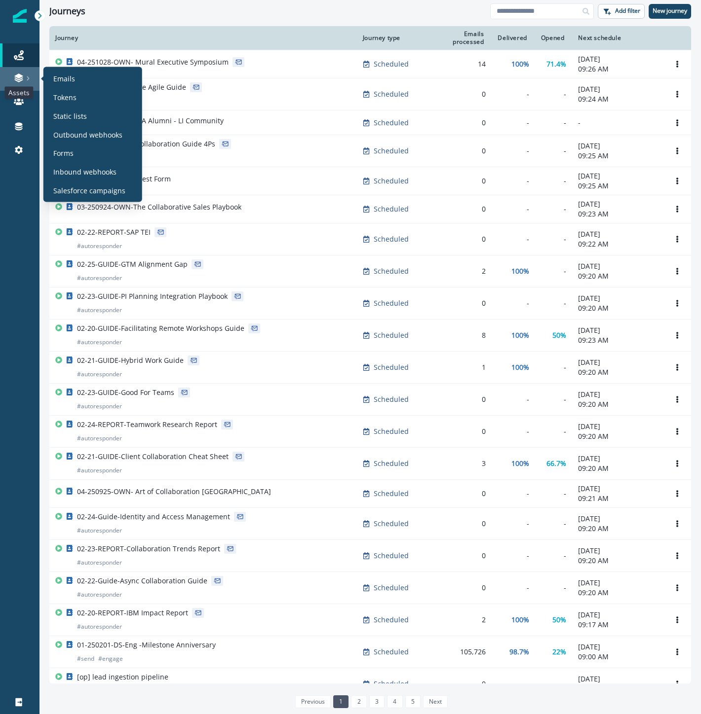
click at [15, 74] on icon at bounding box center [19, 78] width 10 height 10
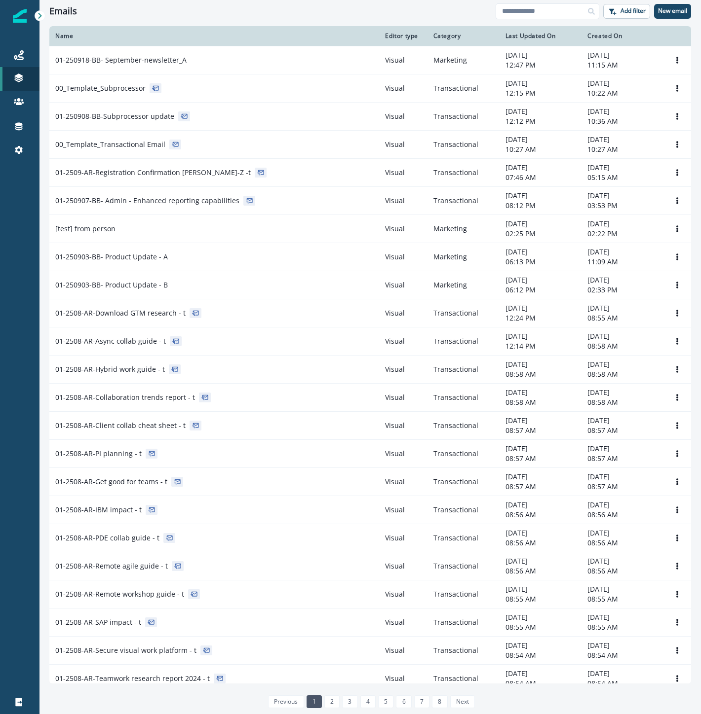
click at [274, 21] on div "Emails Add filter New email" at bounding box center [369, 11] width 661 height 22
click at [6, 57] on div "Journeys" at bounding box center [20, 55] width 32 height 12
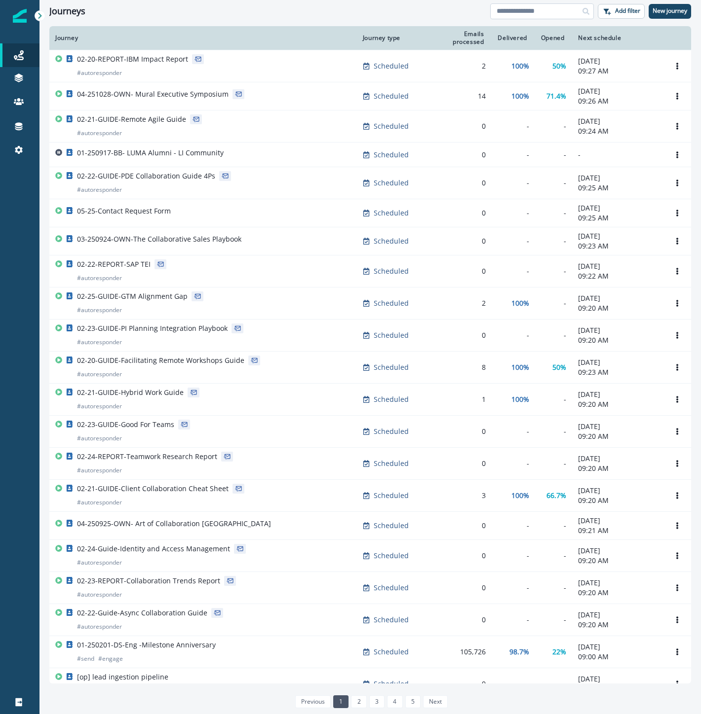
click at [559, 18] on input at bounding box center [542, 11] width 104 height 16
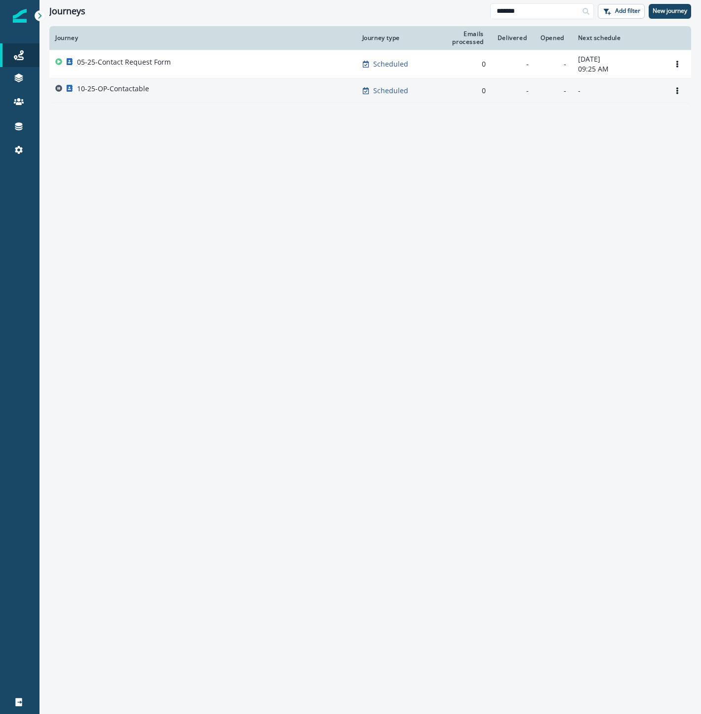
type input "*******"
click at [99, 88] on p "10-25-OP-Contactable" at bounding box center [113, 89] width 72 height 10
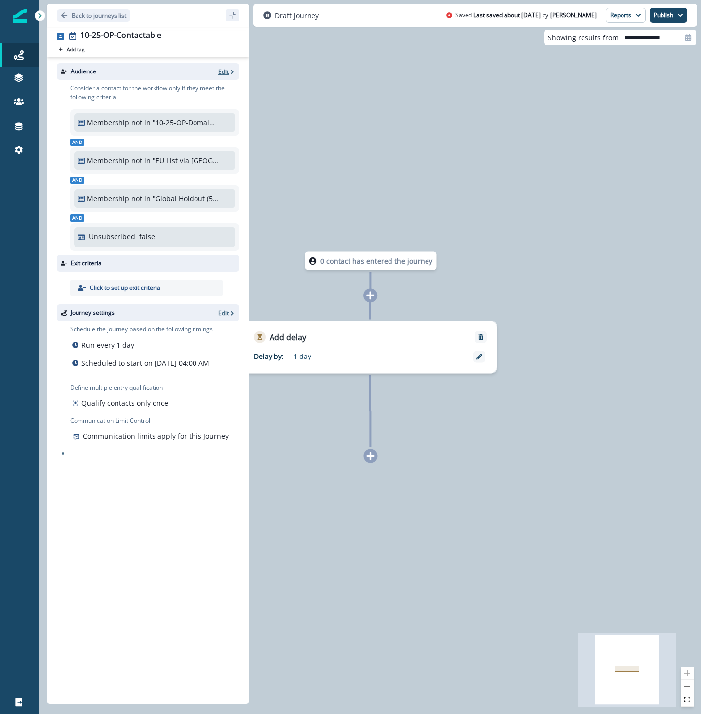
click at [225, 72] on p "Edit" at bounding box center [223, 72] width 10 height 8
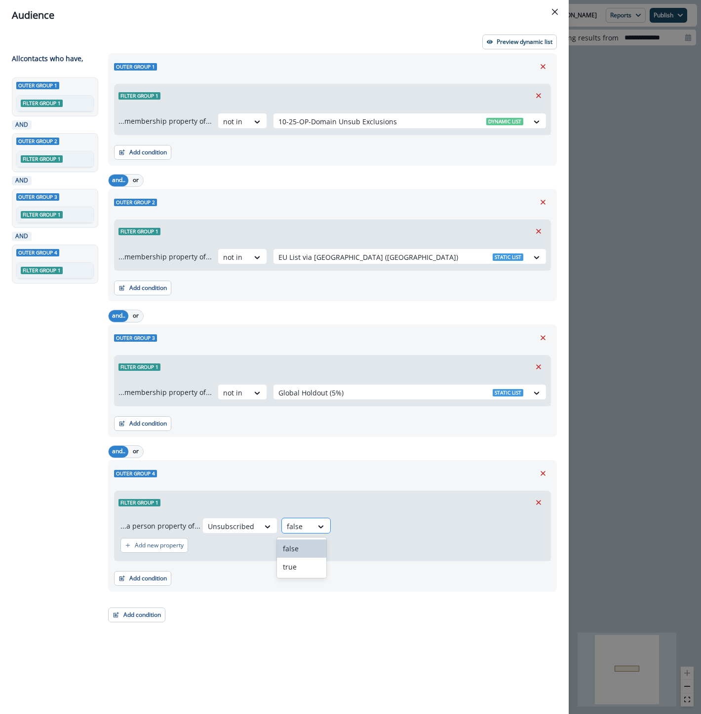
click at [312, 521] on div at bounding box center [321, 527] width 18 height 16
click at [423, 536] on div "Add new property" at bounding box center [332, 545] width 424 height 23
click at [547, 13] on button "Close" at bounding box center [555, 12] width 16 height 16
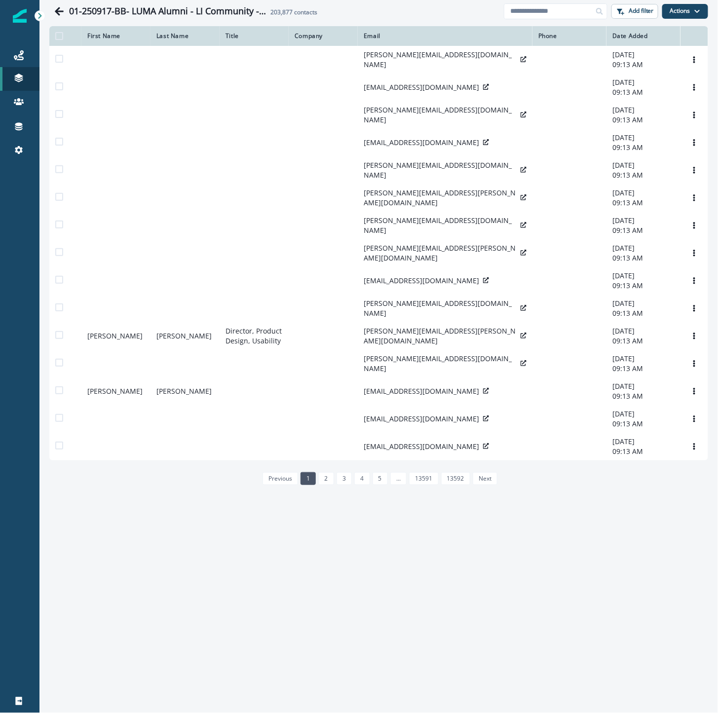
click at [12, 272] on div at bounding box center [19, 432] width 39 height 516
